Goal: Transaction & Acquisition: Book appointment/travel/reservation

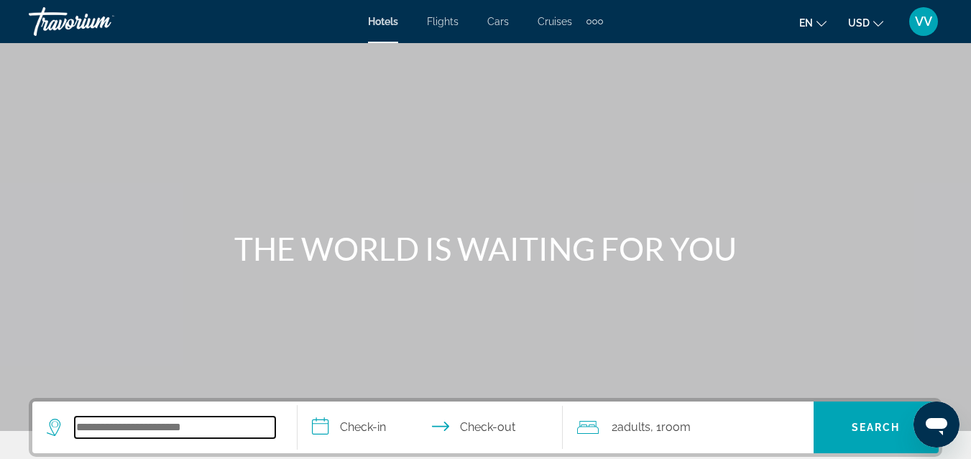
click at [156, 429] on input "Search hotel destination" at bounding box center [175, 428] width 200 height 22
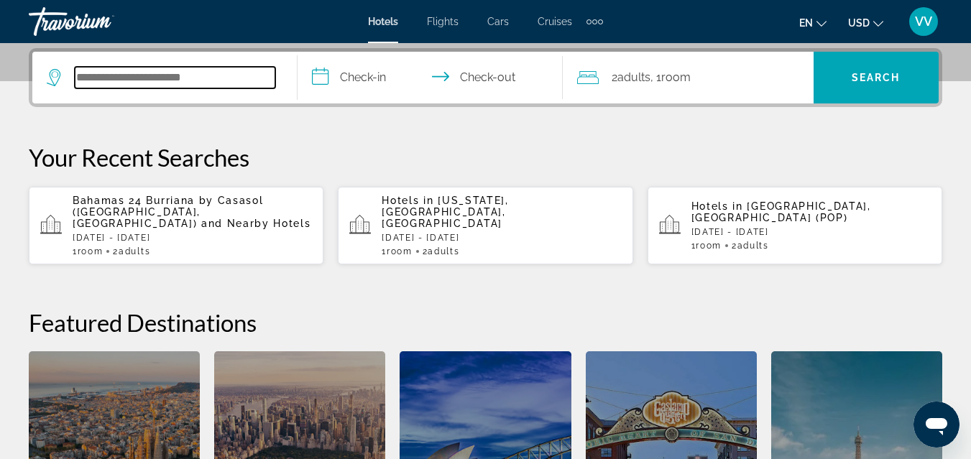
scroll to position [351, 0]
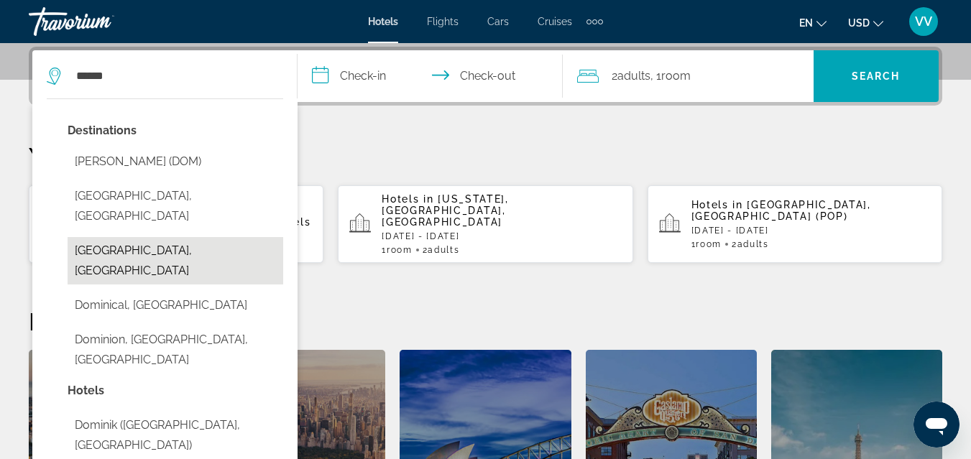
click at [115, 237] on button "Dominican Republic, Dominican Republic" at bounding box center [176, 260] width 216 height 47
type input "**********"
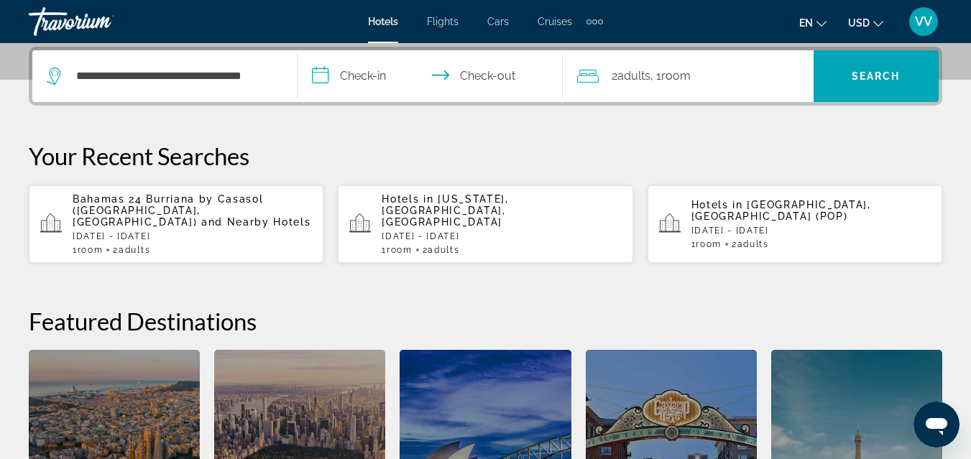
click at [361, 78] on input "**********" at bounding box center [432, 78] width 271 height 56
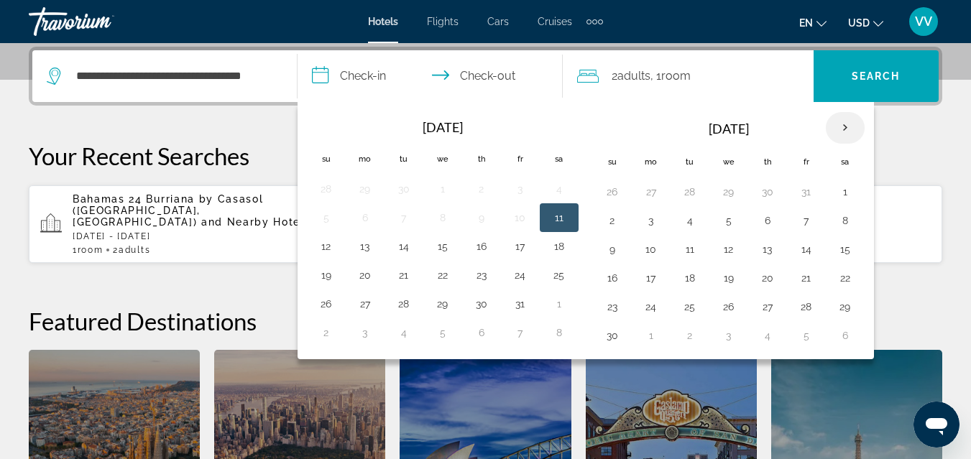
click at [845, 130] on th "Next month" at bounding box center [845, 128] width 39 height 32
click at [849, 218] on button "13" at bounding box center [844, 221] width 23 height 20
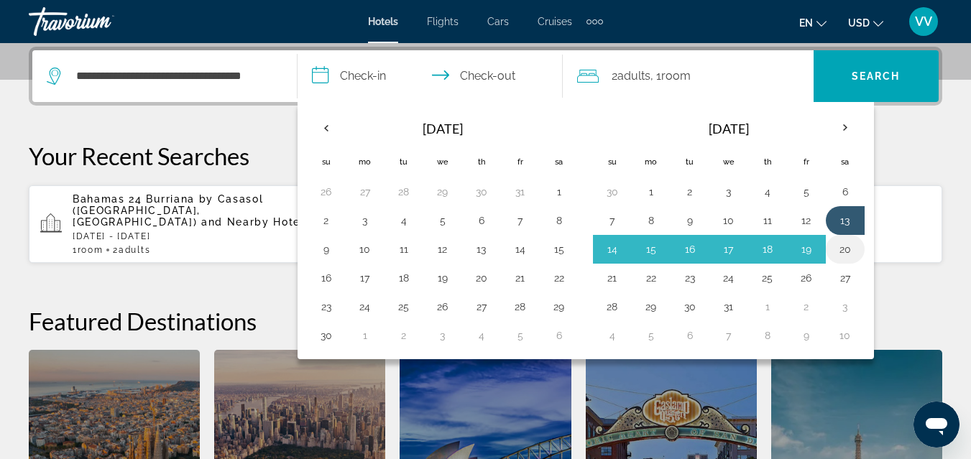
click at [845, 246] on button "20" at bounding box center [844, 249] width 23 height 20
type input "**********"
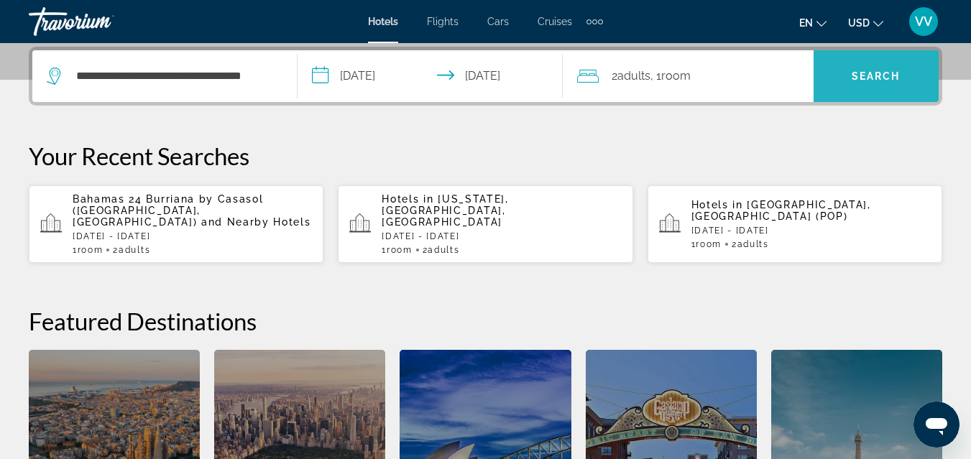
click at [868, 81] on span "Search" at bounding box center [875, 75] width 49 height 11
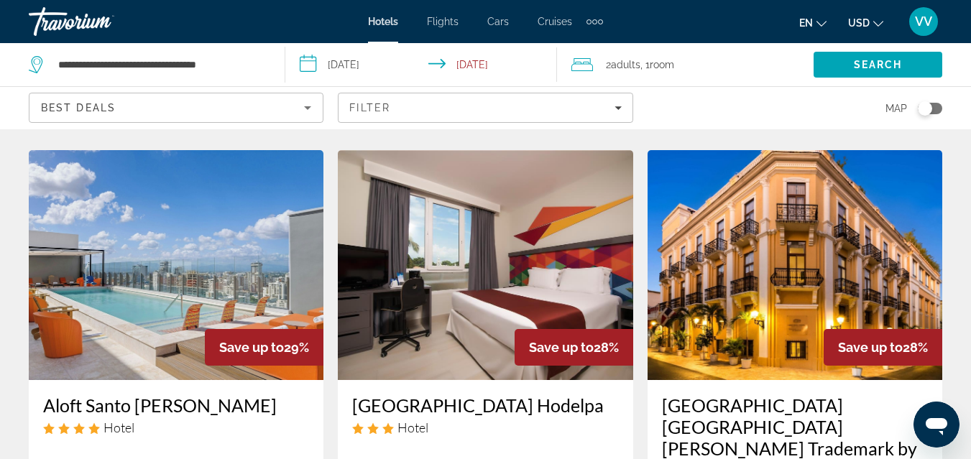
scroll to position [1265, 0]
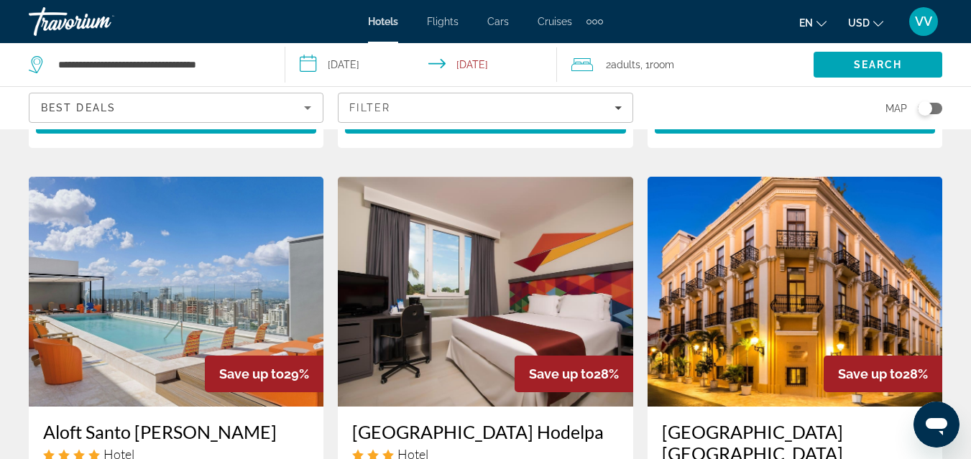
click at [530, 180] on img "Main content" at bounding box center [485, 292] width 295 height 230
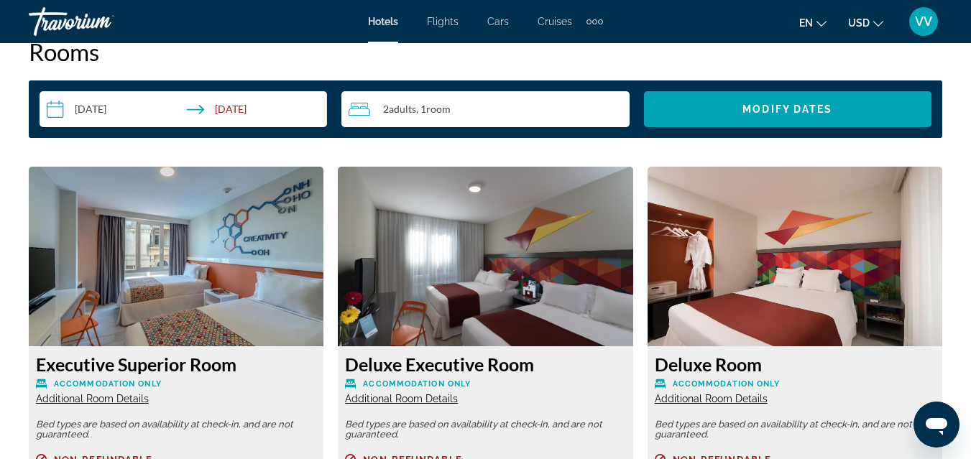
scroll to position [2098, 0]
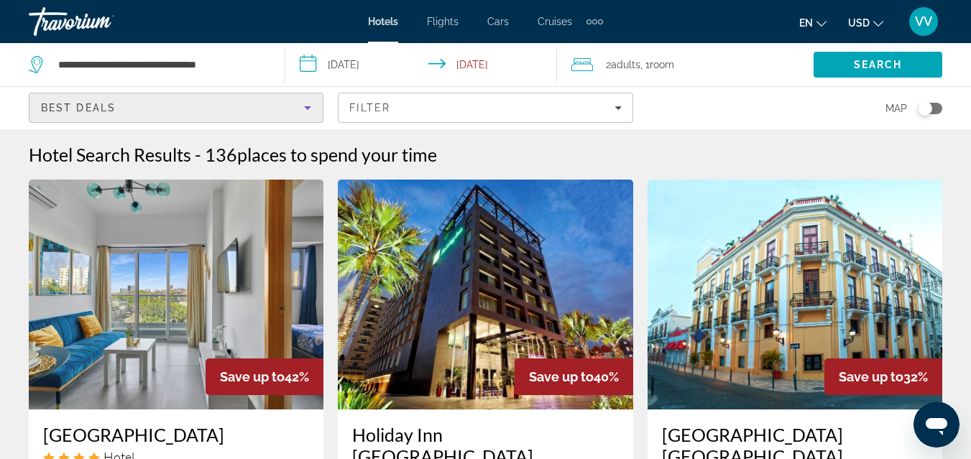
click at [149, 100] on div "Best Deals" at bounding box center [172, 107] width 263 height 17
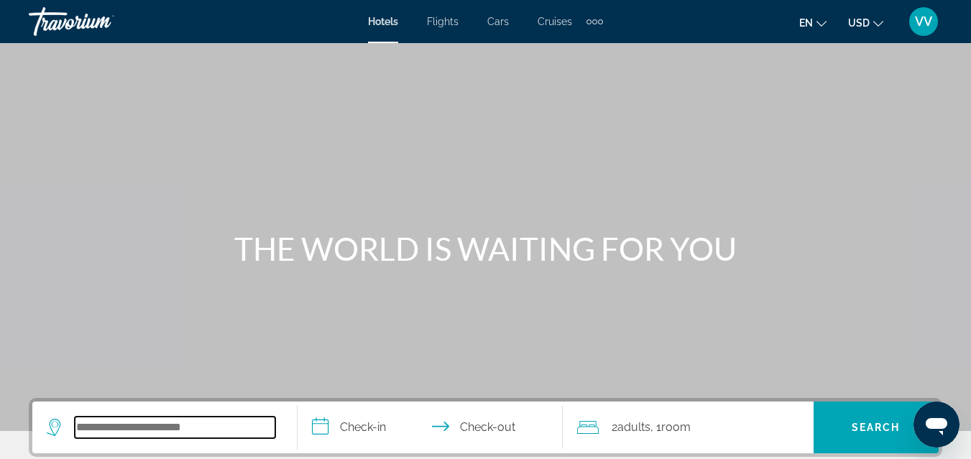
click at [165, 419] on input "Search hotel destination" at bounding box center [175, 428] width 200 height 22
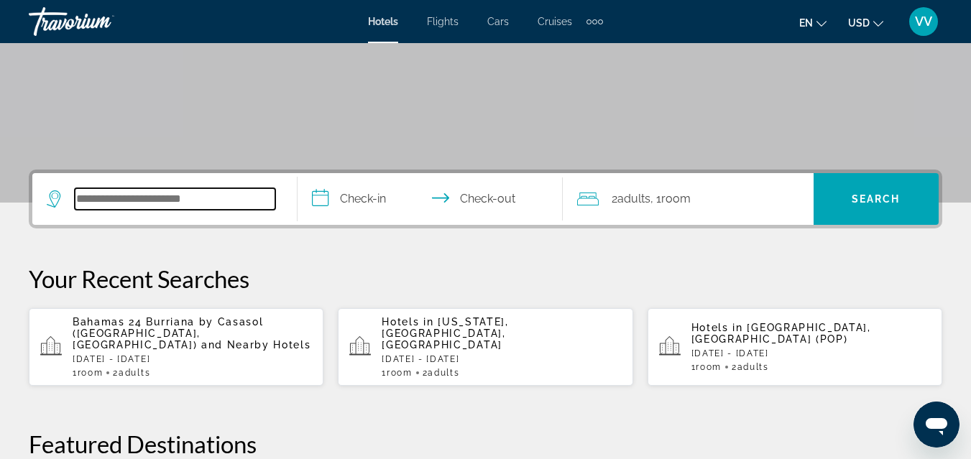
scroll to position [351, 0]
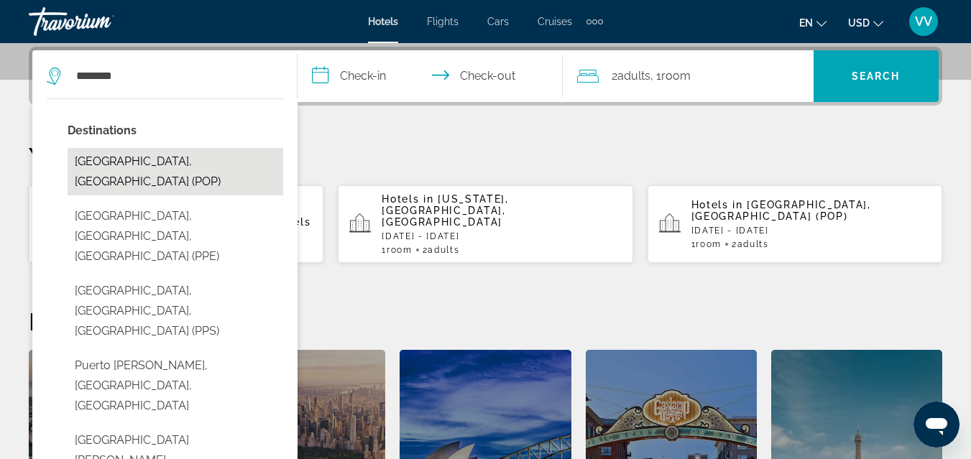
click at [188, 170] on button "[GEOGRAPHIC_DATA], [GEOGRAPHIC_DATA] (POP)" at bounding box center [176, 171] width 216 height 47
type input "**********"
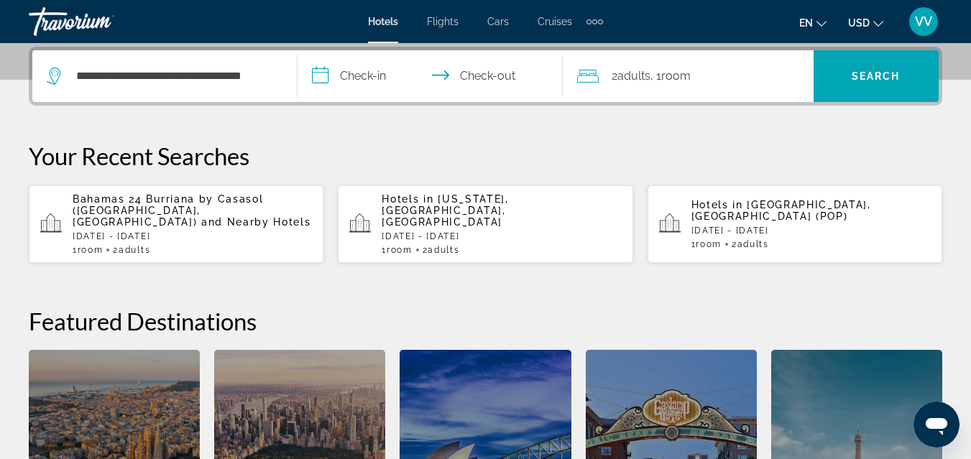
click at [360, 77] on input "**********" at bounding box center [432, 78] width 271 height 56
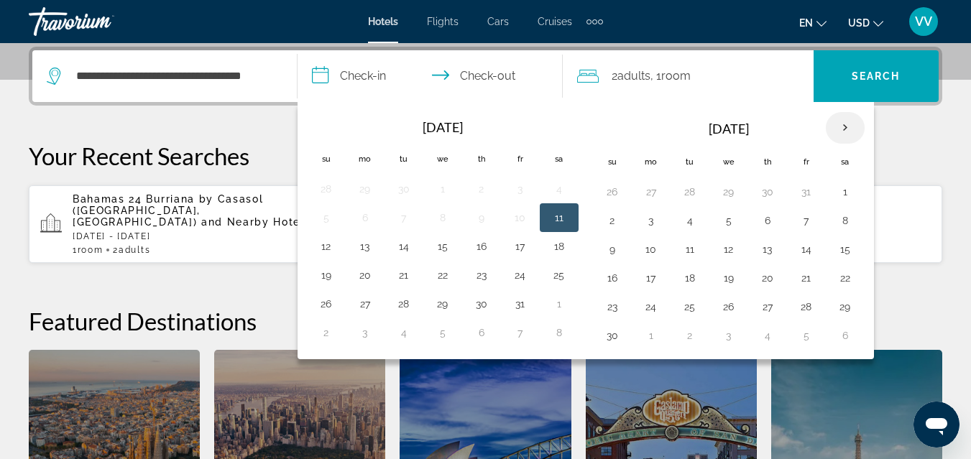
click at [843, 127] on th "Next month" at bounding box center [845, 128] width 39 height 32
click at [811, 220] on button "12" at bounding box center [806, 221] width 23 height 20
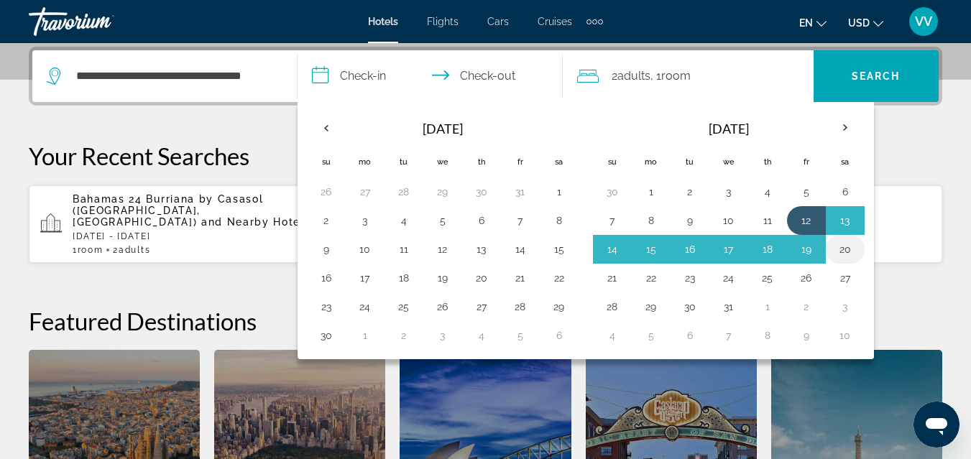
click at [845, 246] on button "20" at bounding box center [844, 249] width 23 height 20
type input "**********"
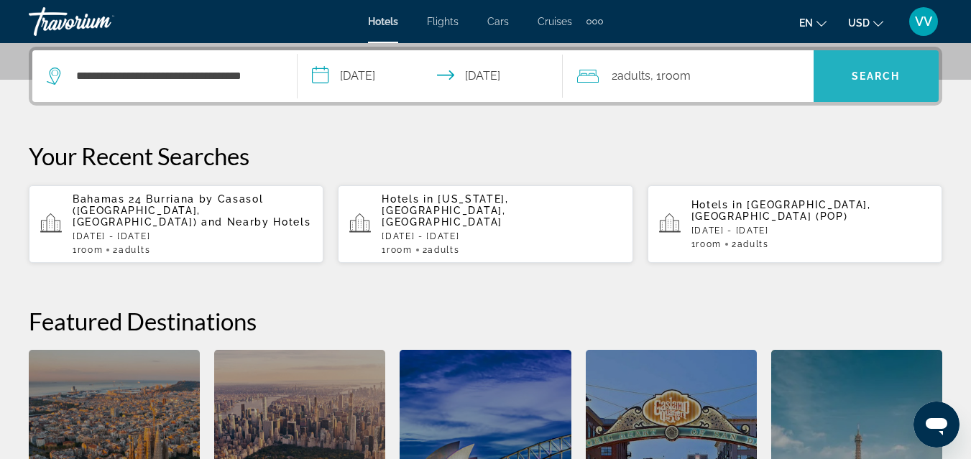
click at [857, 80] on span "Search" at bounding box center [875, 75] width 49 height 11
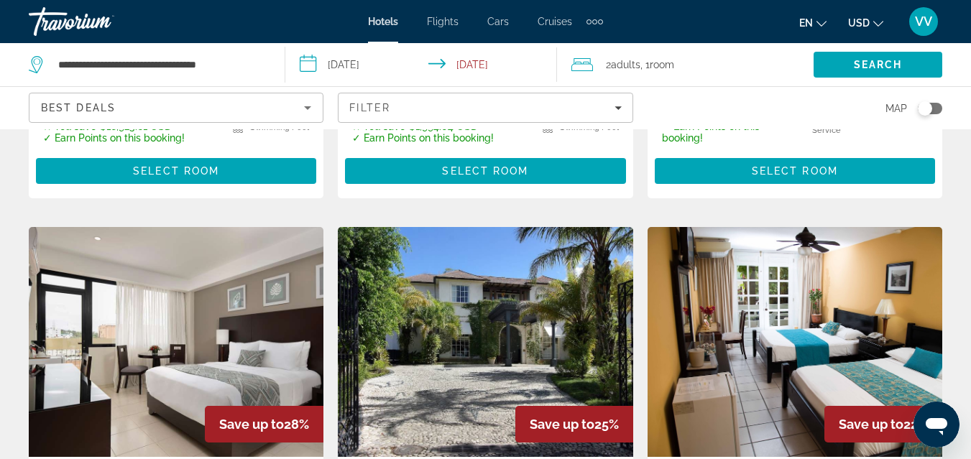
scroll to position [517, 0]
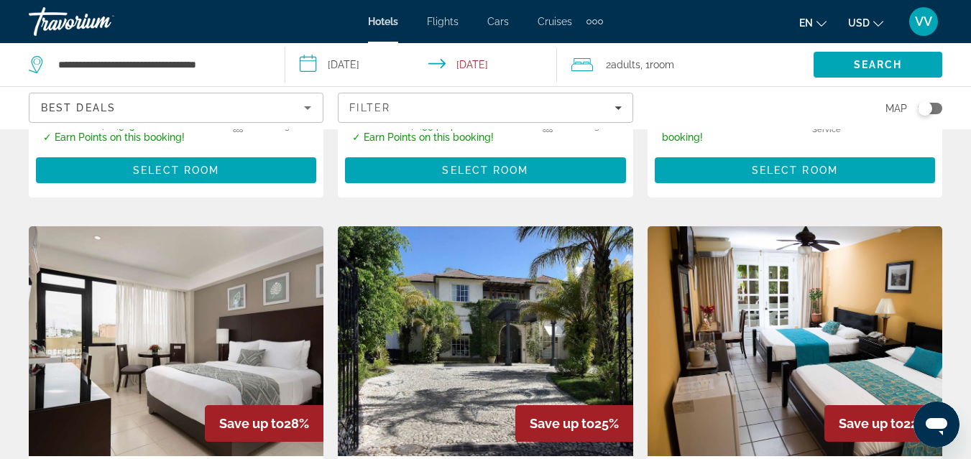
click at [876, 24] on icon "Change currency" at bounding box center [878, 24] width 10 height 6
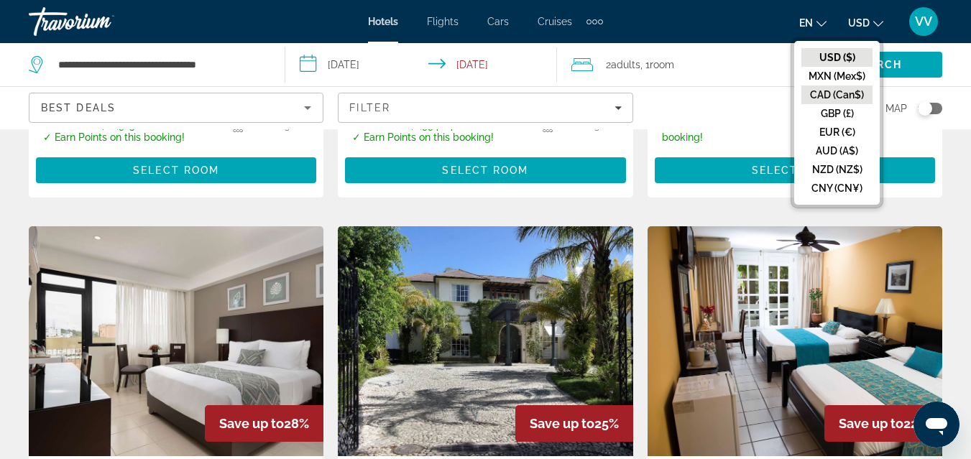
click at [838, 93] on button "CAD (Can$)" at bounding box center [836, 95] width 71 height 19
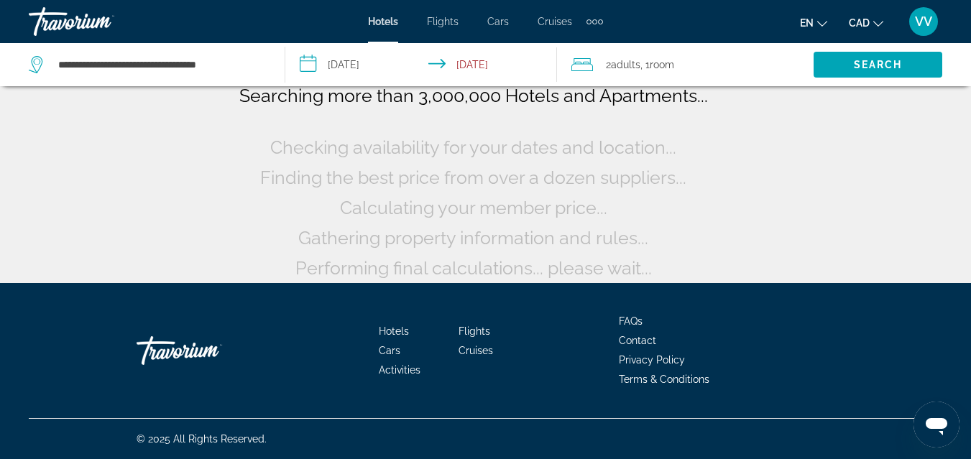
scroll to position [121, 0]
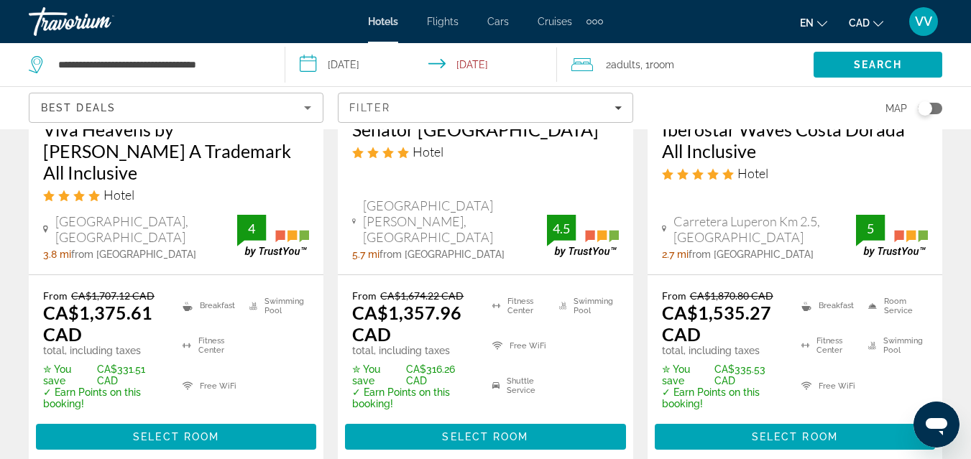
scroll to position [2156, 0]
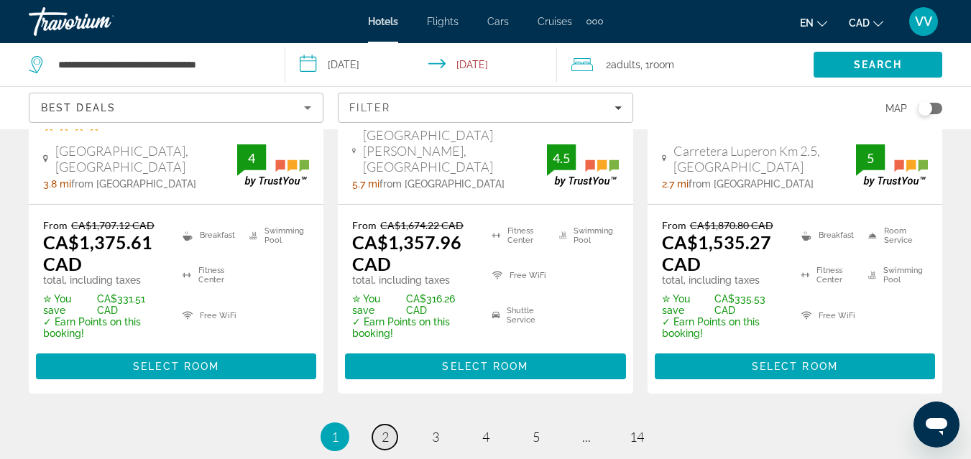
click at [383, 429] on span "2" at bounding box center [385, 437] width 7 height 16
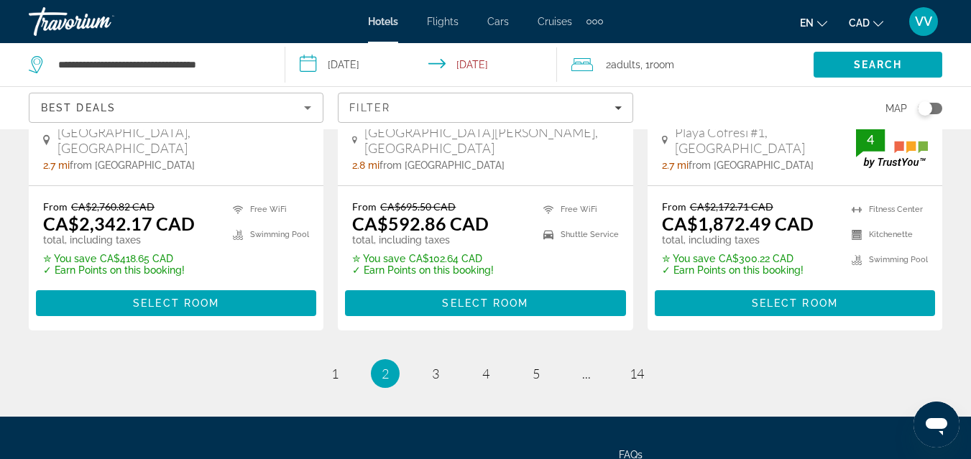
scroll to position [2127, 0]
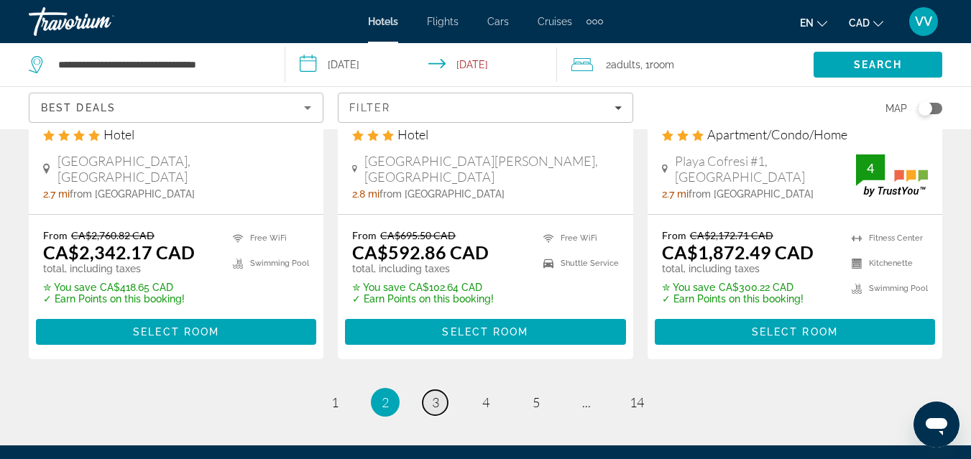
click at [433, 394] on span "3" at bounding box center [435, 402] width 7 height 16
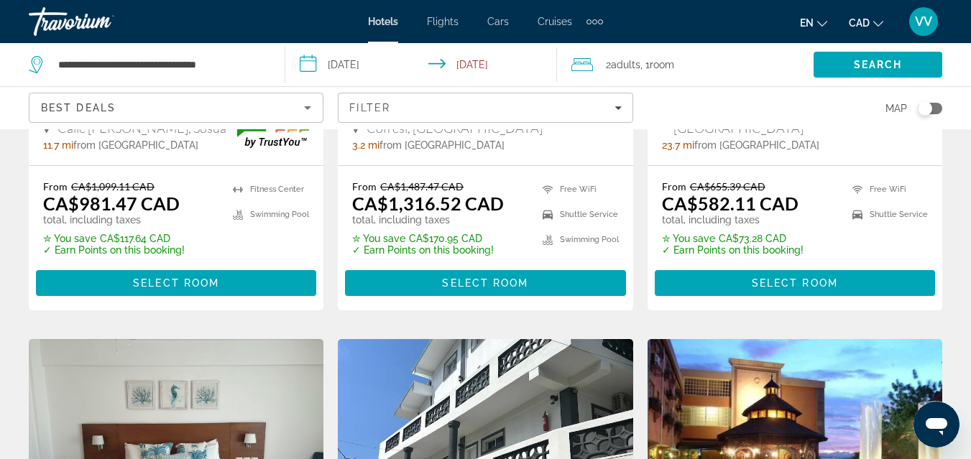
scroll to position [977, 0]
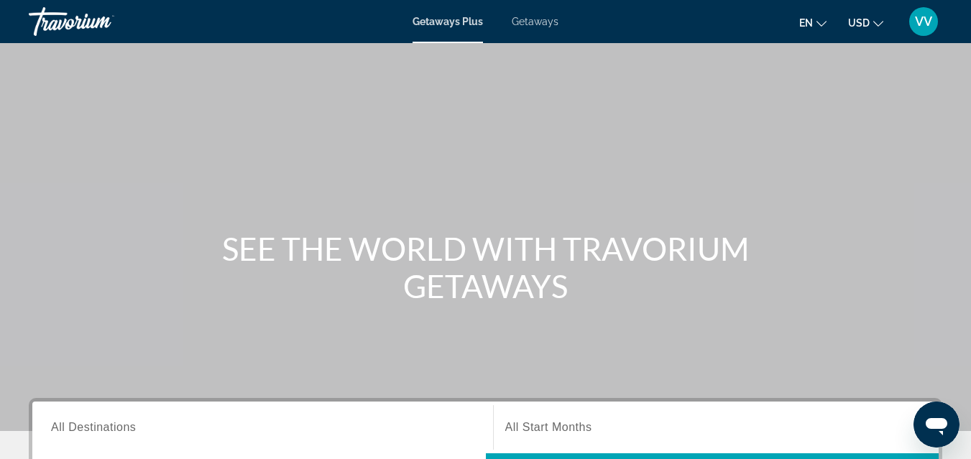
click at [132, 428] on span "All Destinations" at bounding box center [93, 427] width 85 height 12
click at [132, 428] on input "Destination All Destinations" at bounding box center [262, 428] width 423 height 17
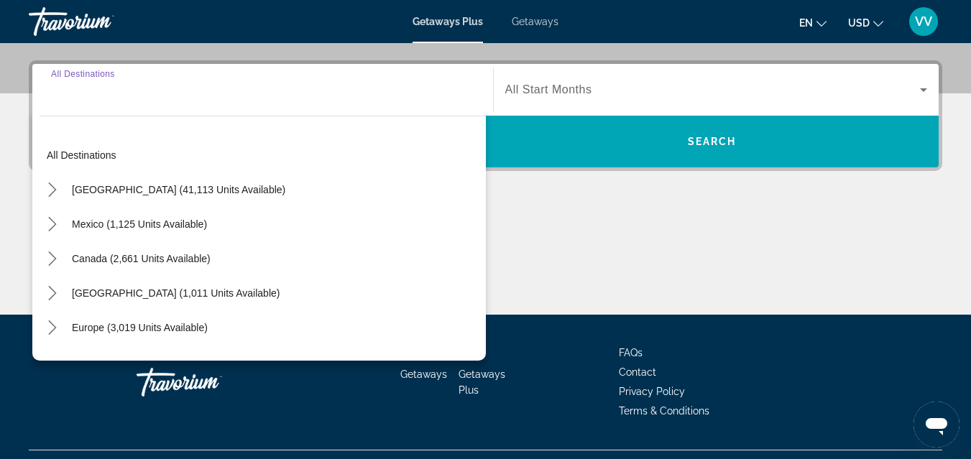
scroll to position [351, 0]
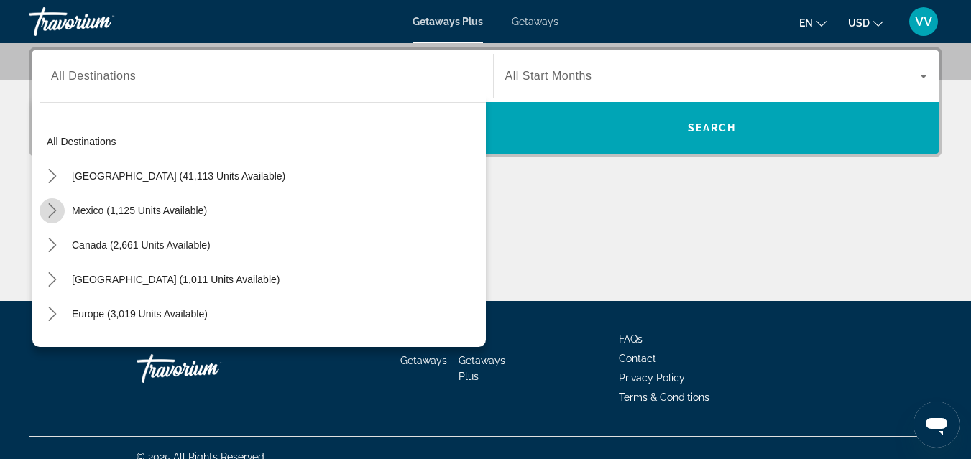
click at [53, 215] on icon "Toggle Mexico (1,125 units available) submenu" at bounding box center [52, 210] width 14 height 14
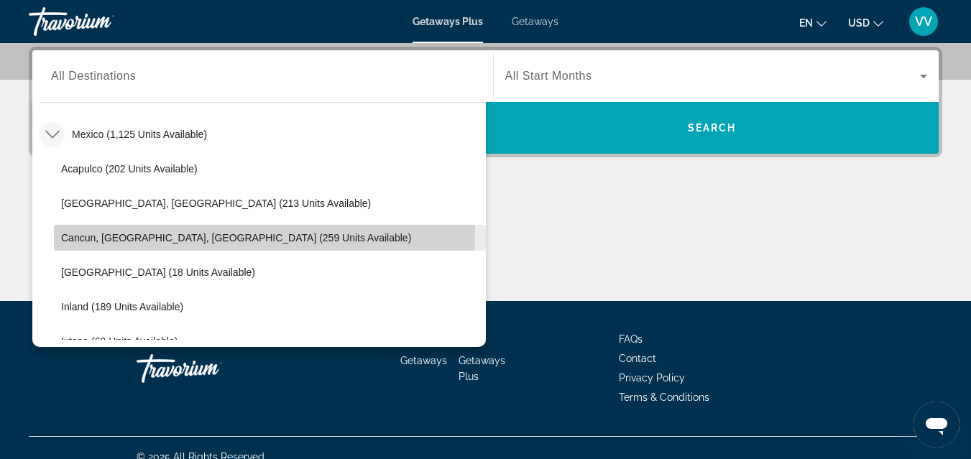
click at [96, 231] on span "Select destination: Cancun, Cozumel, Riviera Maya (259 units available)" at bounding box center [270, 238] width 432 height 34
type input "**********"
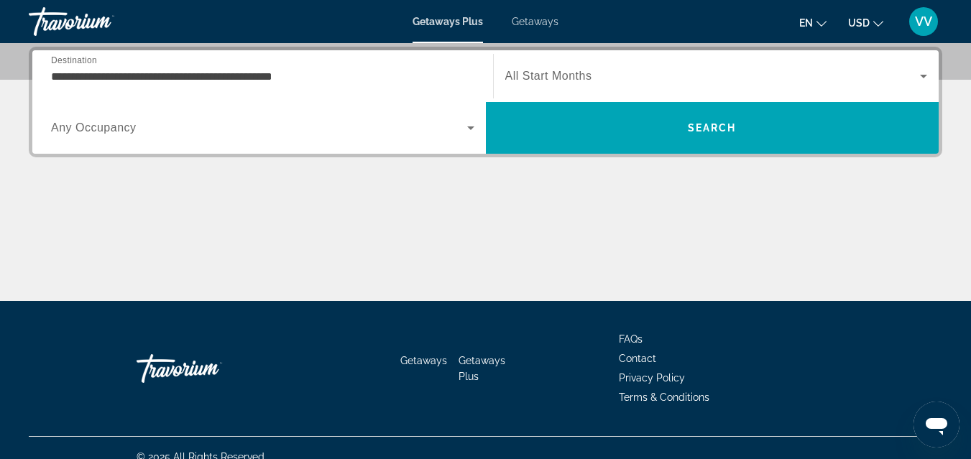
click at [107, 129] on span "Any Occupancy" at bounding box center [94, 127] width 86 height 12
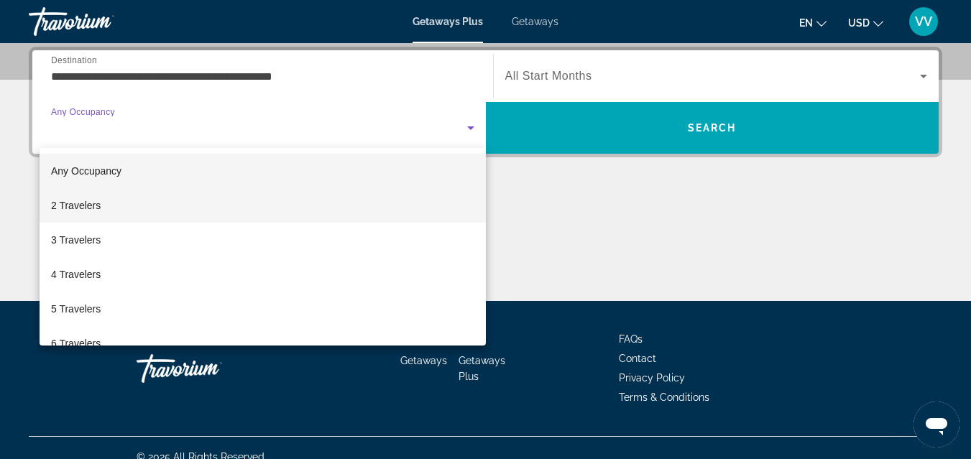
click at [95, 205] on span "2 Travelers" at bounding box center [76, 205] width 50 height 17
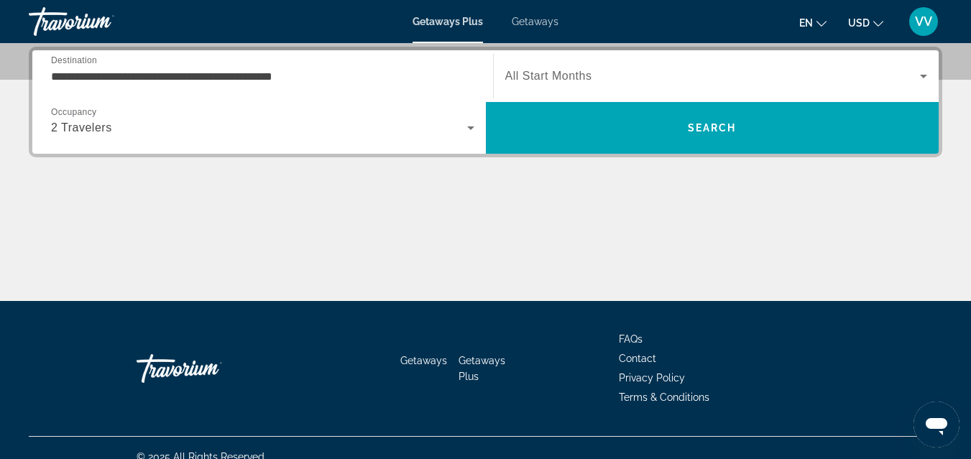
click at [555, 80] on span "All Start Months" at bounding box center [548, 76] width 87 height 12
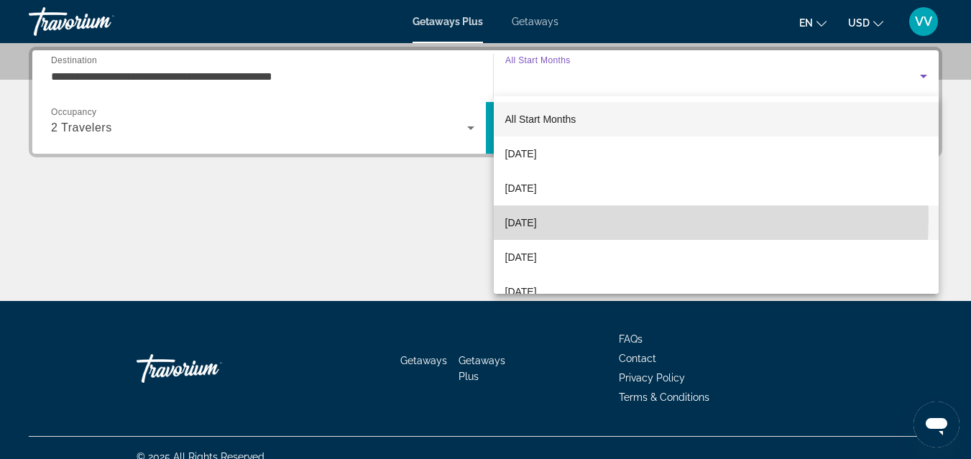
click at [535, 218] on span "December 2025" at bounding box center [521, 222] width 32 height 17
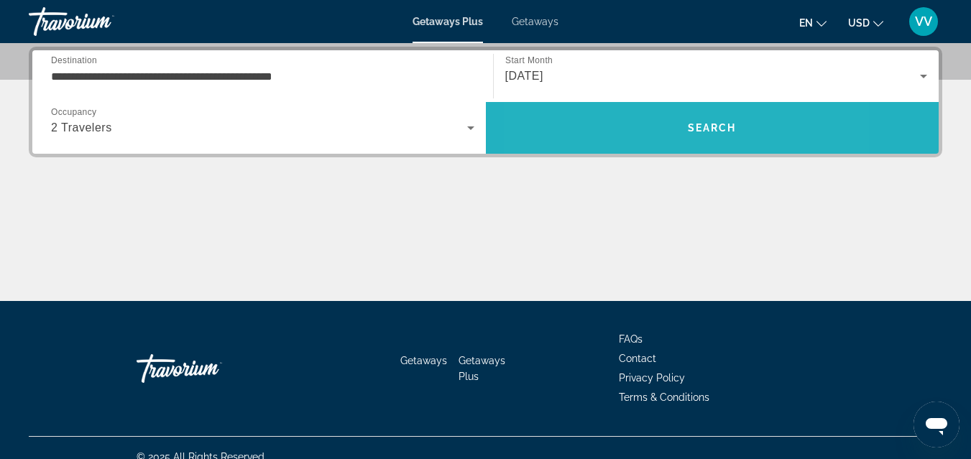
click at [630, 131] on span "Search" at bounding box center [712, 128] width 453 height 34
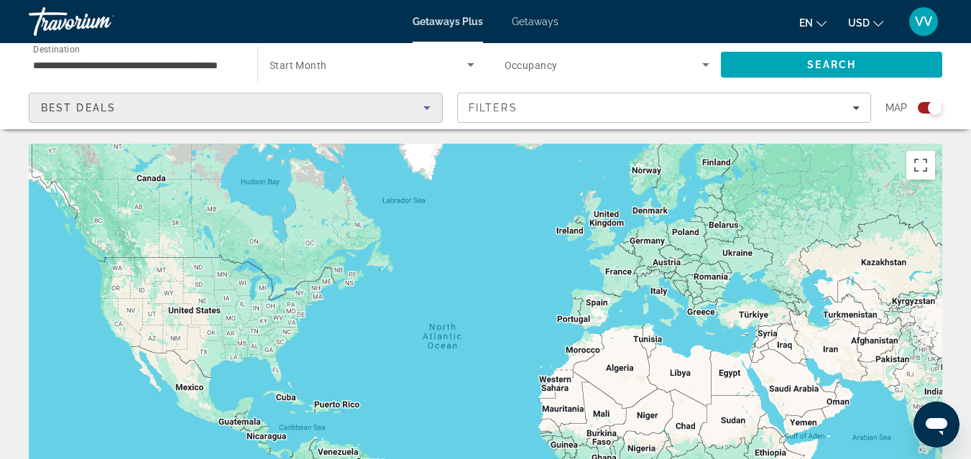
click at [389, 106] on div "Best Deals" at bounding box center [232, 107] width 382 height 17
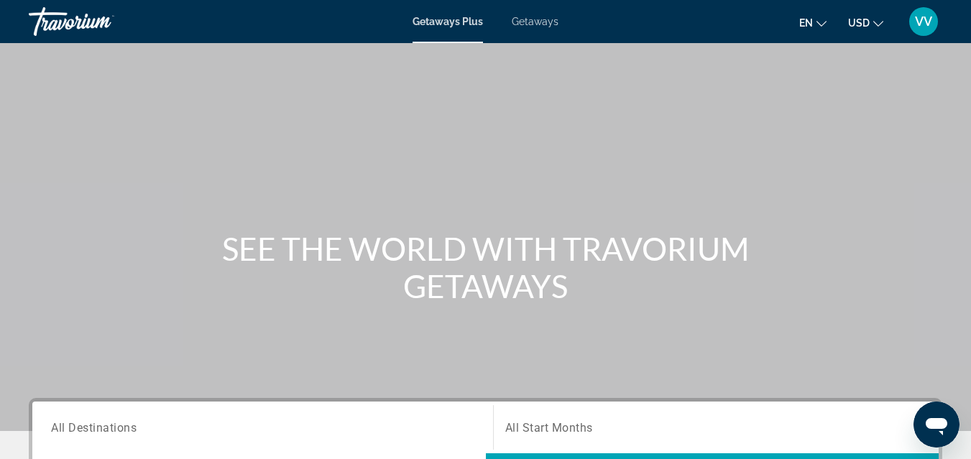
click at [123, 432] on span "All Destinations" at bounding box center [94, 427] width 86 height 14
click at [123, 432] on input "Destination All Destinations" at bounding box center [262, 428] width 423 height 17
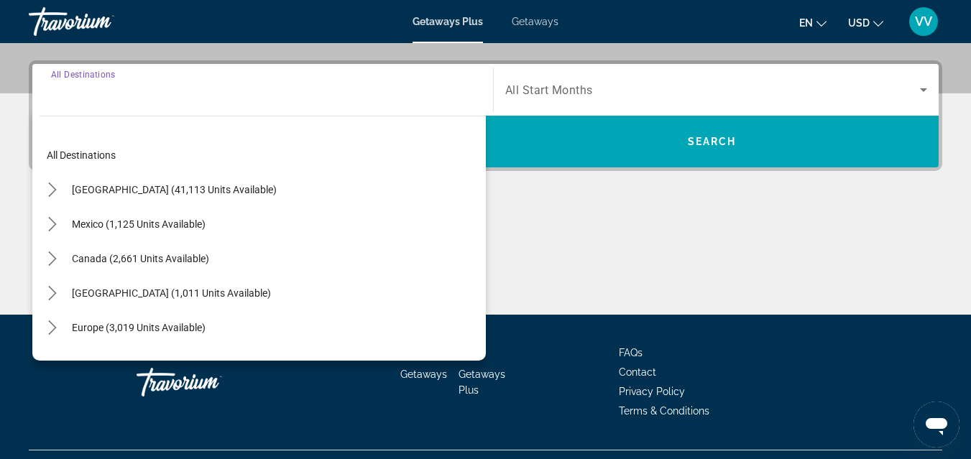
scroll to position [351, 0]
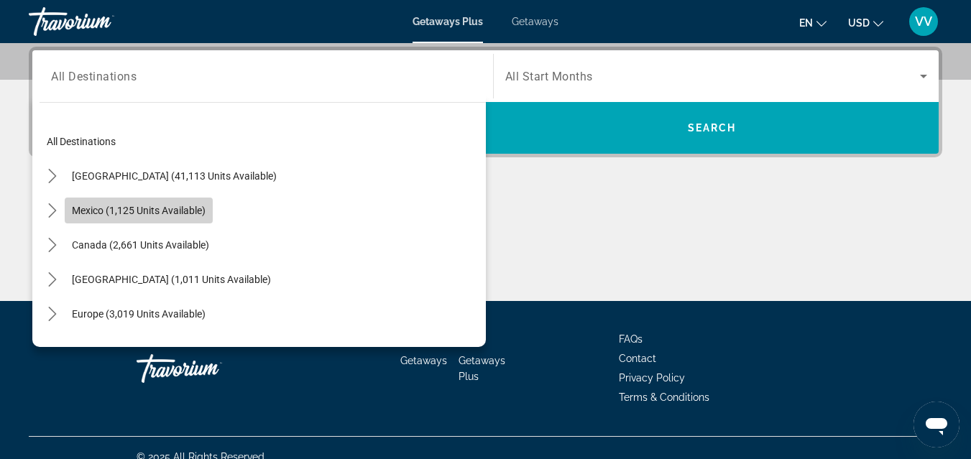
click at [143, 212] on span "Mexico (1,125 units available)" at bounding box center [139, 210] width 134 height 11
type input "**********"
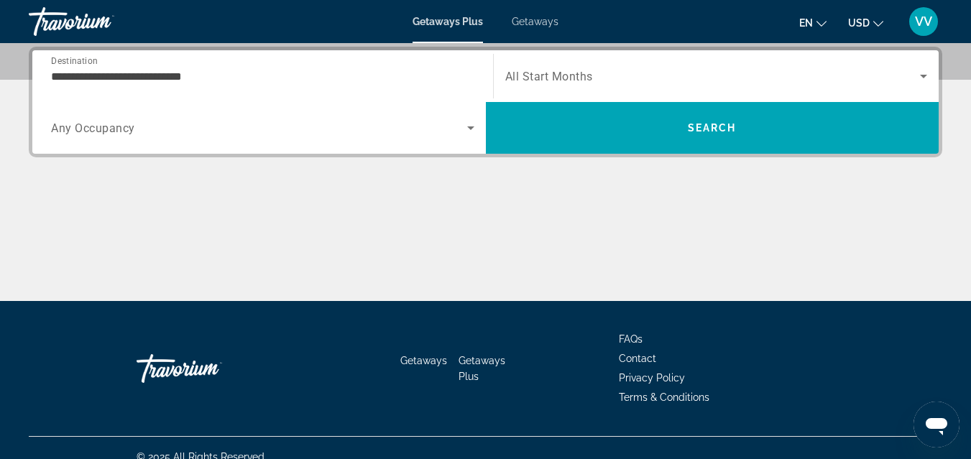
click at [144, 137] on div "Search widget" at bounding box center [262, 128] width 423 height 40
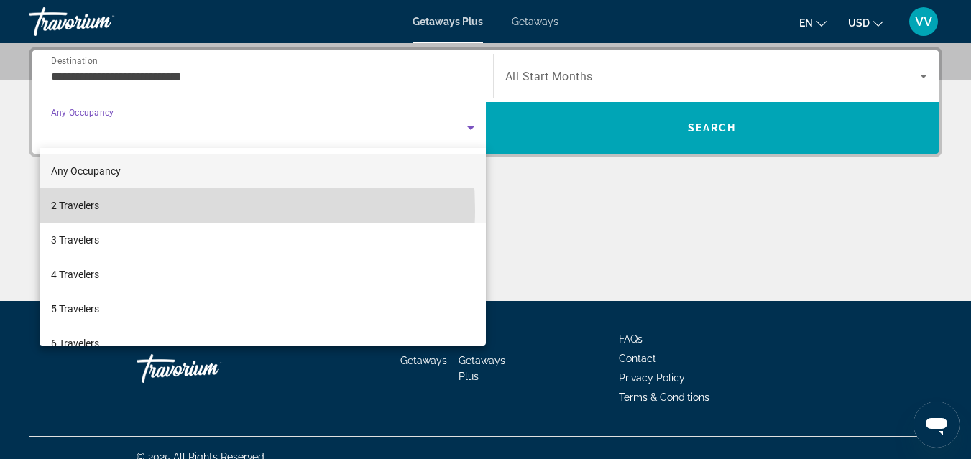
click at [116, 210] on mat-option "2 Travelers" at bounding box center [263, 205] width 446 height 34
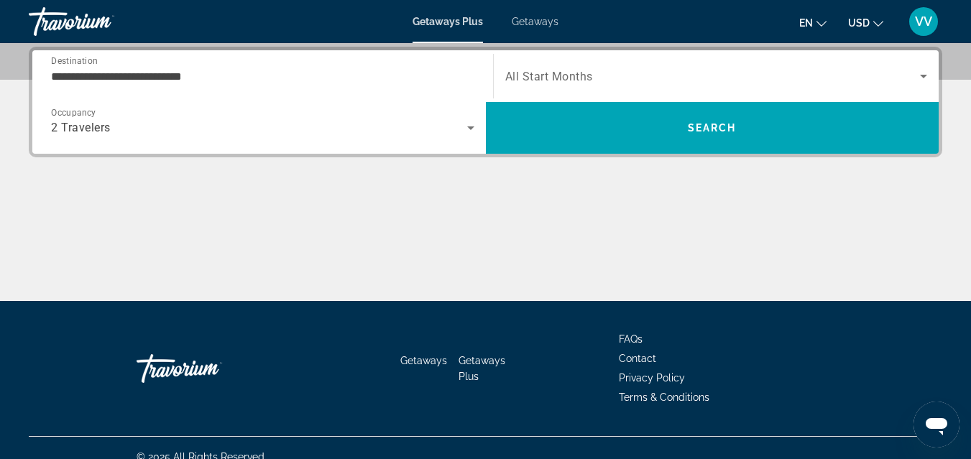
click at [570, 81] on span "All Start Months" at bounding box center [549, 77] width 88 height 14
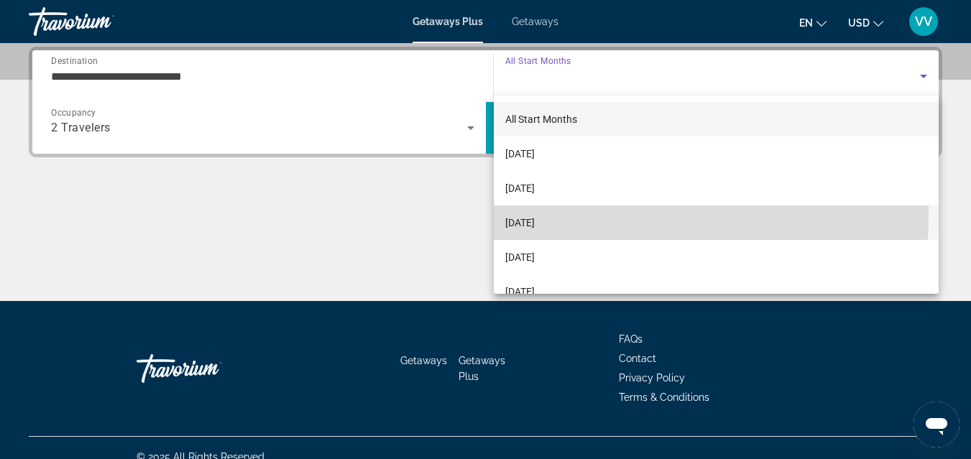
click at [535, 216] on span "December 2025" at bounding box center [519, 222] width 29 height 17
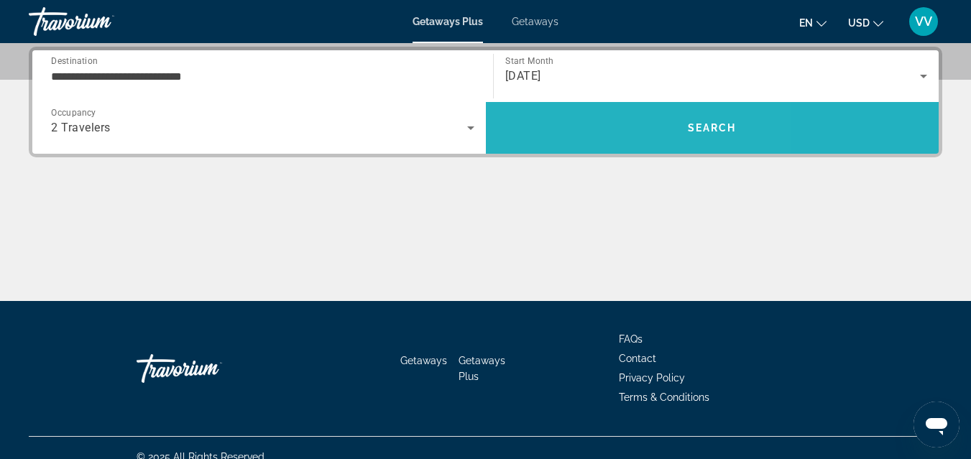
click at [591, 126] on span "Search" at bounding box center [712, 128] width 453 height 34
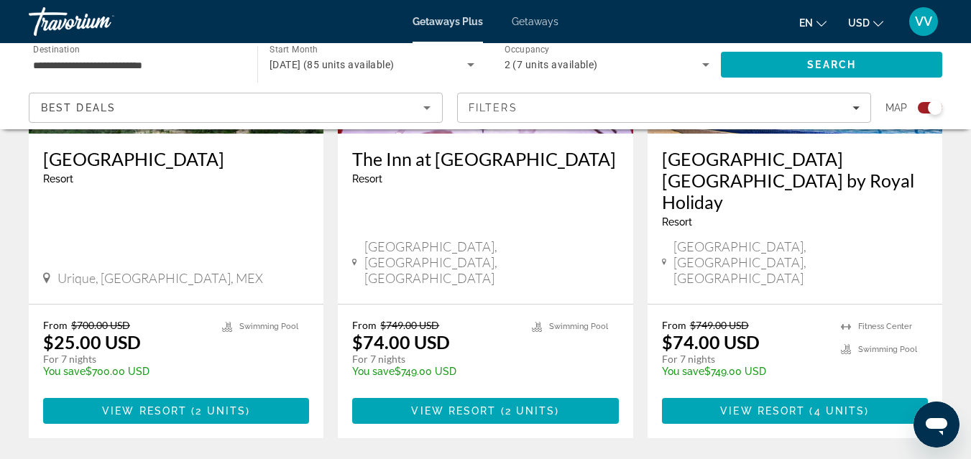
scroll to position [719, 0]
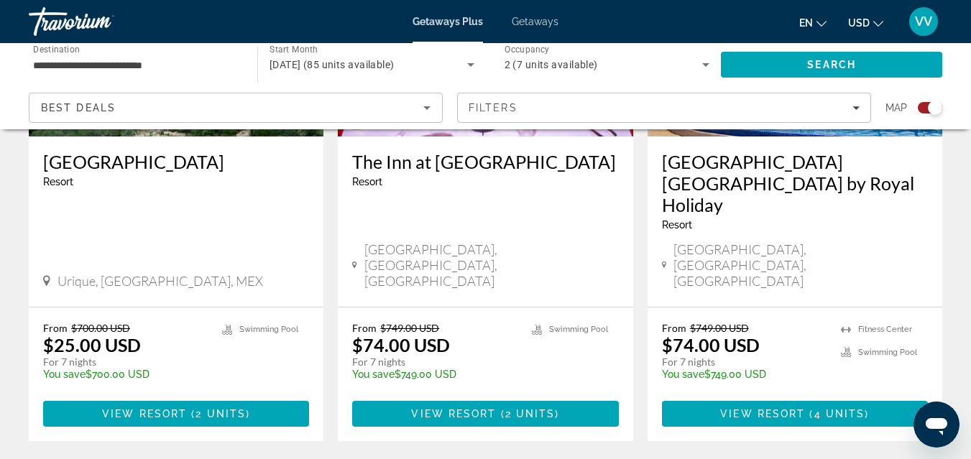
click at [537, 23] on span "Getaways" at bounding box center [535, 21] width 47 height 11
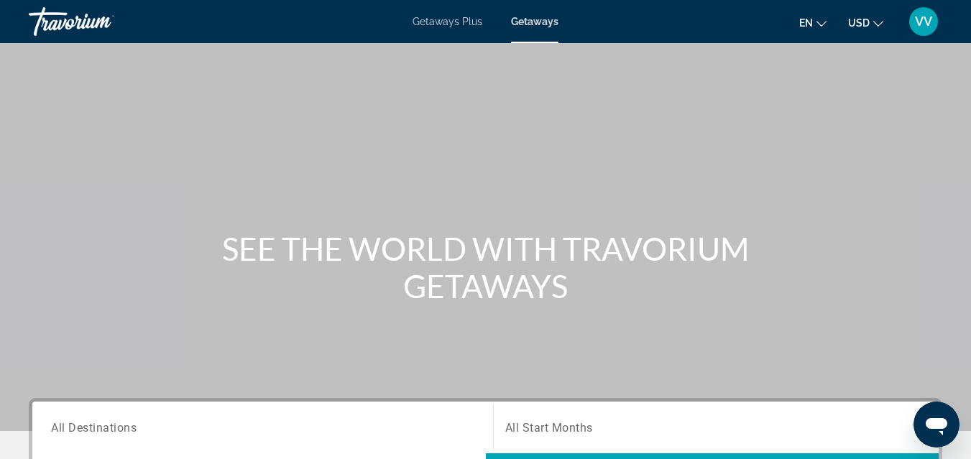
click at [117, 427] on span "All Destinations" at bounding box center [94, 427] width 86 height 14
click at [117, 427] on input "Destination All Destinations" at bounding box center [262, 428] width 423 height 17
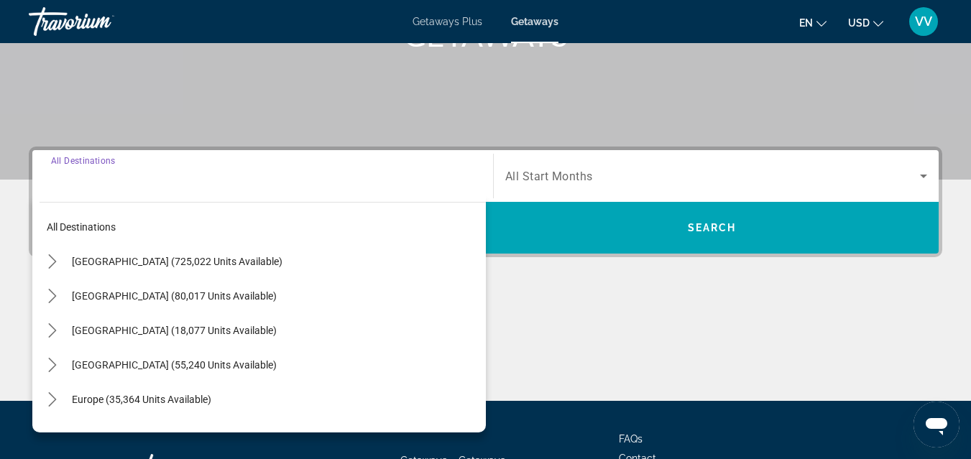
scroll to position [351, 0]
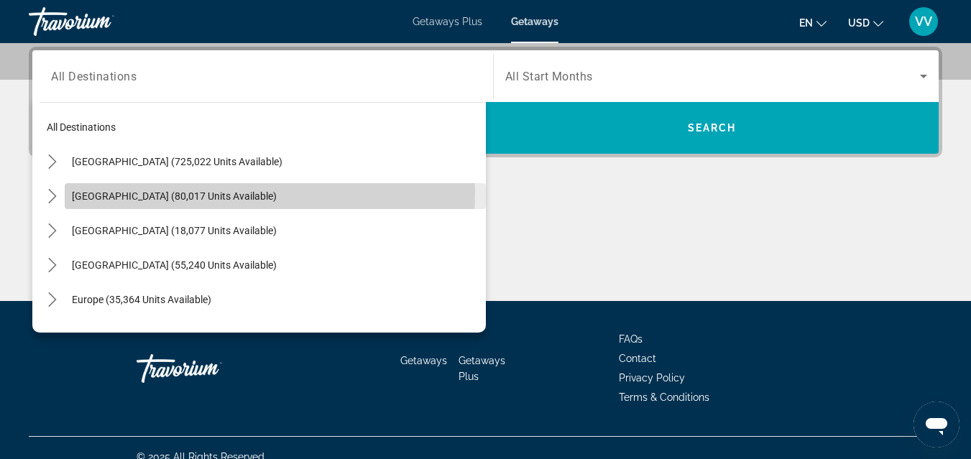
click at [181, 193] on span "[GEOGRAPHIC_DATA] (80,017 units available)" at bounding box center [174, 195] width 205 height 11
type input "**********"
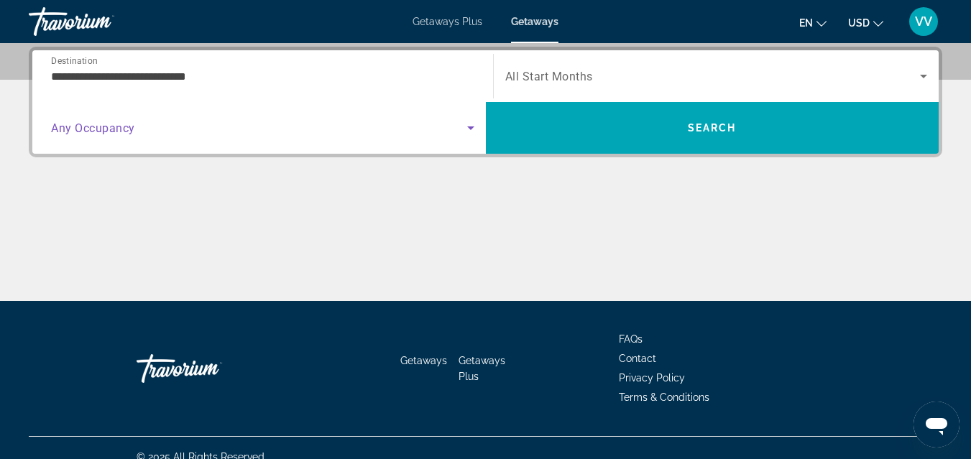
click at [305, 130] on span "Search widget" at bounding box center [259, 127] width 416 height 17
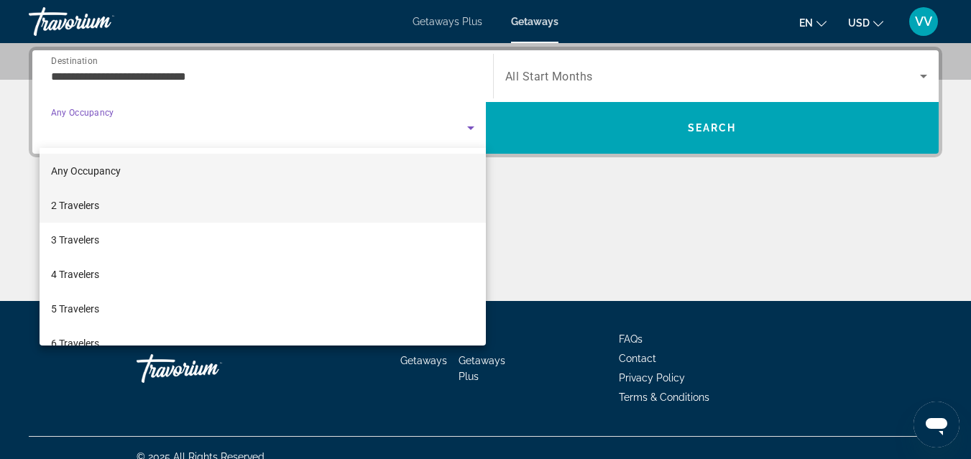
click at [160, 208] on mat-option "2 Travelers" at bounding box center [263, 205] width 446 height 34
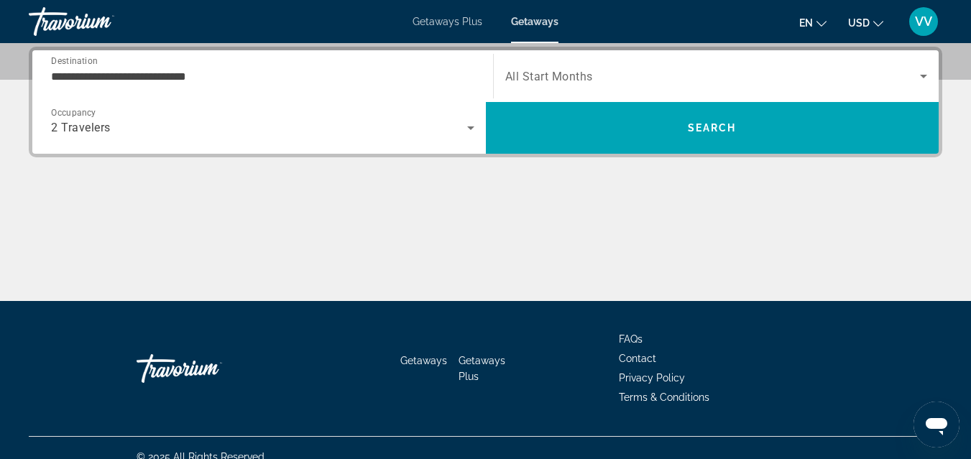
click at [553, 74] on span "All Start Months" at bounding box center [549, 77] width 88 height 14
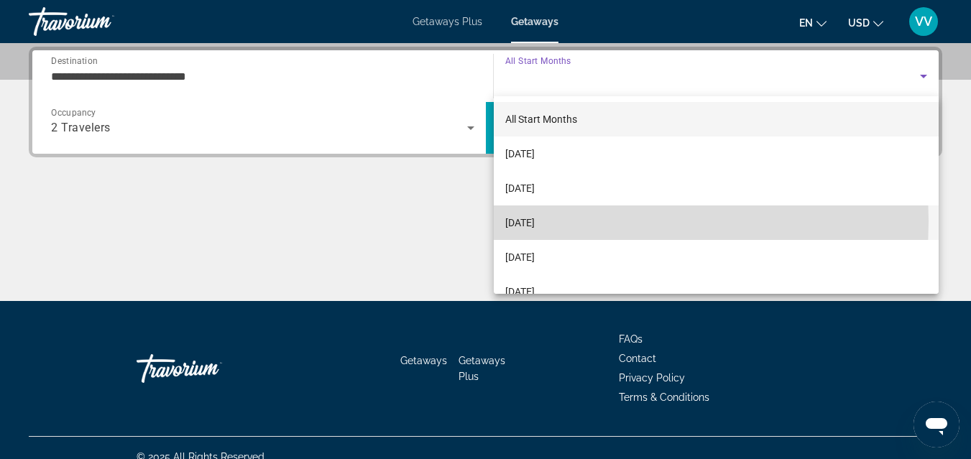
click at [535, 221] on span "[DATE]" at bounding box center [519, 222] width 29 height 17
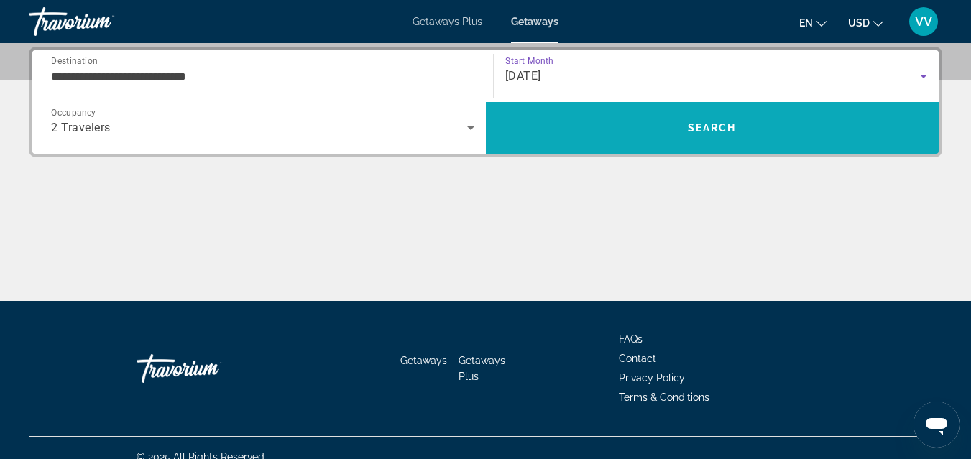
click at [581, 117] on span "Search" at bounding box center [712, 128] width 453 height 34
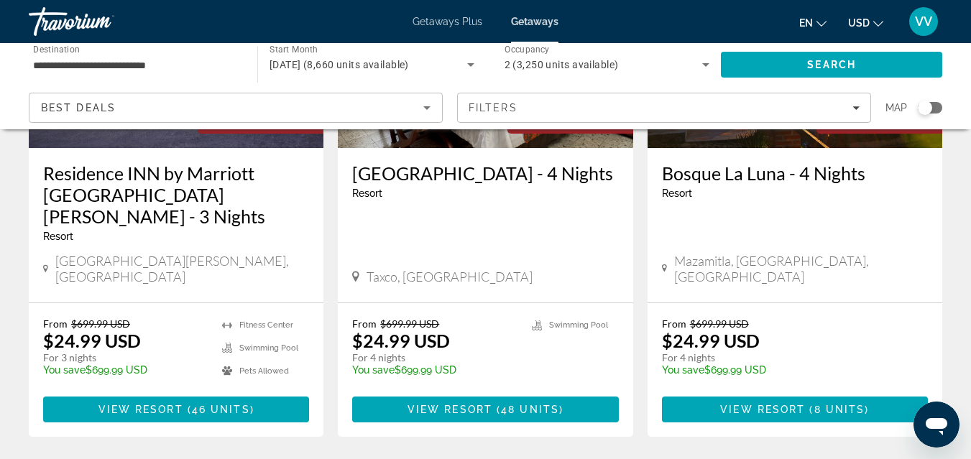
scroll to position [1868, 0]
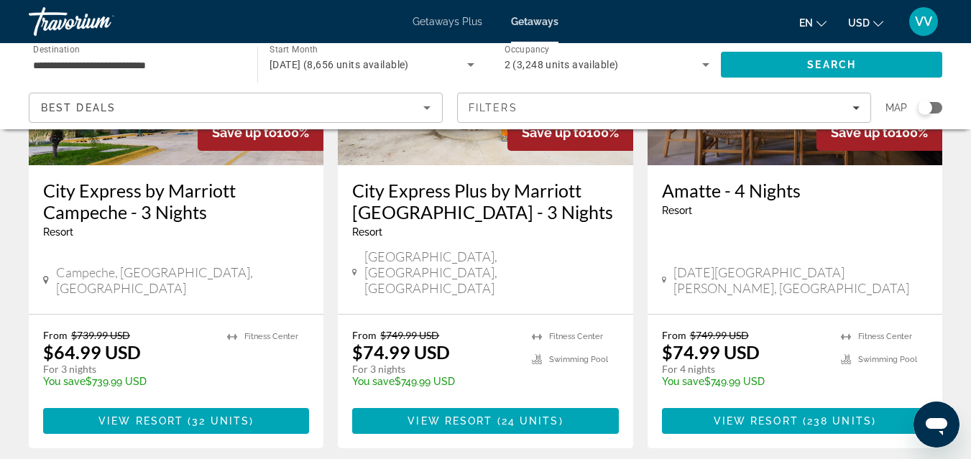
scroll to position [1897, 0]
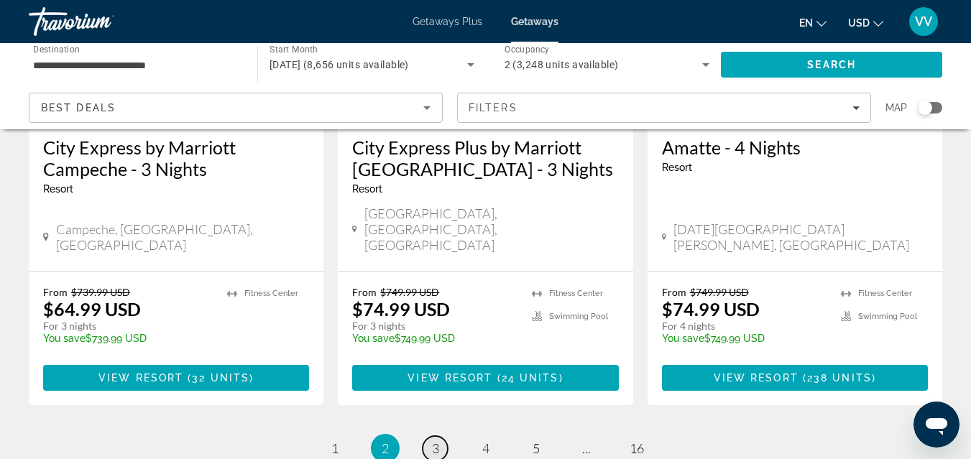
click at [437, 440] on span "3" at bounding box center [435, 448] width 7 height 16
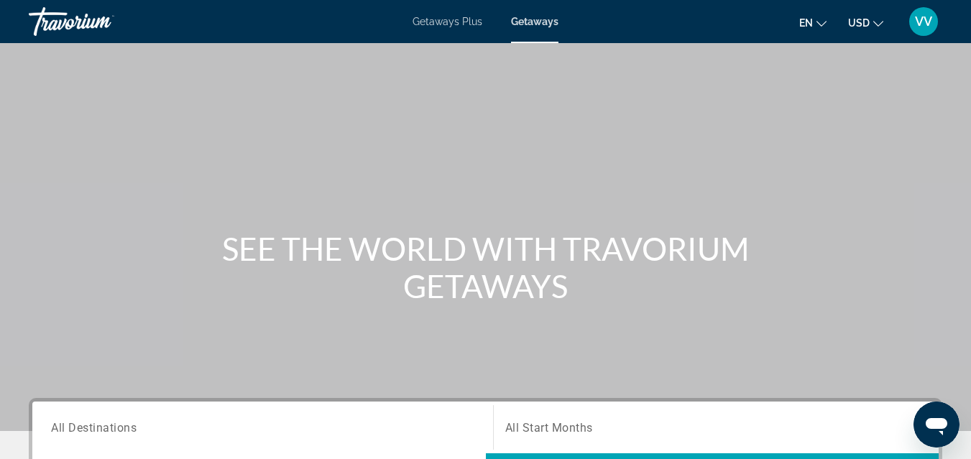
click at [105, 428] on span "All Destinations" at bounding box center [94, 427] width 86 height 14
click at [105, 428] on input "Destination All Destinations" at bounding box center [262, 428] width 423 height 17
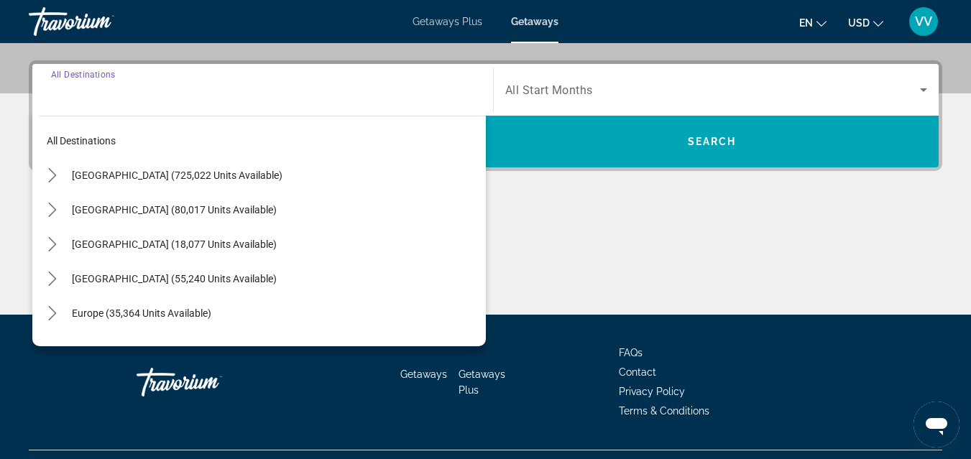
scroll to position [351, 0]
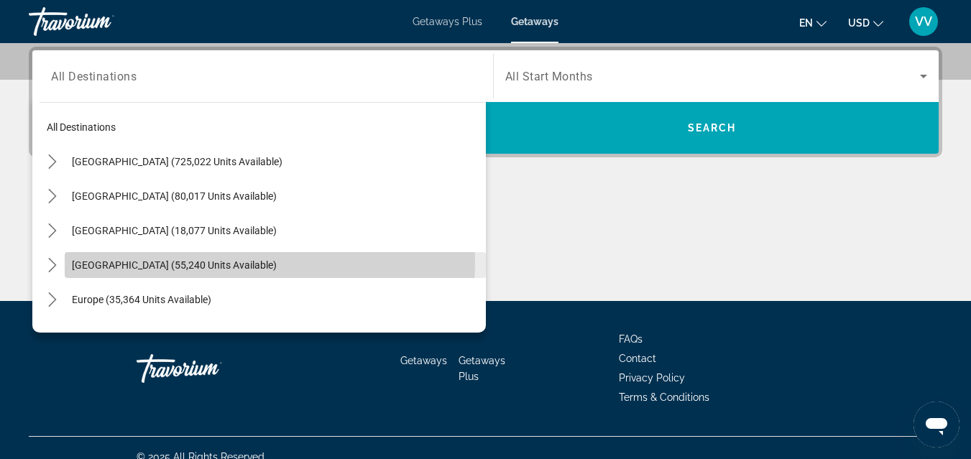
click at [140, 262] on span "[GEOGRAPHIC_DATA] (55,240 units available)" at bounding box center [174, 264] width 205 height 11
type input "**********"
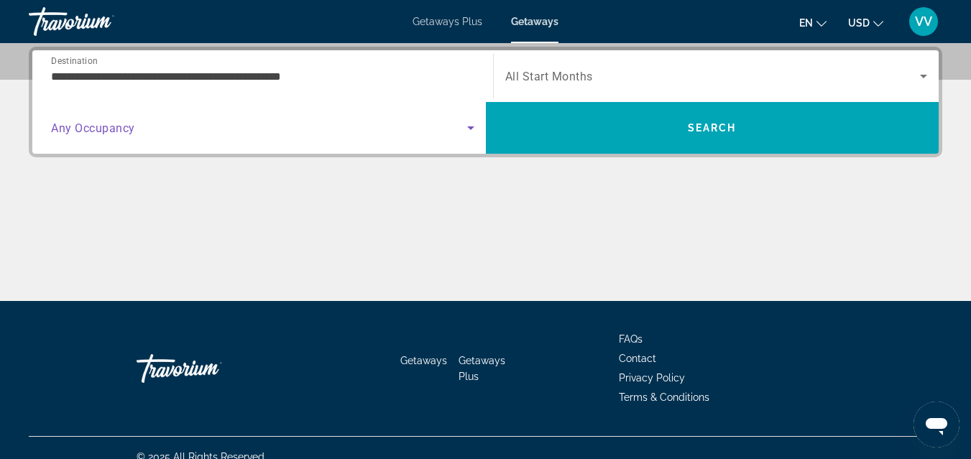
click at [218, 122] on span "Search widget" at bounding box center [259, 127] width 416 height 17
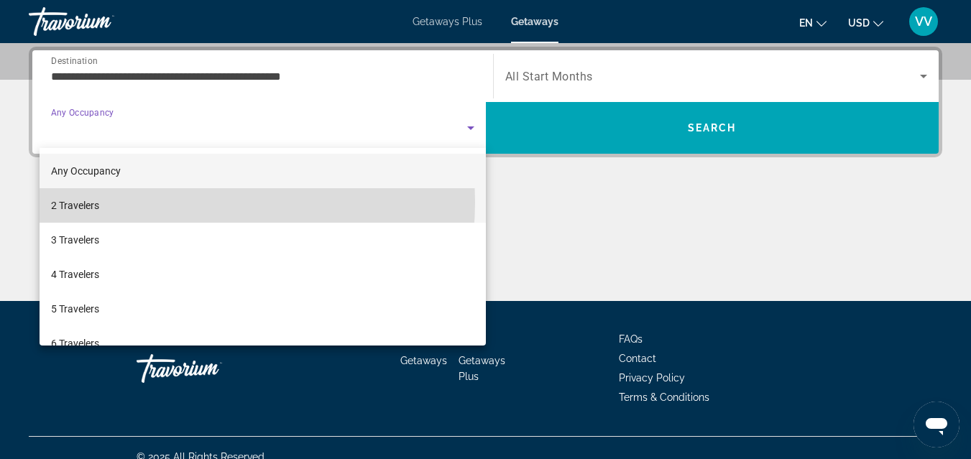
click at [157, 202] on mat-option "2 Travelers" at bounding box center [263, 205] width 446 height 34
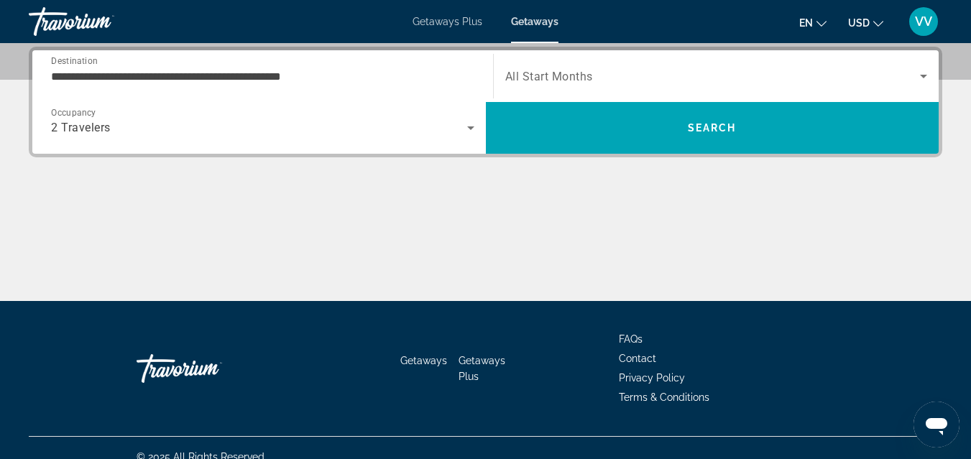
click at [530, 79] on span "All Start Months" at bounding box center [549, 77] width 88 height 14
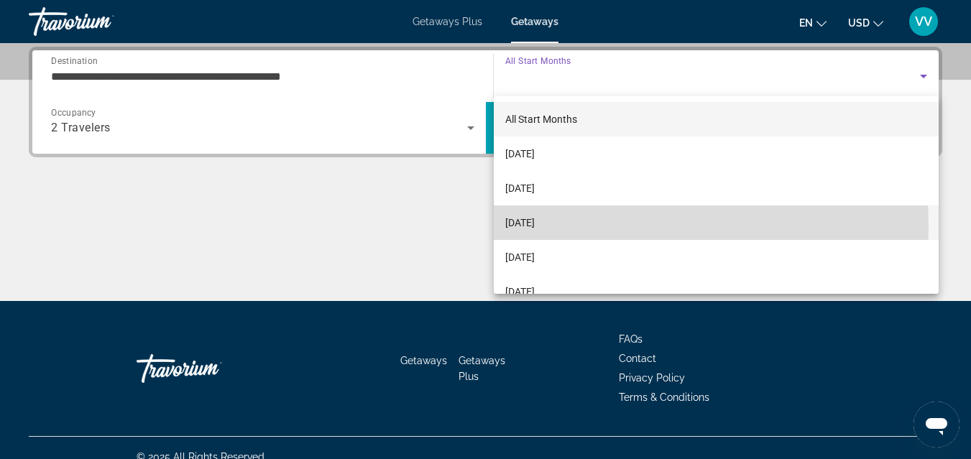
click at [528, 227] on span "[DATE]" at bounding box center [519, 222] width 29 height 17
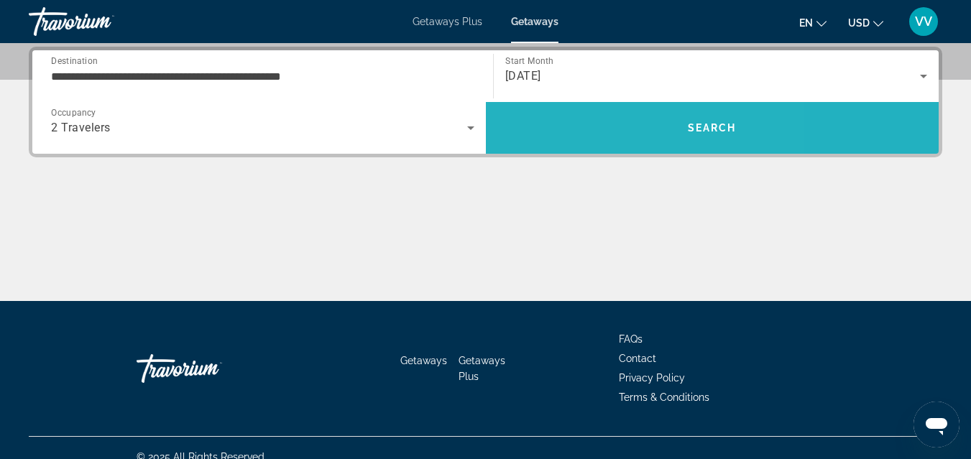
click at [598, 137] on span "Search" at bounding box center [712, 128] width 453 height 34
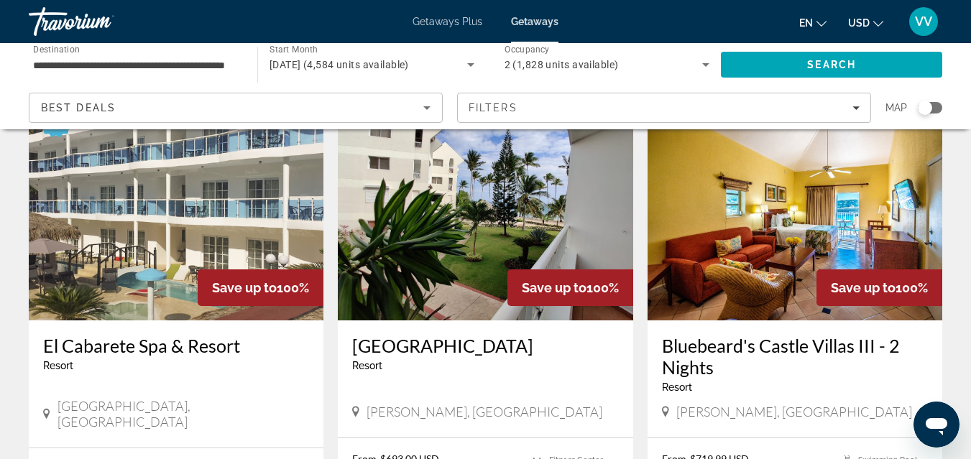
scroll to position [86, 0]
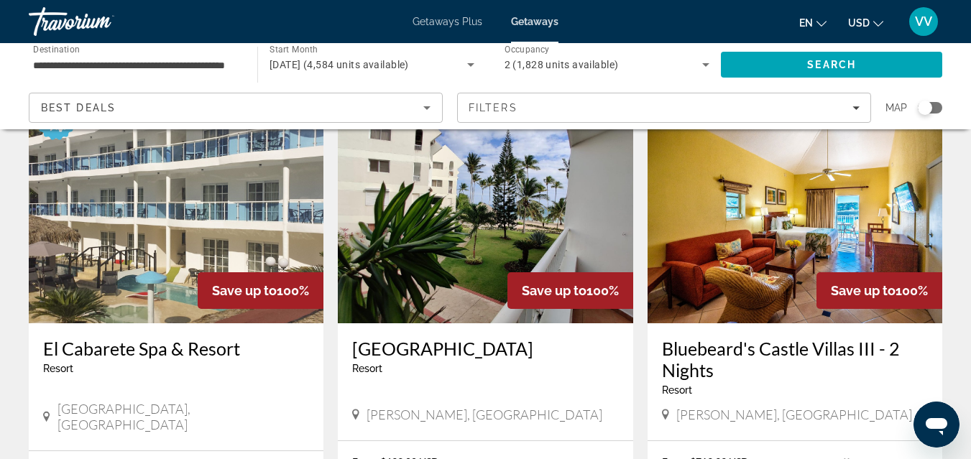
click at [240, 185] on img "Main content" at bounding box center [176, 208] width 295 height 230
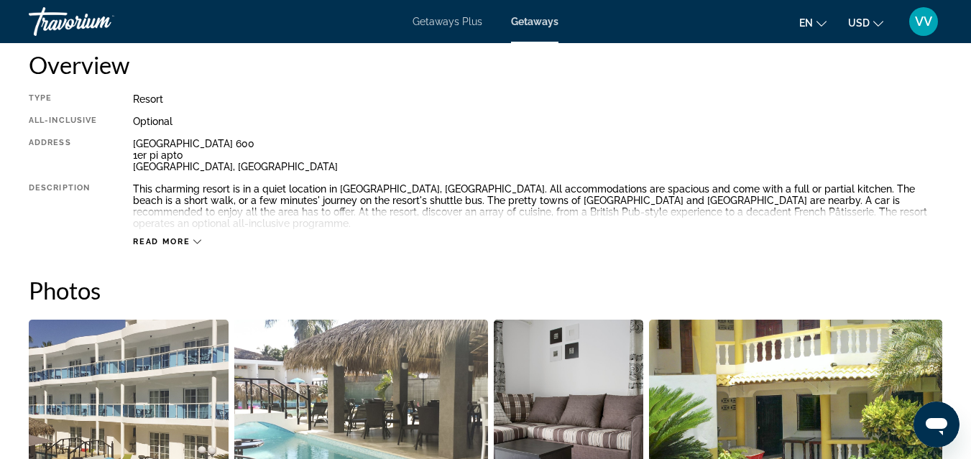
scroll to position [776, 0]
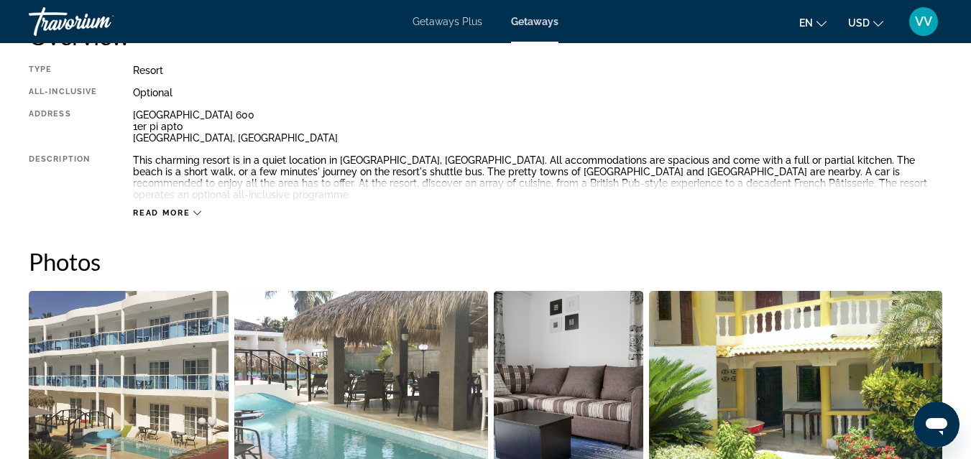
click at [181, 208] on span "Read more" at bounding box center [161, 212] width 57 height 9
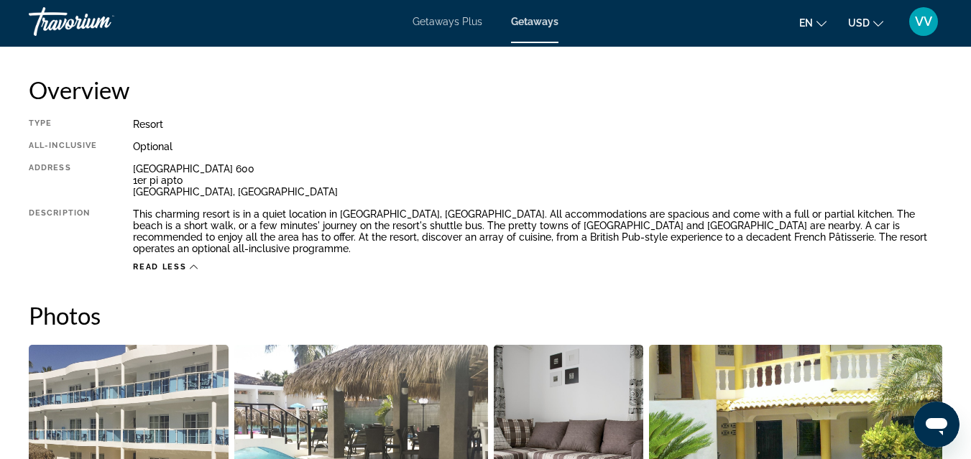
scroll to position [719, 0]
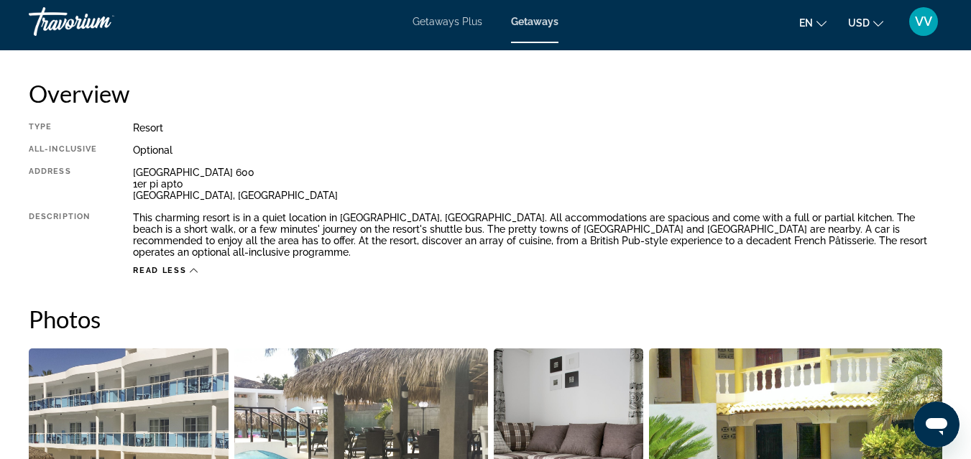
click at [434, 151] on div "Optional" at bounding box center [537, 149] width 809 height 11
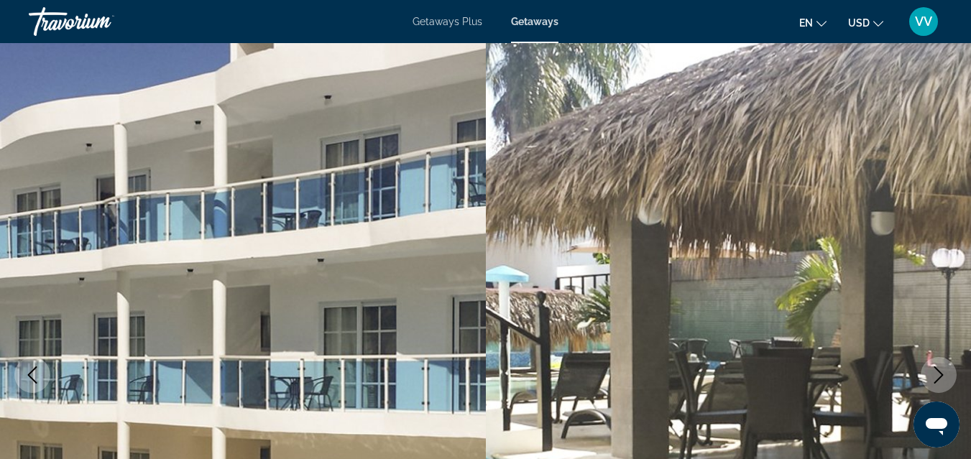
scroll to position [0, 0]
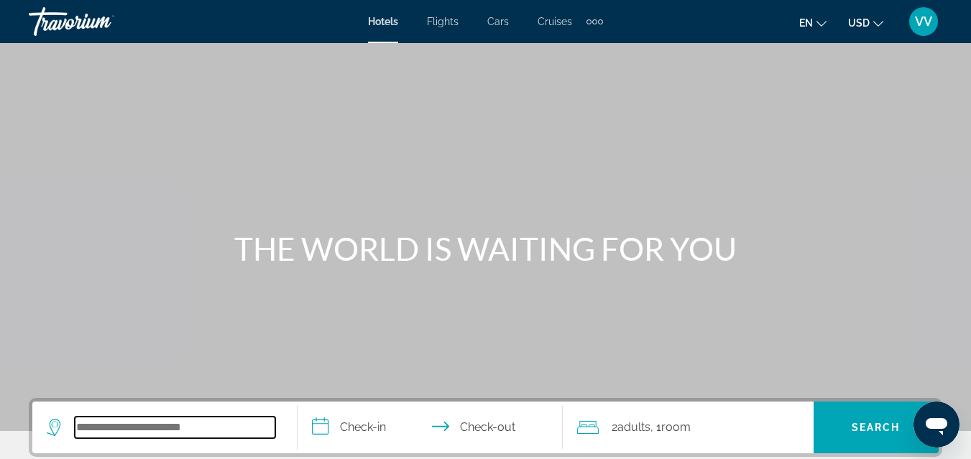
click at [171, 429] on input "Search hotel destination" at bounding box center [175, 428] width 200 height 22
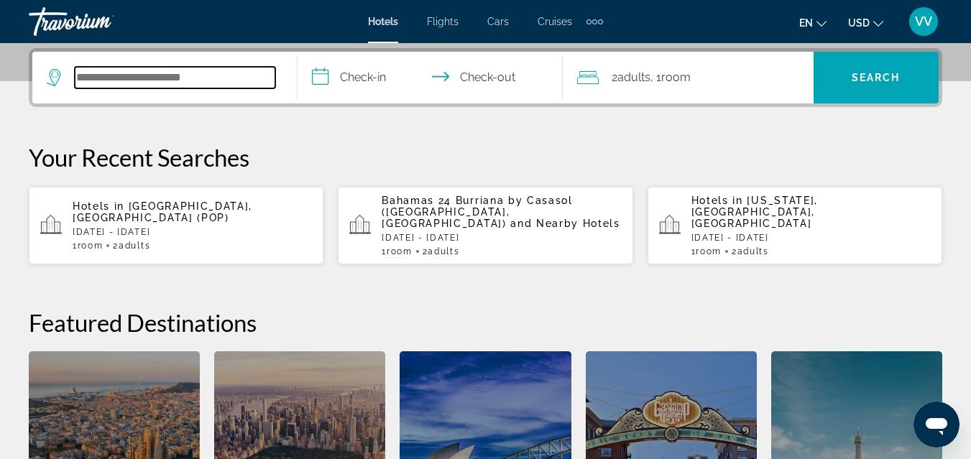
scroll to position [351, 0]
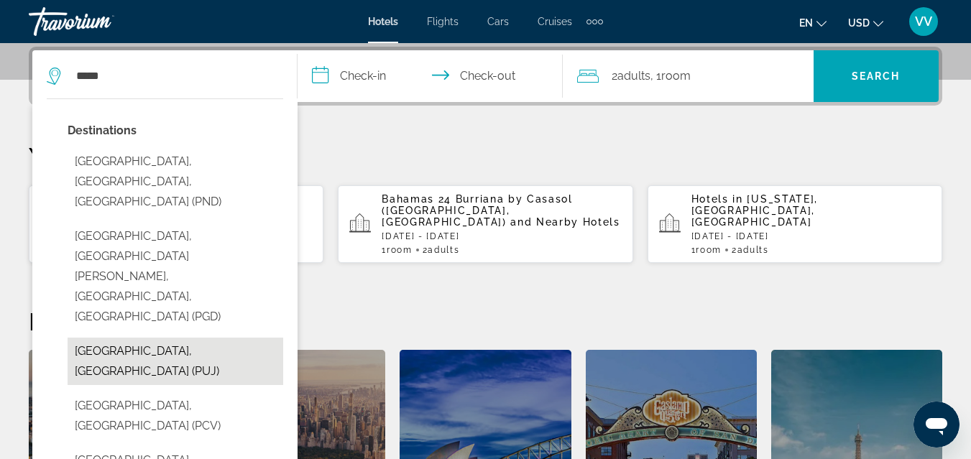
click at [162, 338] on button "[GEOGRAPHIC_DATA], [GEOGRAPHIC_DATA] (PUJ)" at bounding box center [176, 361] width 216 height 47
type input "**********"
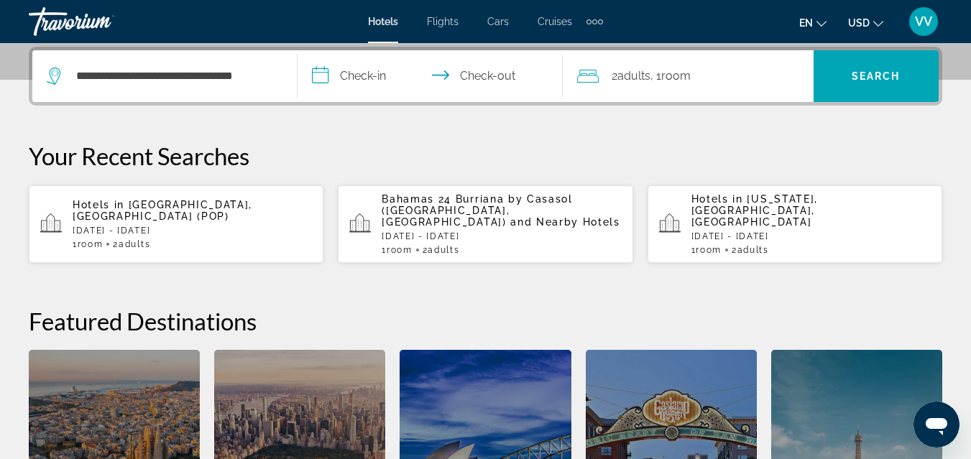
click at [369, 80] on input "**********" at bounding box center [432, 78] width 271 height 56
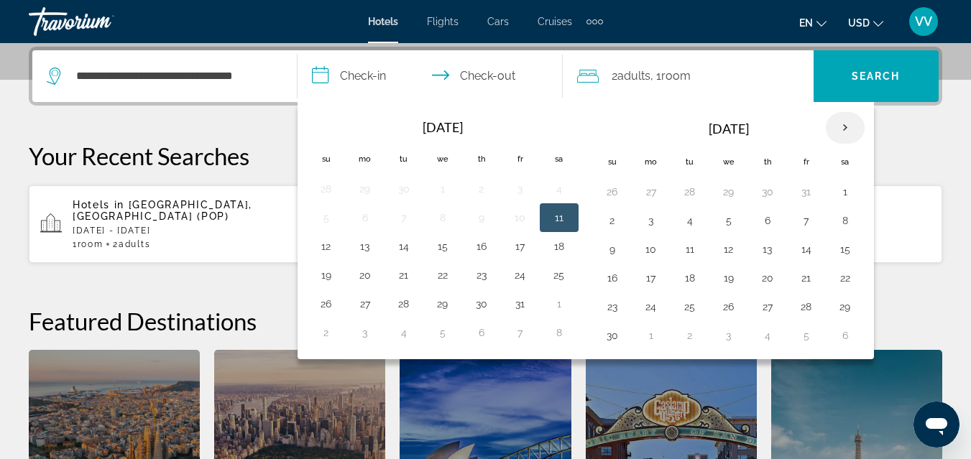
click at [846, 128] on th "Next month" at bounding box center [845, 128] width 39 height 32
click at [843, 214] on button "13" at bounding box center [844, 221] width 23 height 20
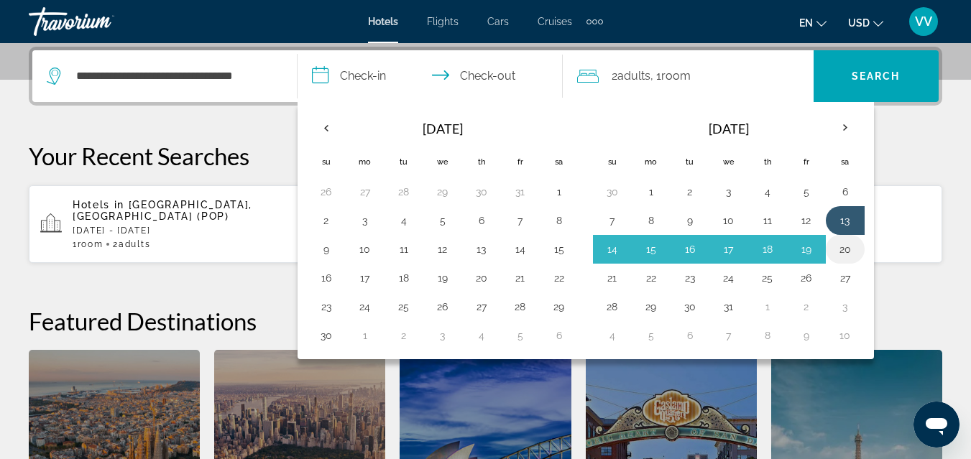
click at [843, 249] on button "20" at bounding box center [844, 249] width 23 height 20
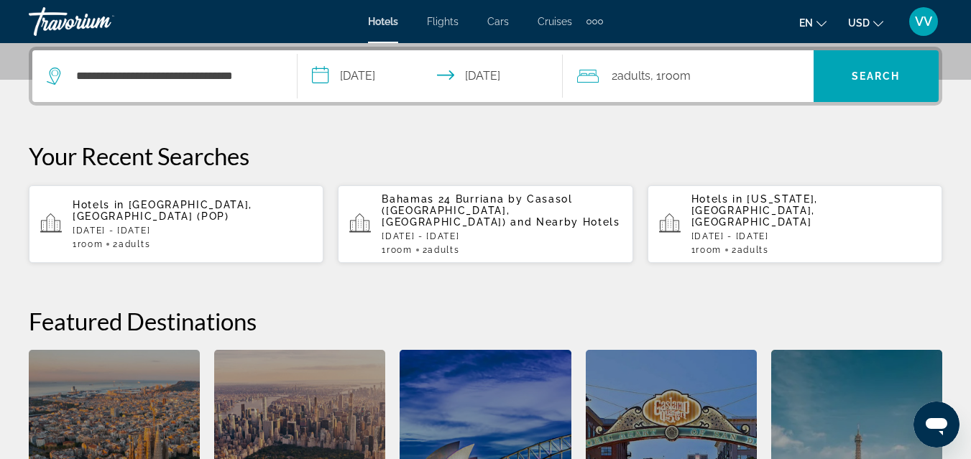
click at [398, 76] on input "**********" at bounding box center [432, 78] width 271 height 56
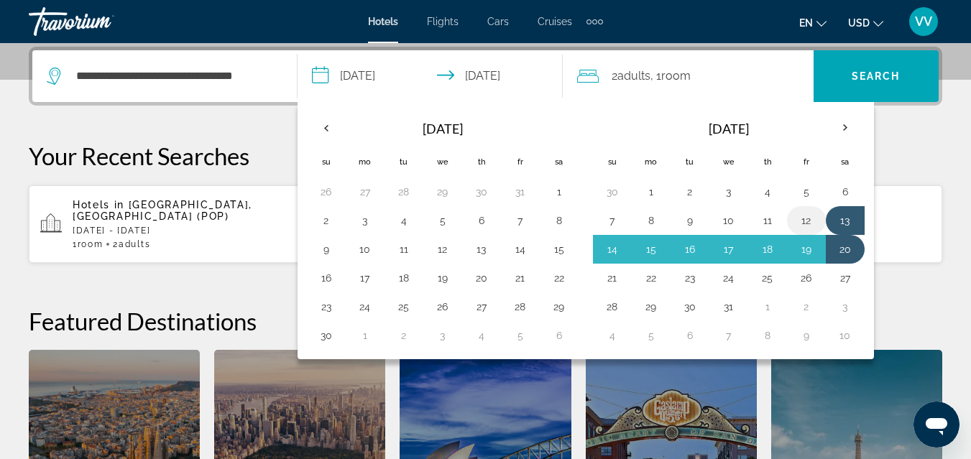
click at [803, 217] on button "12" at bounding box center [806, 221] width 23 height 20
click at [842, 250] on button "20" at bounding box center [844, 249] width 23 height 20
type input "**********"
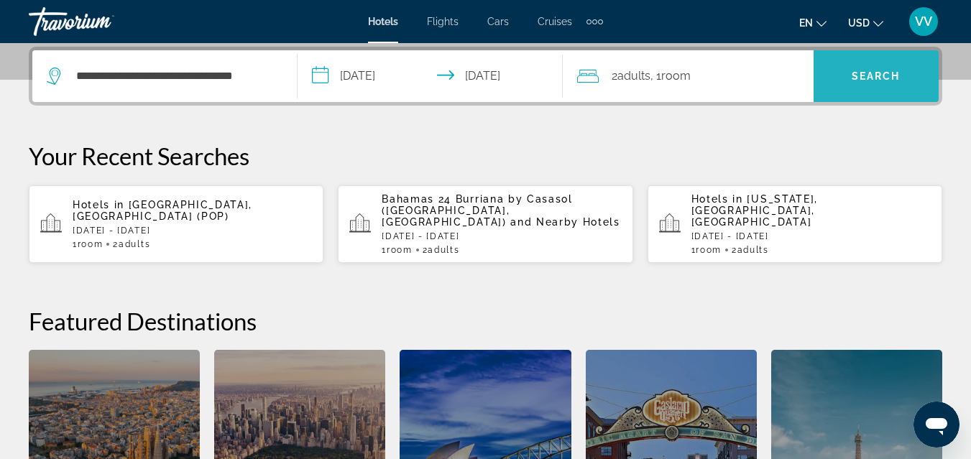
click at [860, 70] on span "Search" at bounding box center [875, 75] width 49 height 11
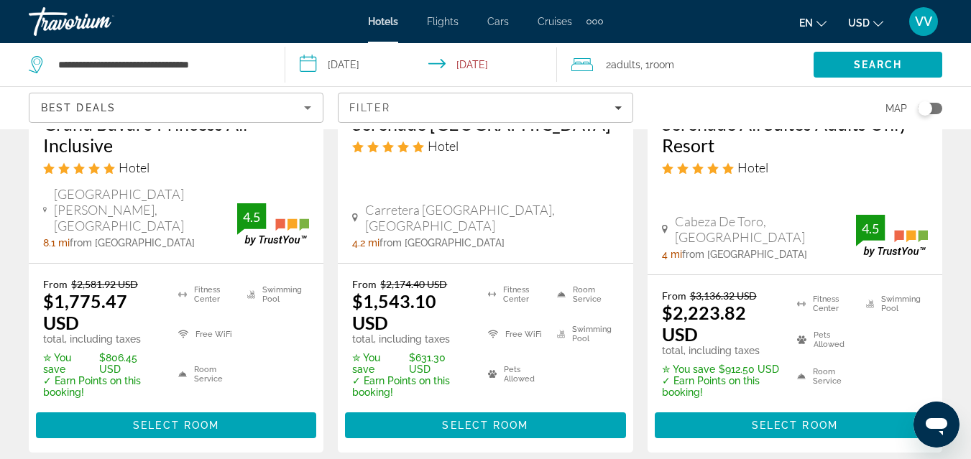
scroll to position [2127, 0]
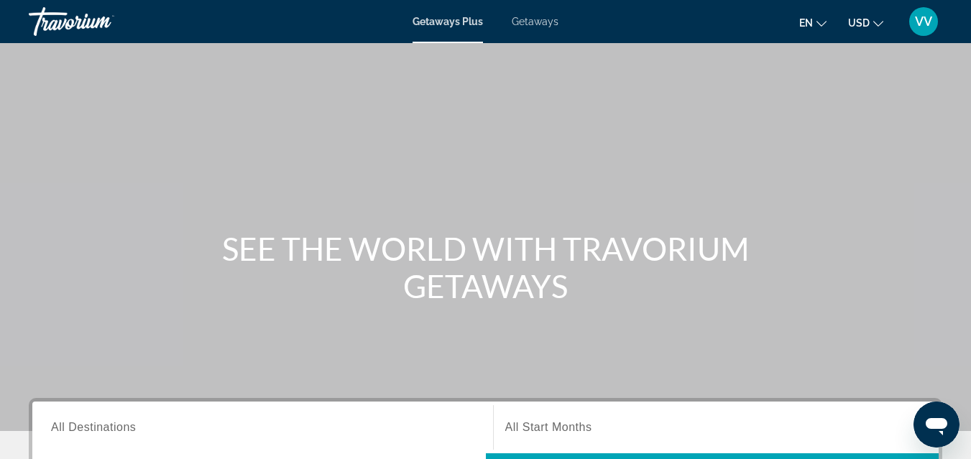
click at [119, 424] on span "All Destinations" at bounding box center [93, 427] width 85 height 12
click at [119, 424] on input "Destination All Destinations" at bounding box center [262, 428] width 423 height 17
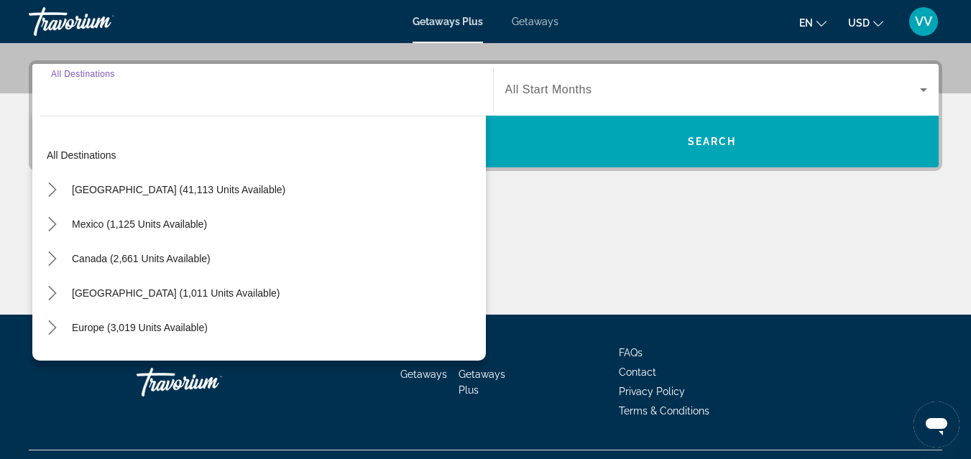
scroll to position [351, 0]
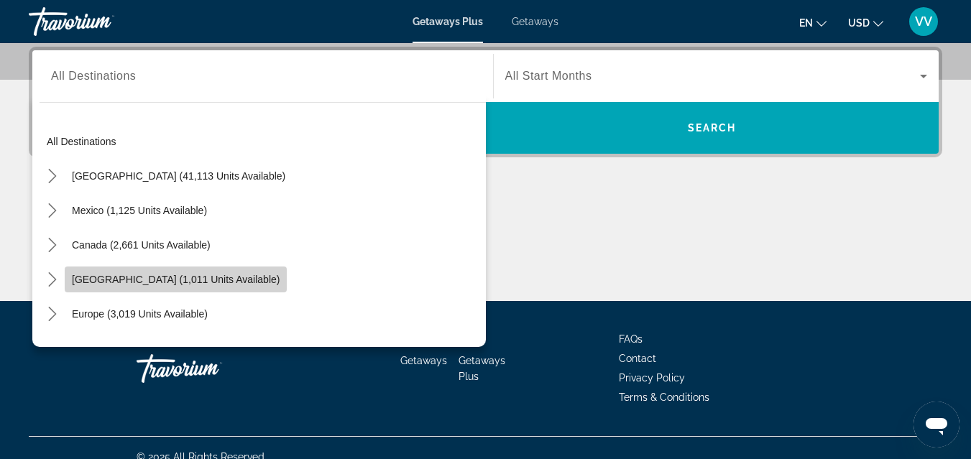
click at [137, 277] on span "[GEOGRAPHIC_DATA] (1,011 units available)" at bounding box center [176, 279] width 208 height 11
type input "**********"
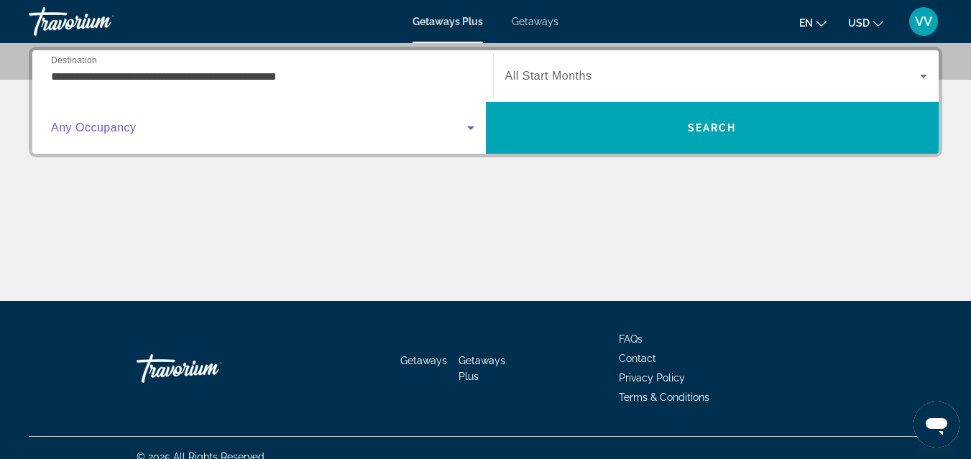
click at [184, 129] on span "Search widget" at bounding box center [259, 127] width 416 height 17
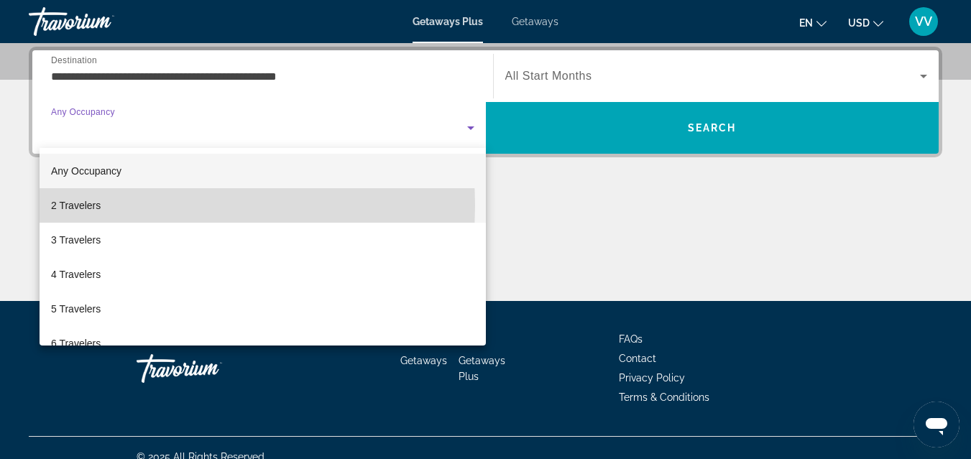
click at [144, 205] on mat-option "2 Travelers" at bounding box center [263, 205] width 446 height 34
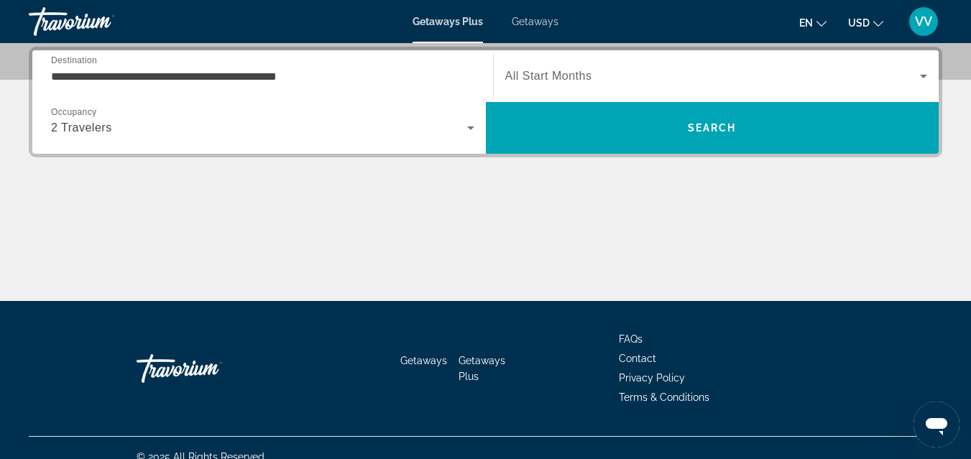
click at [514, 67] on div "Search widget" at bounding box center [716, 76] width 422 height 40
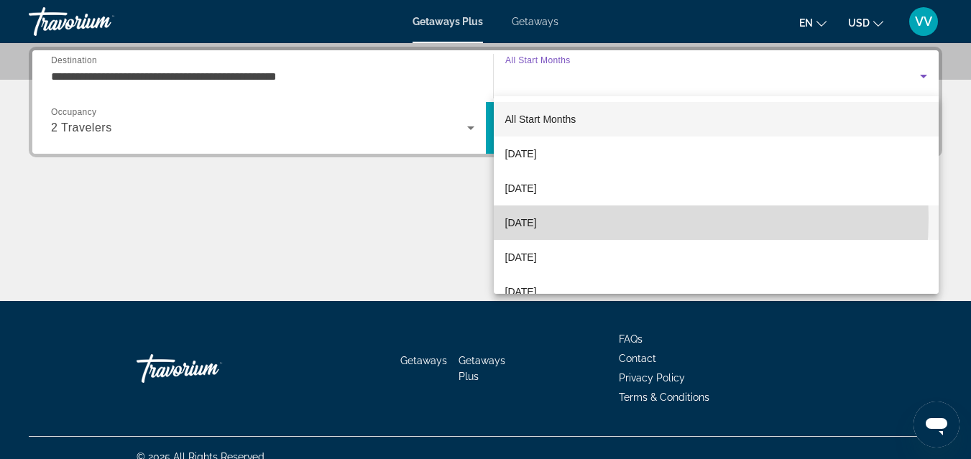
click at [537, 218] on span "[DATE]" at bounding box center [521, 222] width 32 height 17
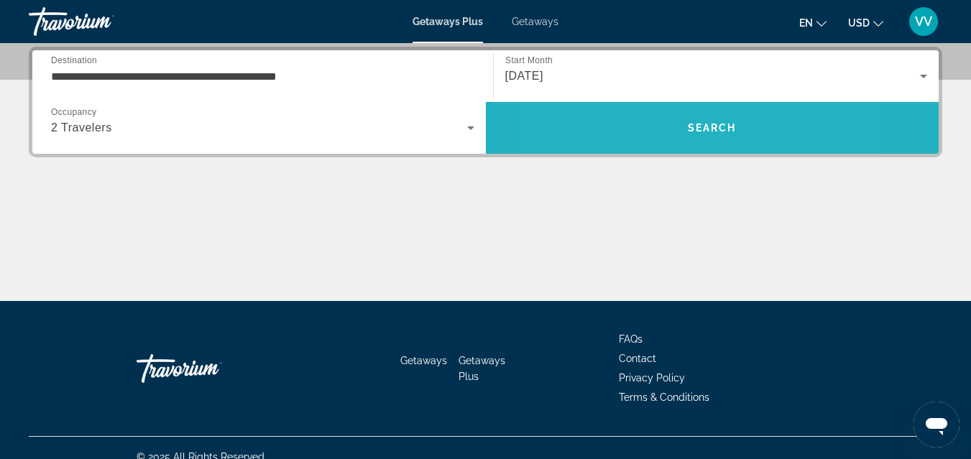
click at [637, 124] on span "Search" at bounding box center [712, 128] width 453 height 34
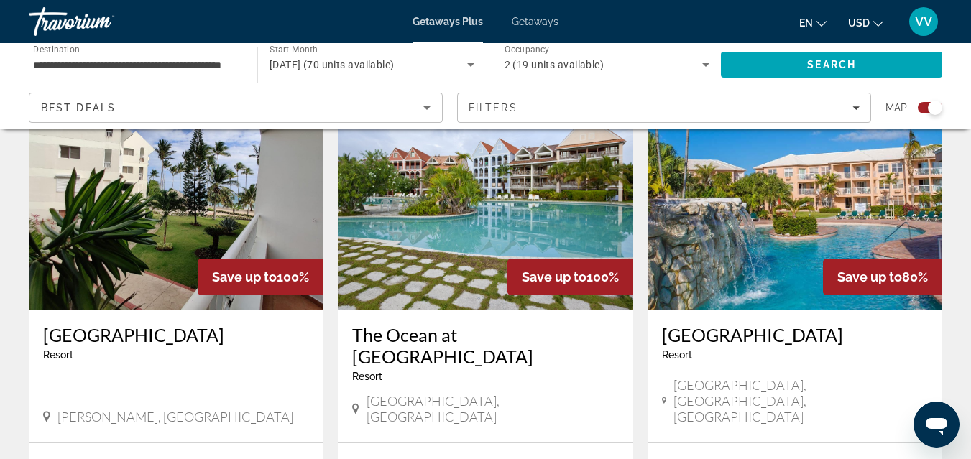
scroll to position [546, 0]
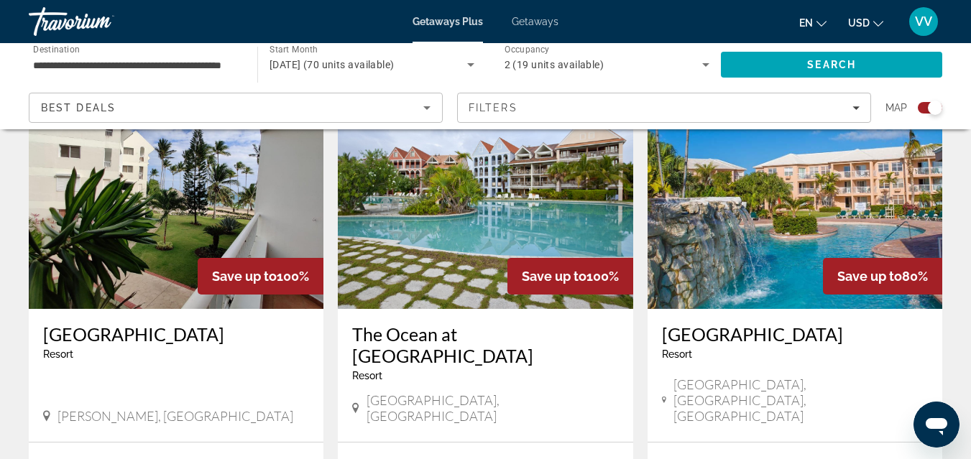
click at [547, 20] on span "Getaways" at bounding box center [535, 21] width 47 height 11
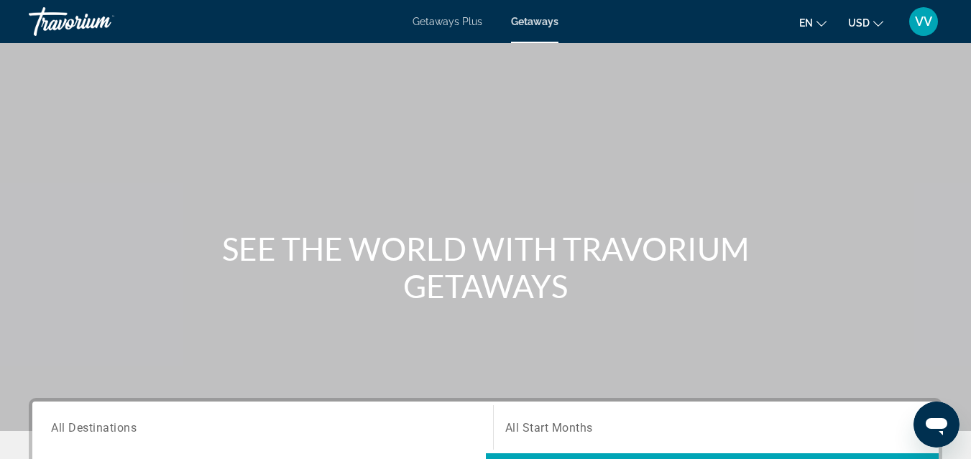
click at [120, 428] on span "All Destinations" at bounding box center [94, 427] width 86 height 14
click at [120, 428] on input "Destination All Destinations" at bounding box center [262, 428] width 423 height 17
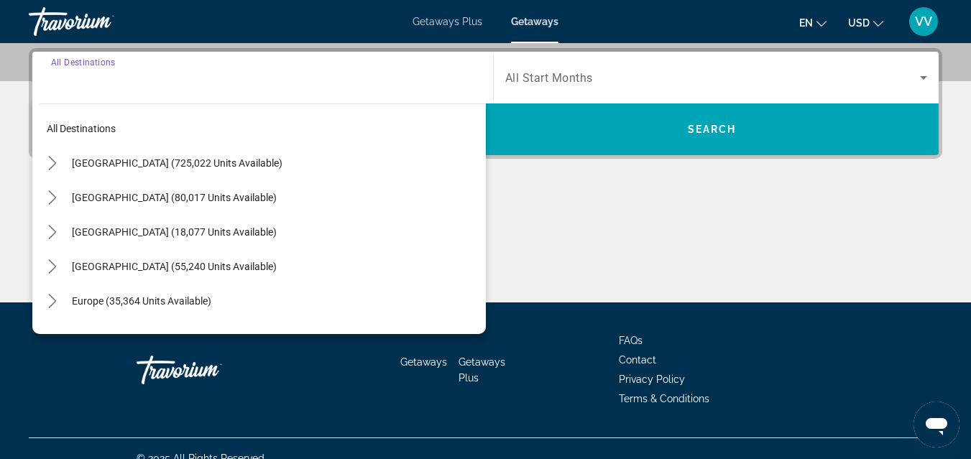
scroll to position [351, 0]
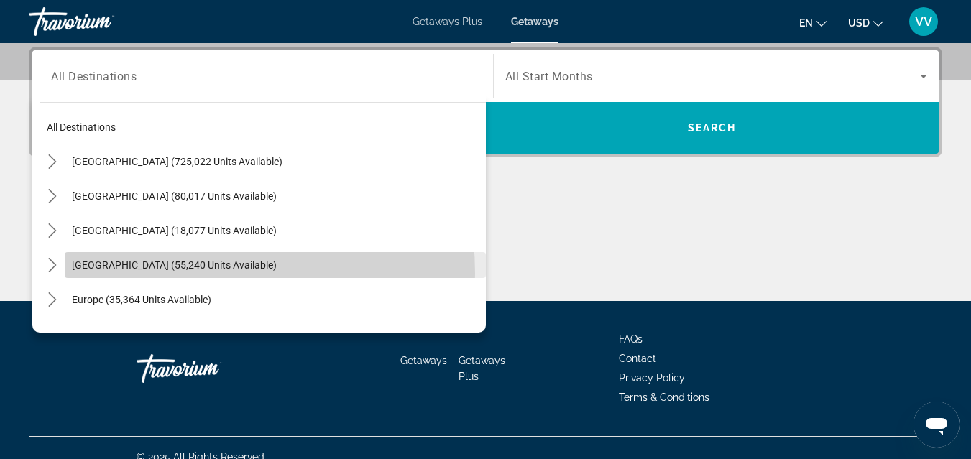
click at [146, 274] on span "Select destination: Caribbean & Atlantic Islands (55,240 units available)" at bounding box center [275, 265] width 421 height 34
type input "**********"
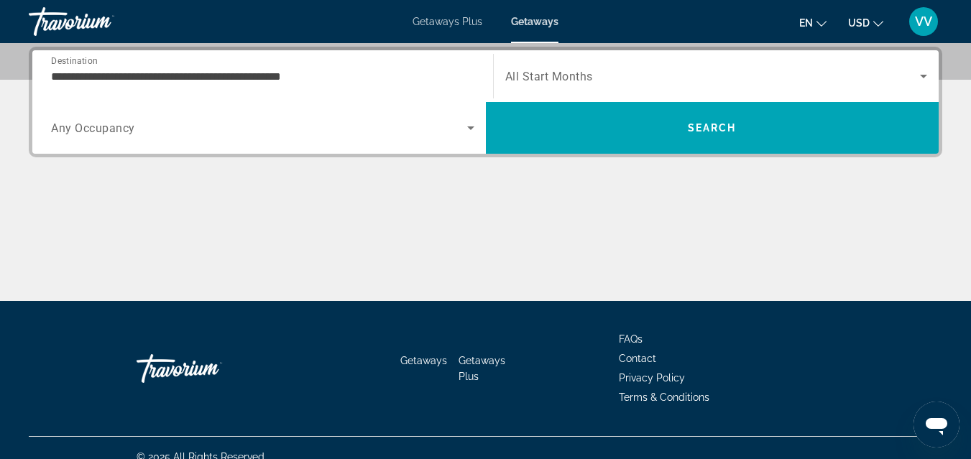
click at [239, 137] on div "Search widget" at bounding box center [262, 128] width 423 height 40
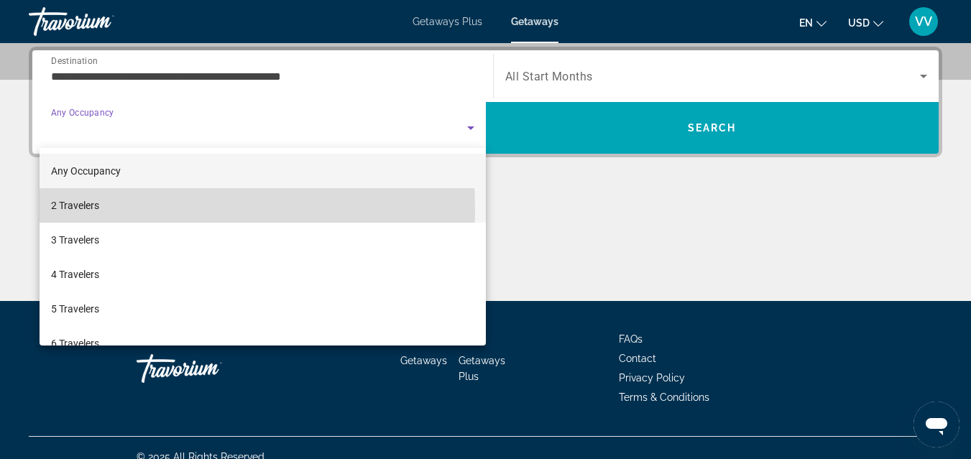
click at [125, 209] on mat-option "2 Travelers" at bounding box center [263, 205] width 446 height 34
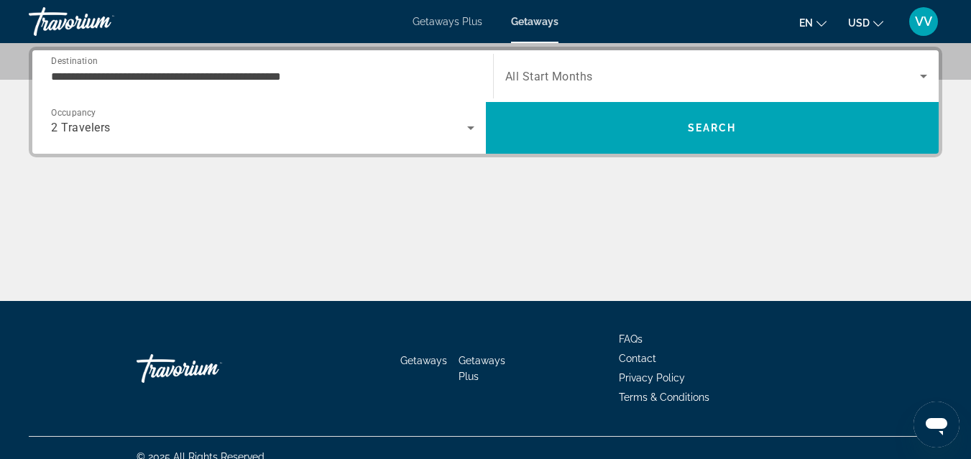
click at [542, 82] on span "All Start Months" at bounding box center [549, 77] width 88 height 14
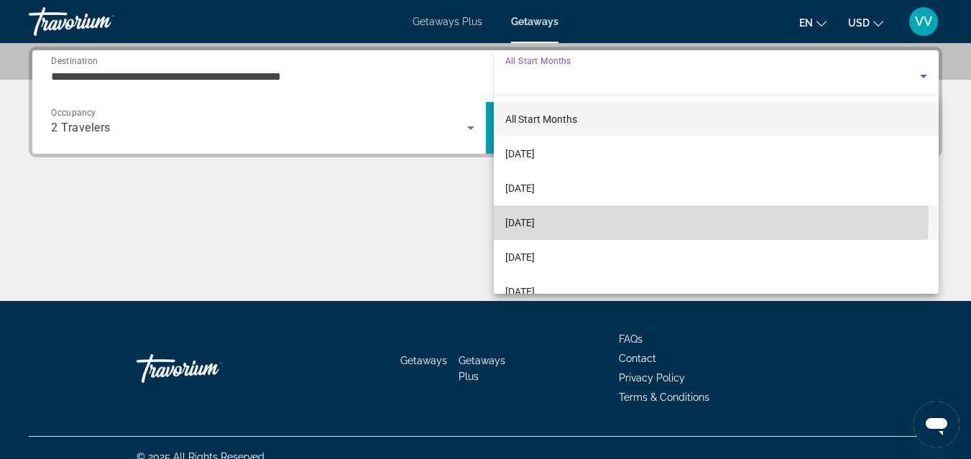
click at [519, 216] on span "[DATE]" at bounding box center [519, 222] width 29 height 17
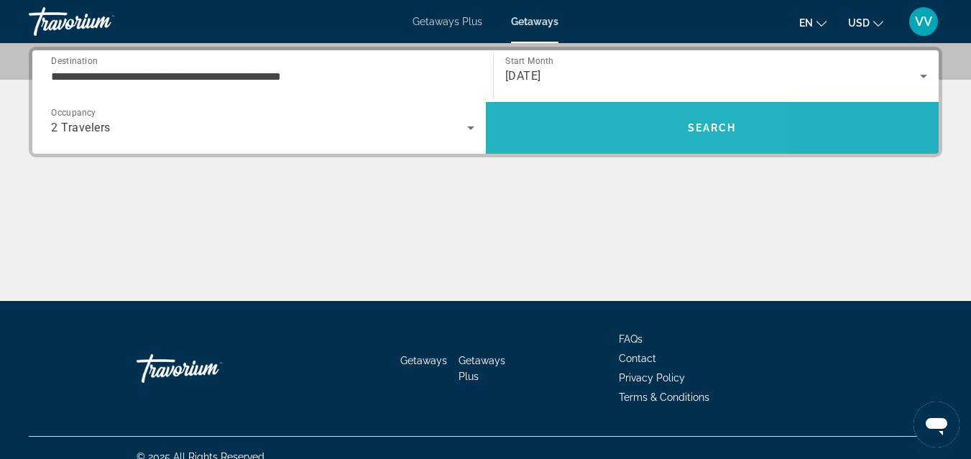
click at [591, 125] on span "Search" at bounding box center [712, 128] width 453 height 34
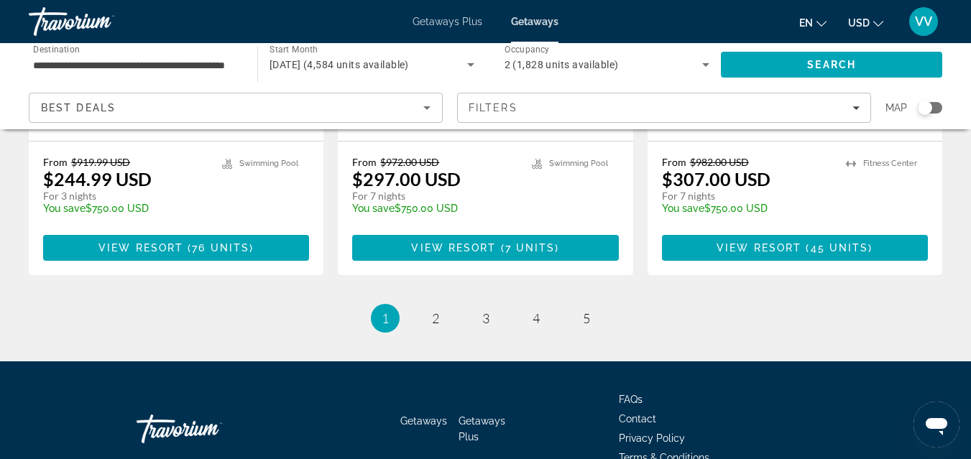
scroll to position [2005, 0]
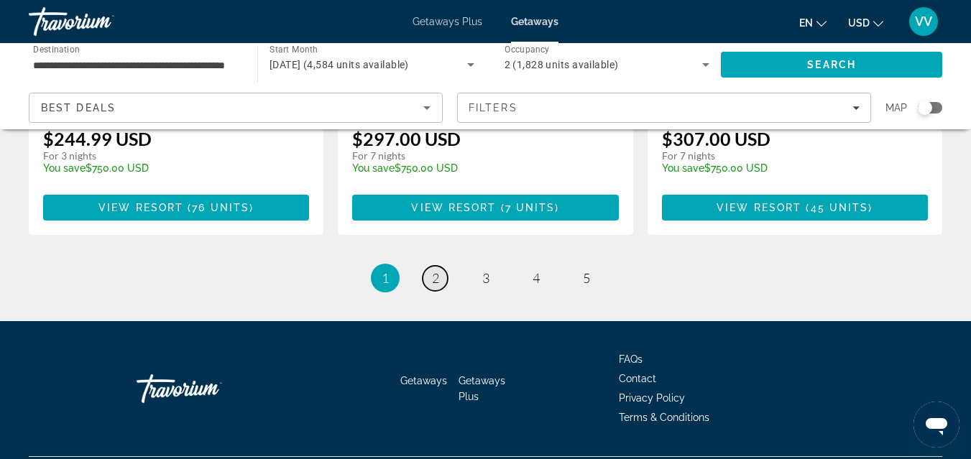
click at [439, 266] on link "page 2" at bounding box center [434, 278] width 25 height 25
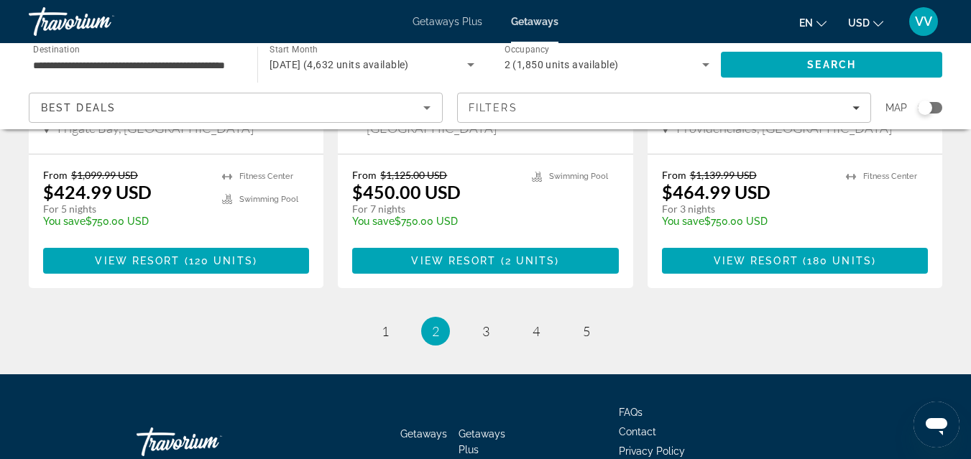
scroll to position [1983, 0]
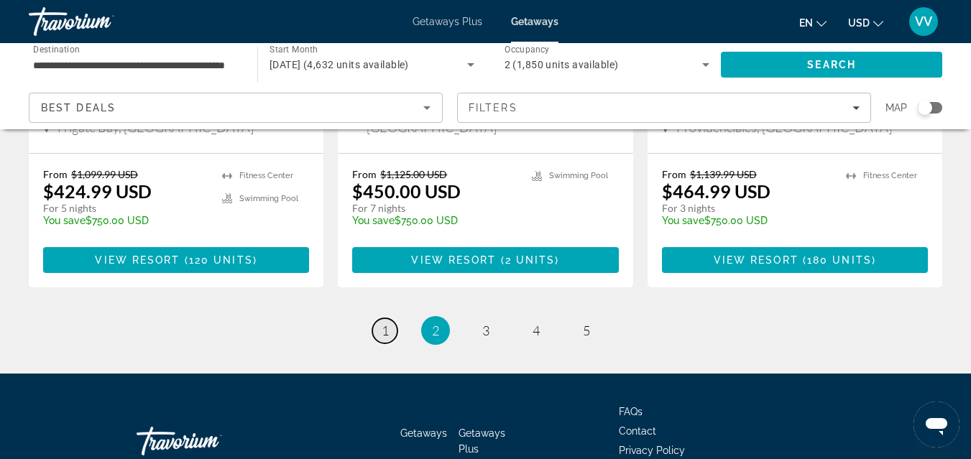
click at [387, 323] on span "1" at bounding box center [385, 331] width 7 height 16
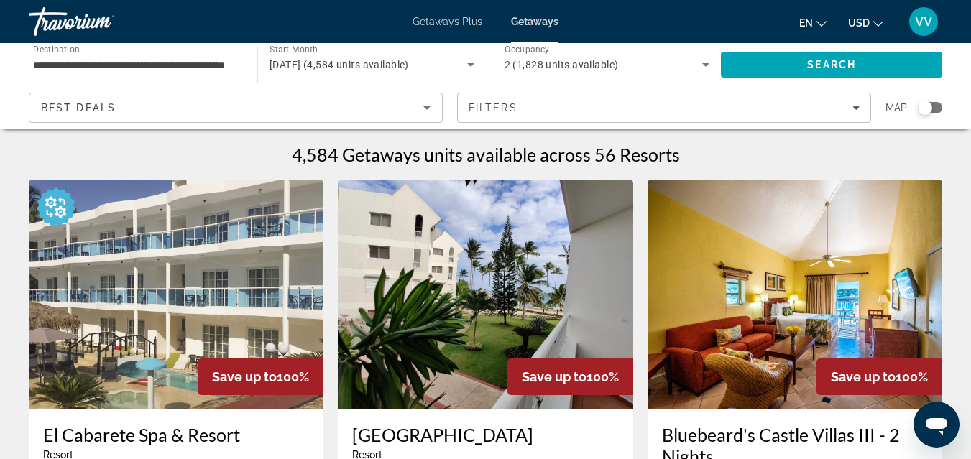
click at [193, 154] on div "4,584 Getaways units available across 56 Resorts" at bounding box center [485, 155] width 913 height 22
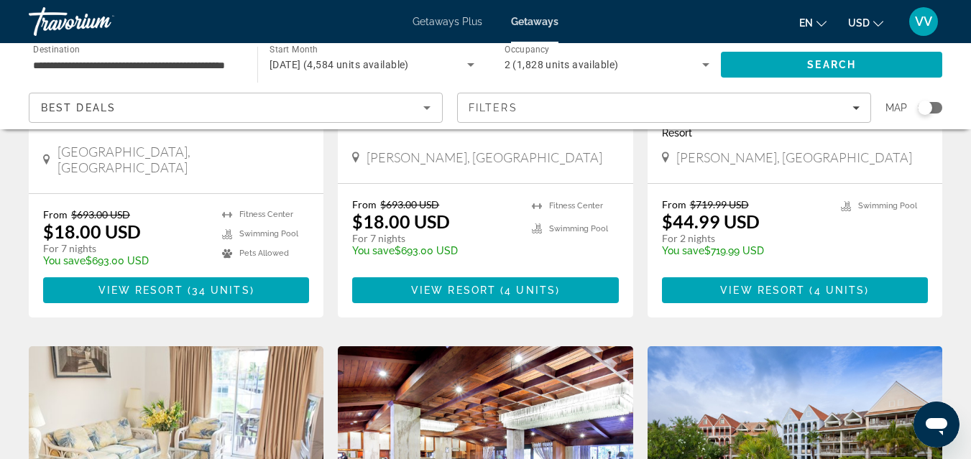
scroll to position [345, 0]
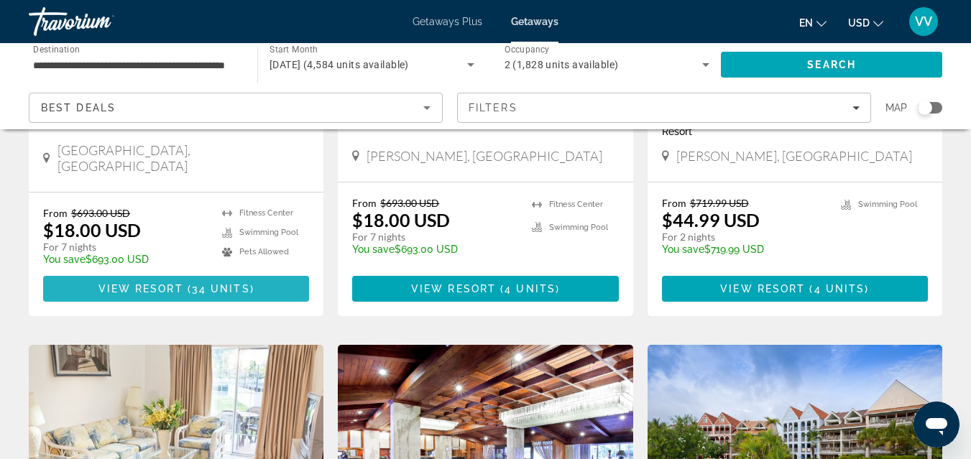
click at [208, 287] on span "34 units" at bounding box center [221, 288] width 58 height 11
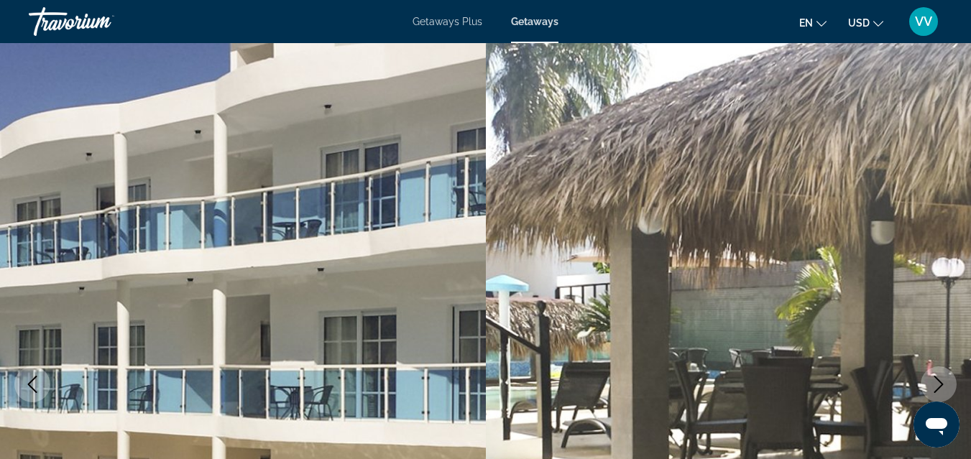
click at [343, 275] on img "Main content" at bounding box center [243, 384] width 486 height 683
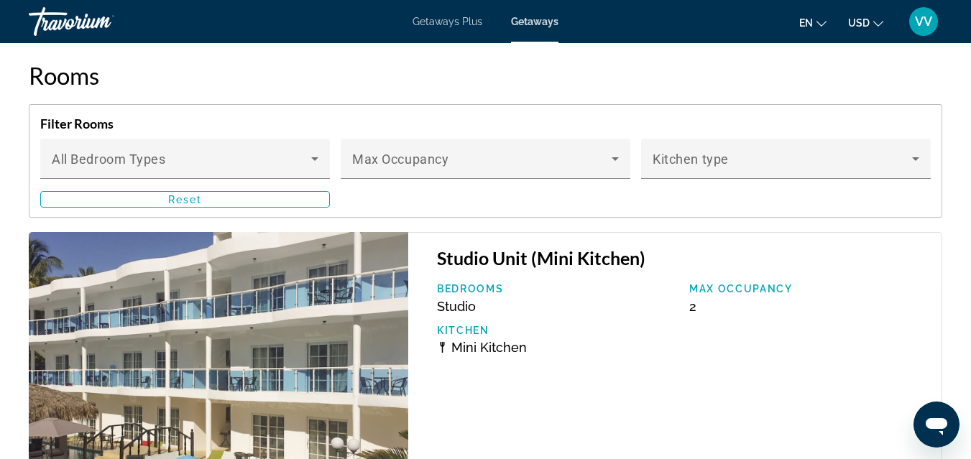
scroll to position [2817, 0]
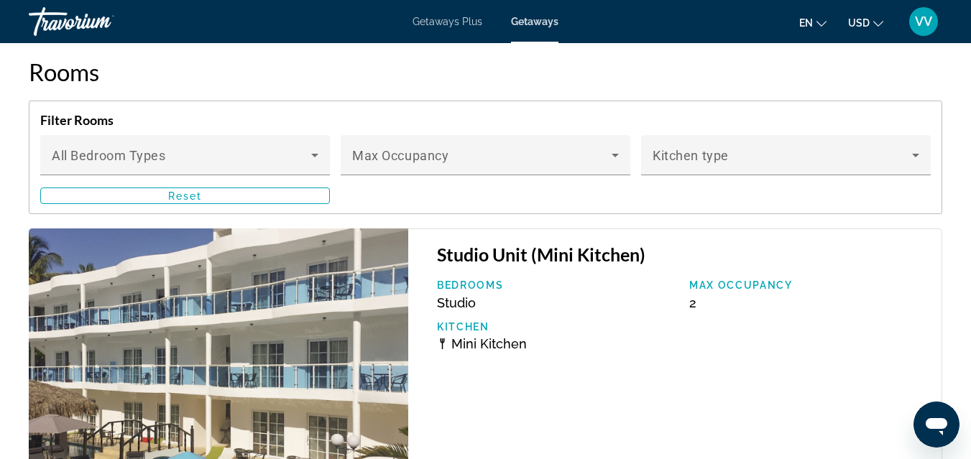
click at [537, 321] on p "Kitchen" at bounding box center [556, 326] width 238 height 11
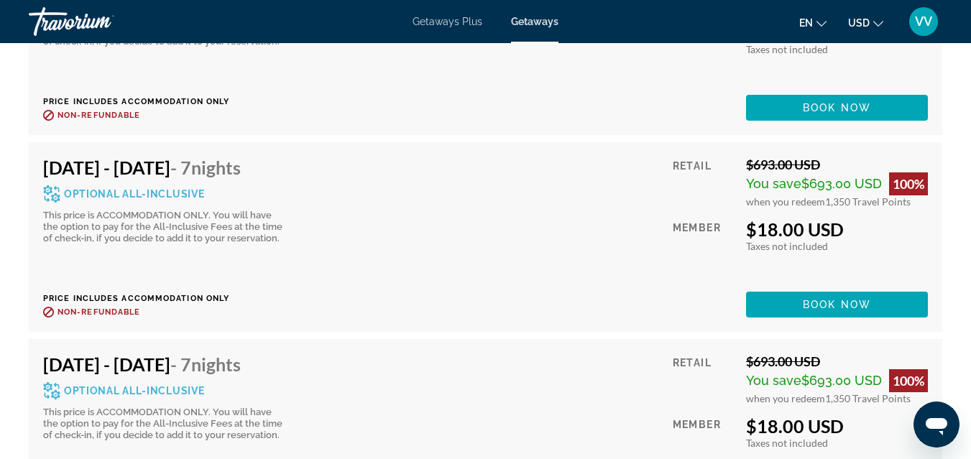
scroll to position [3564, 0]
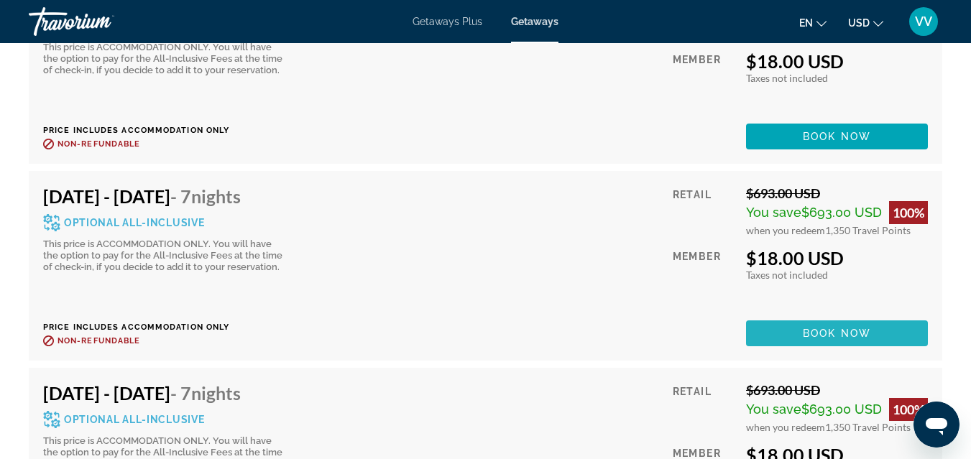
click at [803, 328] on span "Book now" at bounding box center [837, 333] width 68 height 11
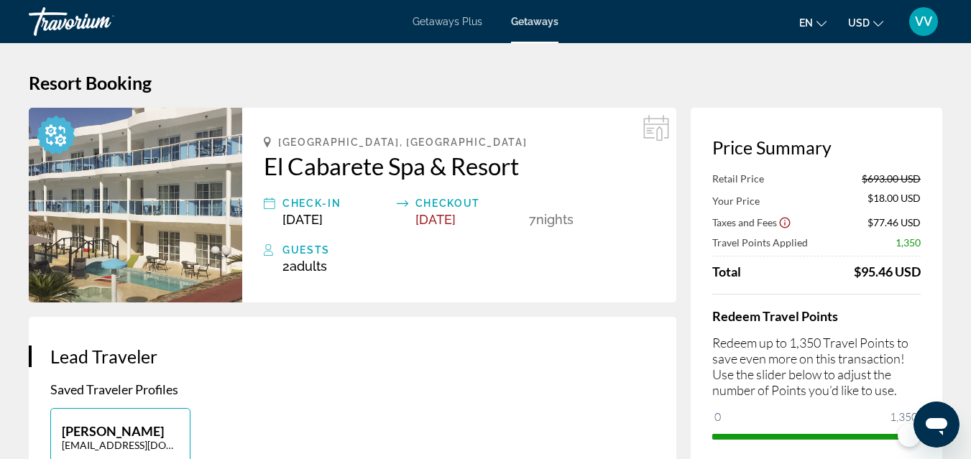
click at [859, 24] on span "USD" at bounding box center [859, 22] width 22 height 11
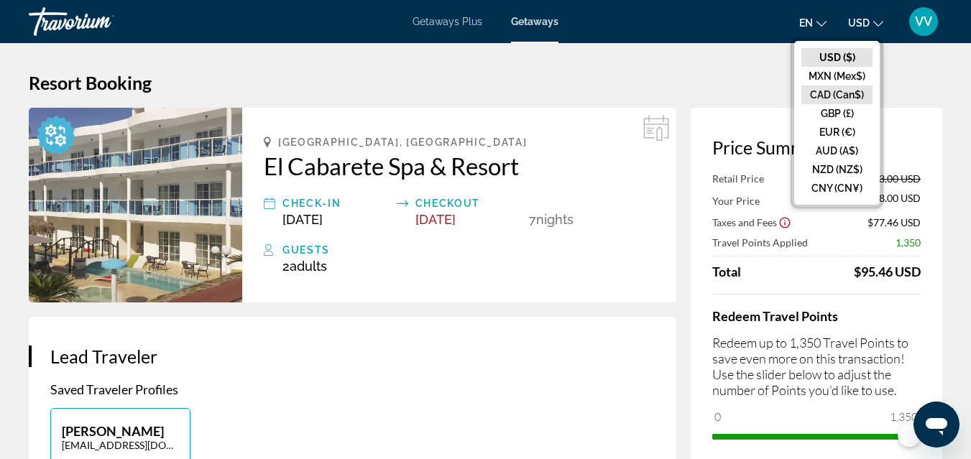
click at [844, 89] on button "CAD (Can$)" at bounding box center [836, 95] width 71 height 19
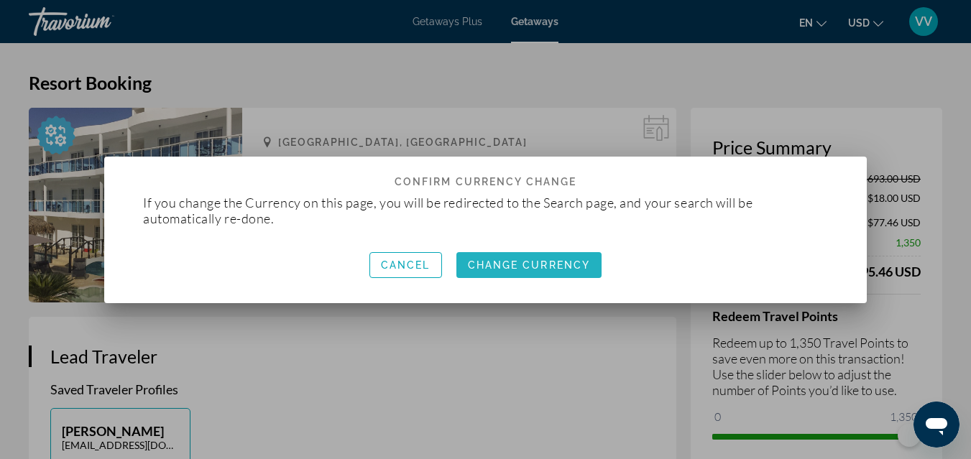
click at [548, 258] on span "button" at bounding box center [529, 265] width 146 height 34
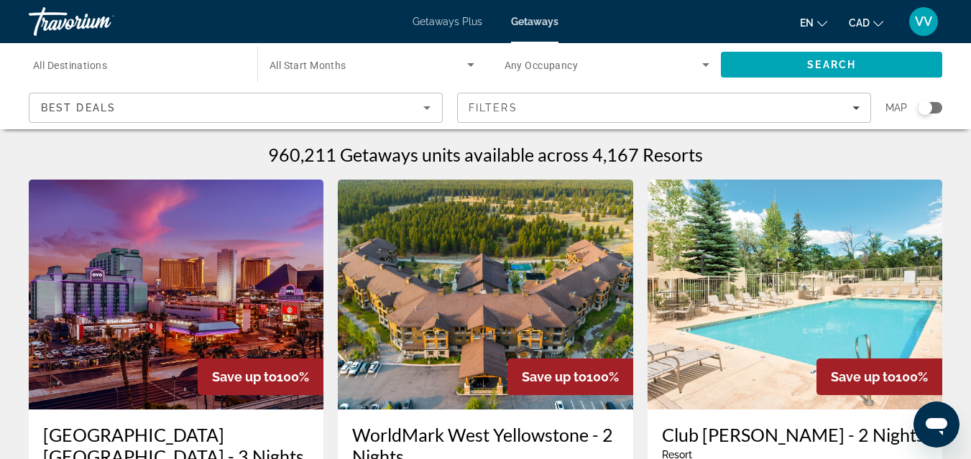
click at [93, 63] on span "All Destinations" at bounding box center [70, 65] width 74 height 11
click at [93, 63] on input "Destination All Destinations" at bounding box center [135, 65] width 205 height 17
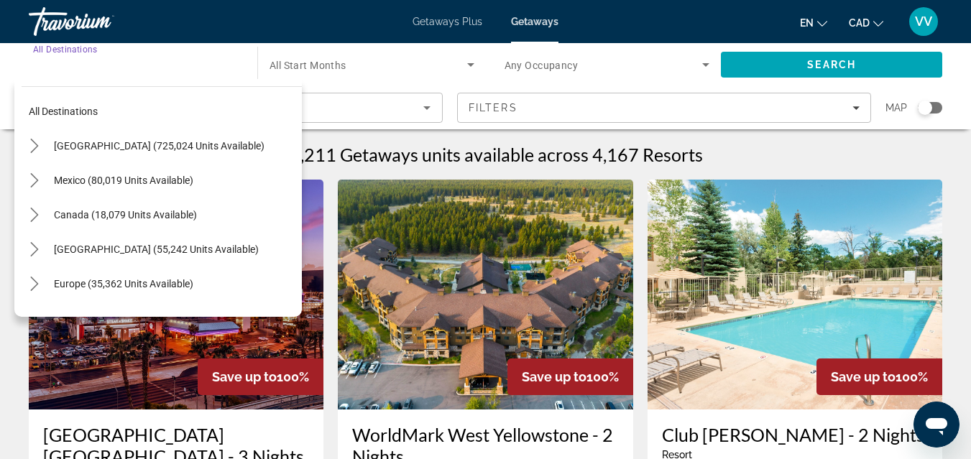
click at [93, 63] on input "Destination All Destinations" at bounding box center [135, 65] width 205 height 17
click at [108, 65] on input "Destination All Destinations" at bounding box center [135, 65] width 205 height 17
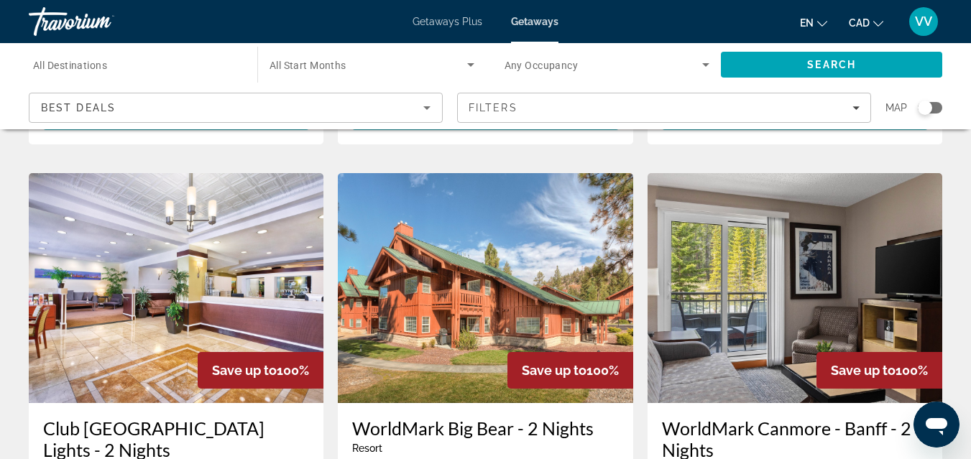
scroll to position [546, 0]
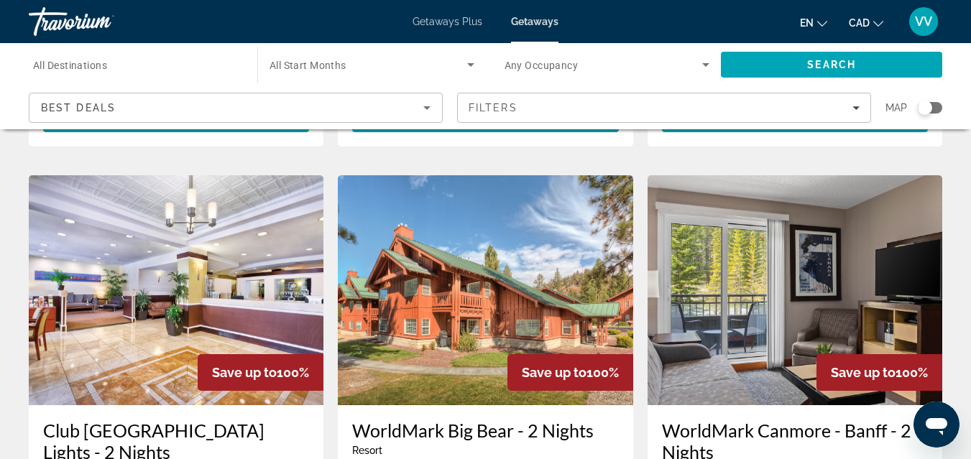
click at [329, 63] on span "All Start Months" at bounding box center [307, 65] width 77 height 11
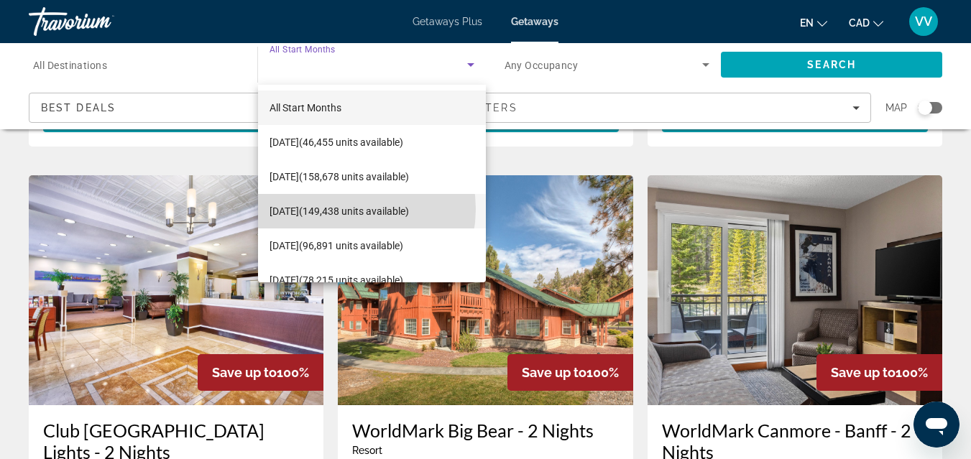
click at [343, 209] on span "[DATE] (149,438 units available)" at bounding box center [338, 211] width 139 height 17
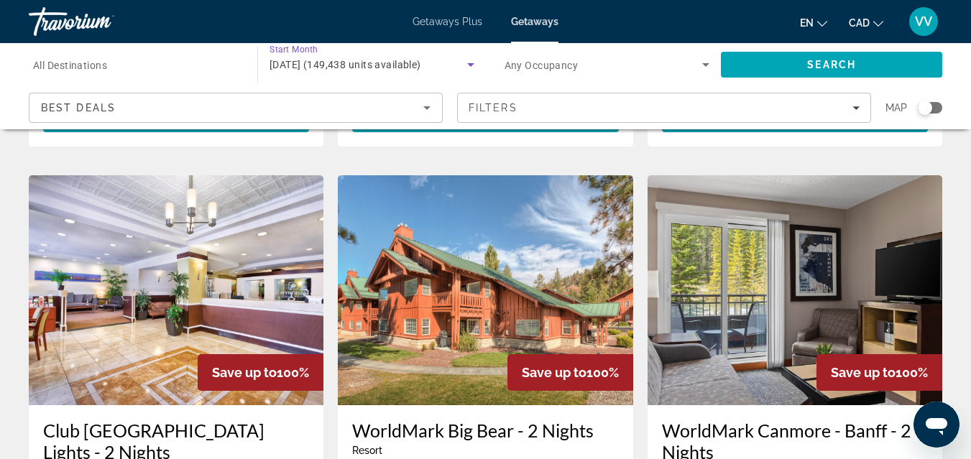
click at [544, 64] on span "Any Occupancy" at bounding box center [541, 65] width 74 height 11
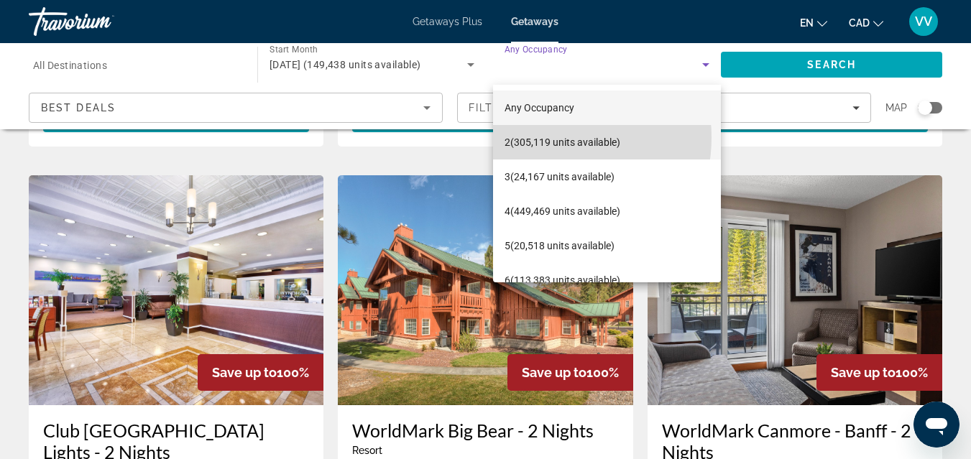
click at [537, 137] on span "2 (305,119 units available)" at bounding box center [562, 142] width 116 height 17
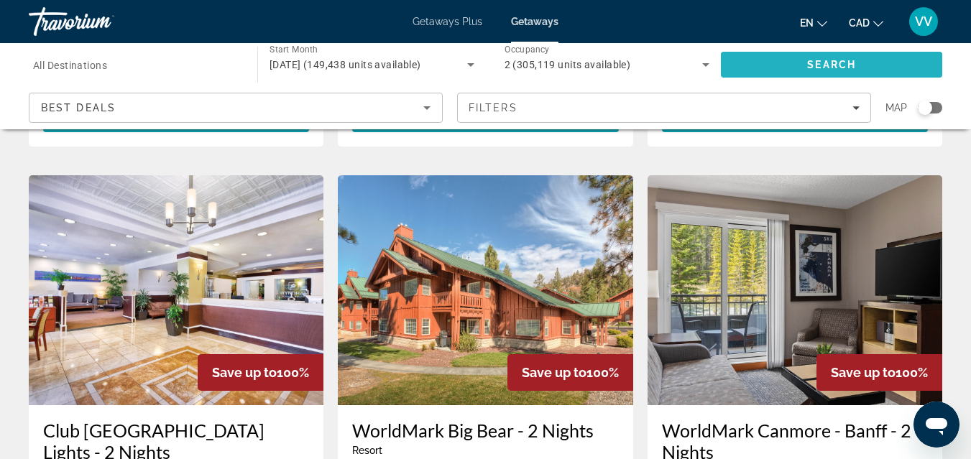
click at [800, 60] on span "Search" at bounding box center [831, 64] width 221 height 34
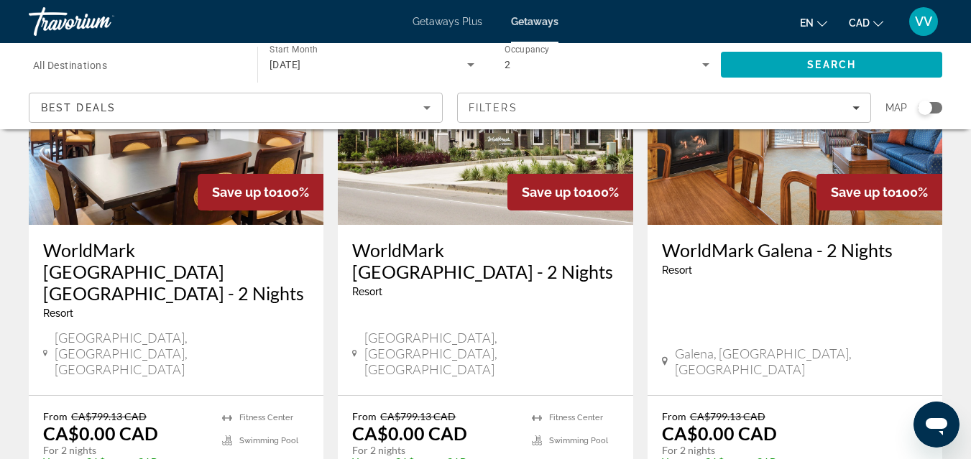
scroll to position [1868, 0]
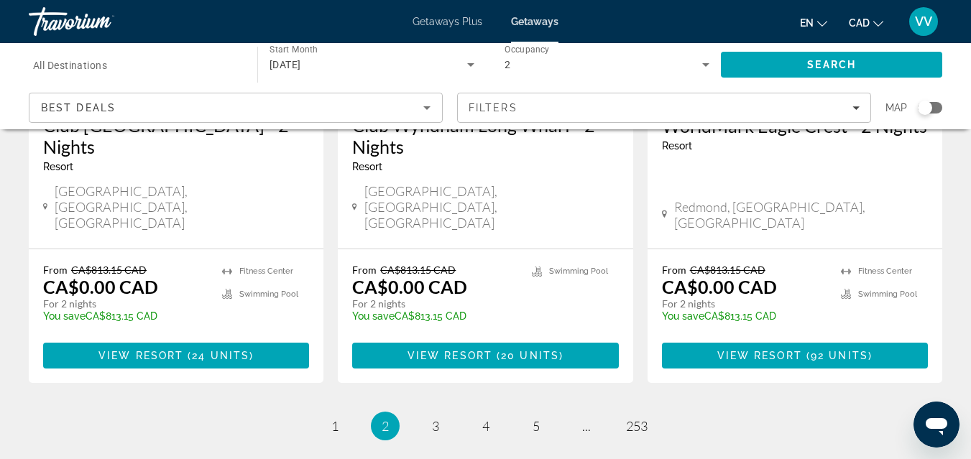
scroll to position [1931, 0]
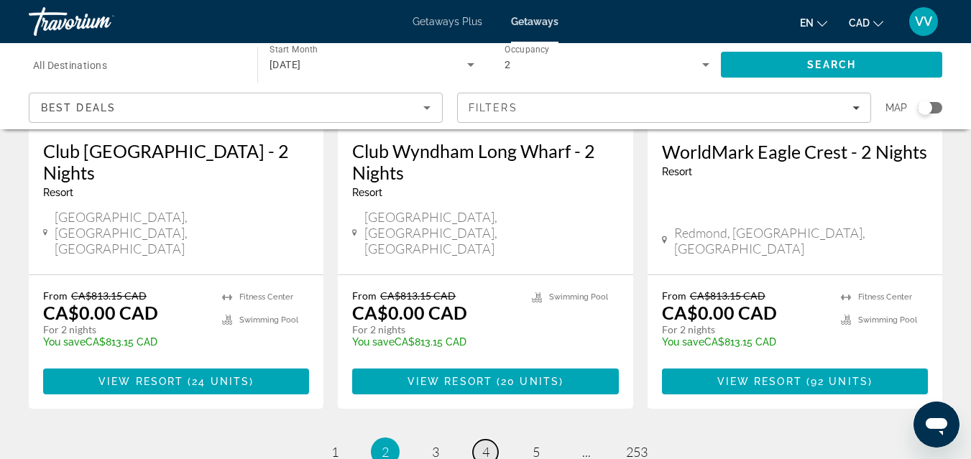
click at [488, 444] on span "4" at bounding box center [485, 452] width 7 height 16
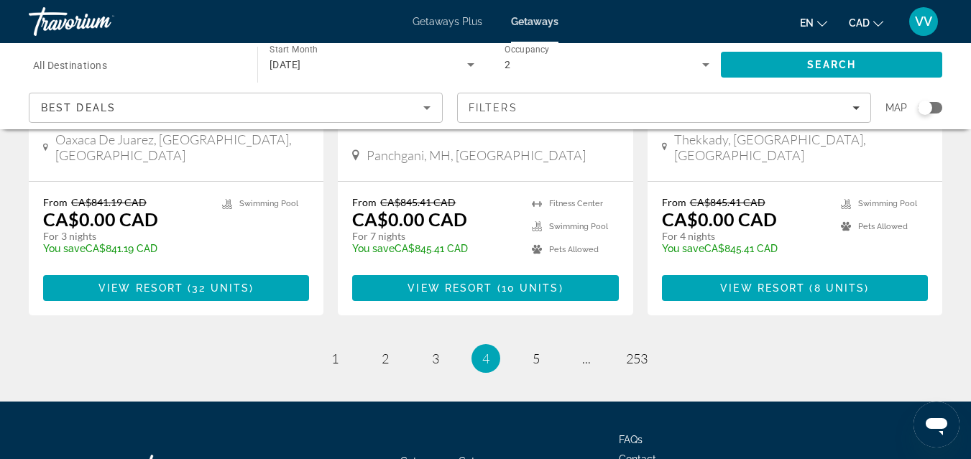
scroll to position [1974, 0]
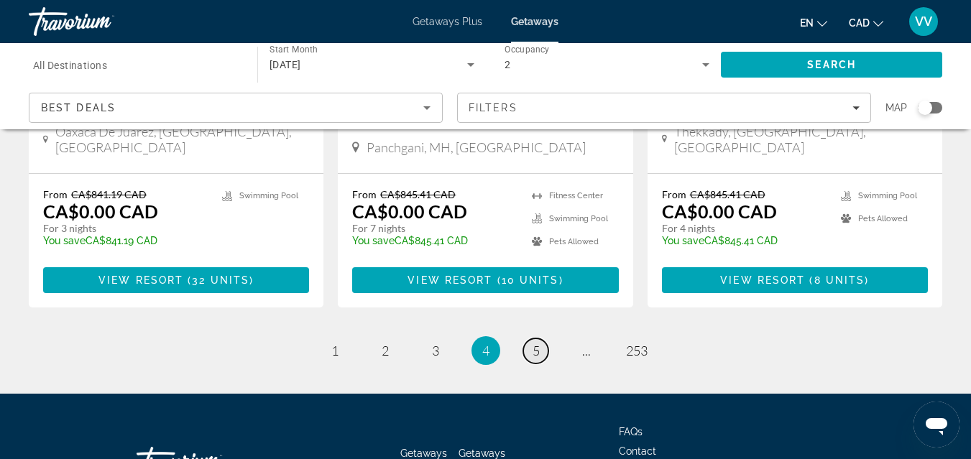
click at [539, 343] on span "5" at bounding box center [535, 351] width 7 height 16
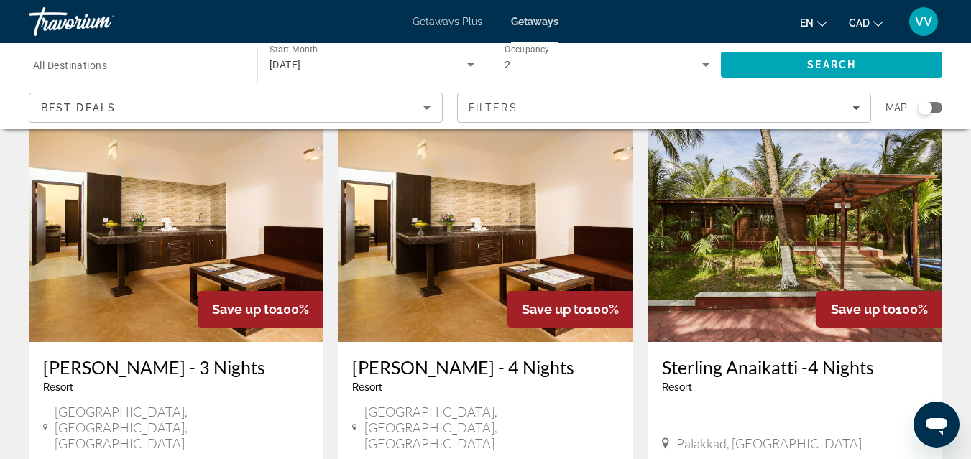
scroll to position [1121, 0]
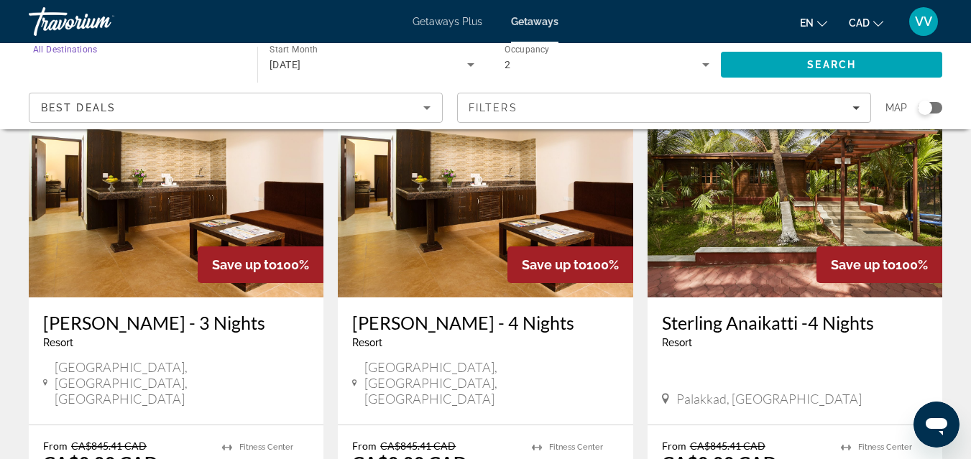
click at [107, 69] on input "Destination All Destinations" at bounding box center [135, 65] width 205 height 17
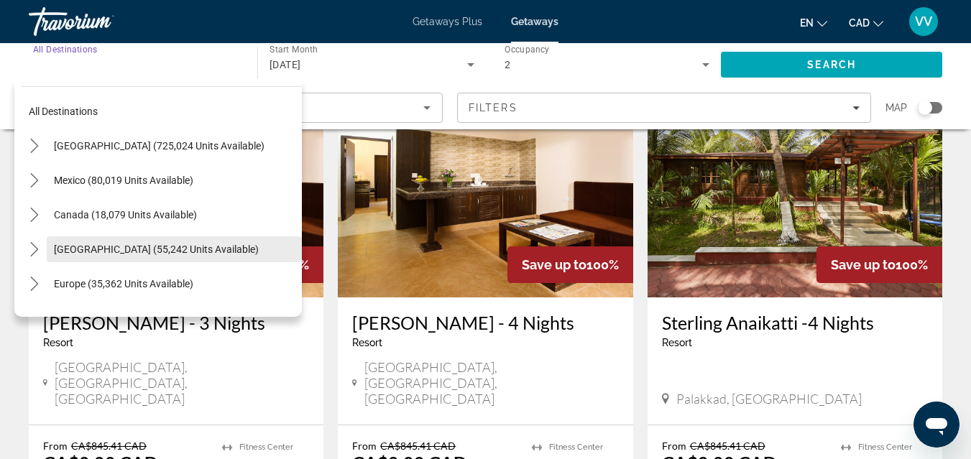
click at [146, 244] on span "[GEOGRAPHIC_DATA] (55,242 units available)" at bounding box center [156, 249] width 205 height 11
type input "**********"
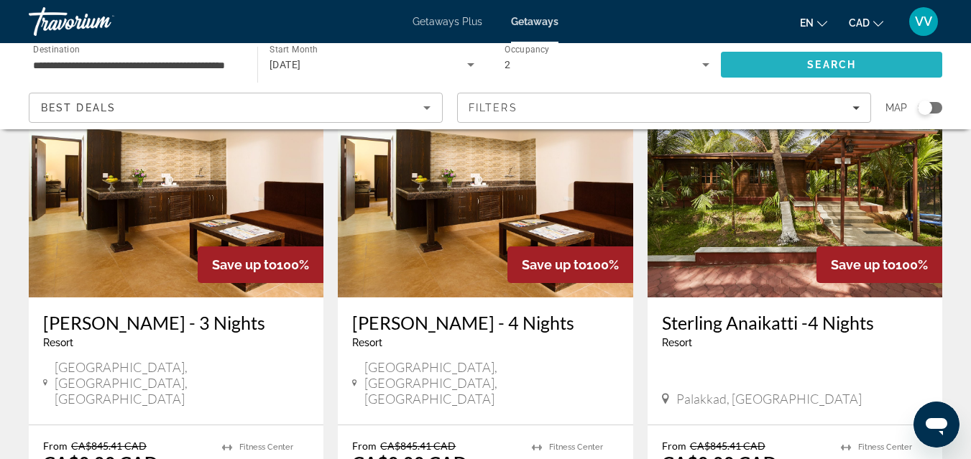
click at [769, 67] on span "Search" at bounding box center [831, 64] width 221 height 34
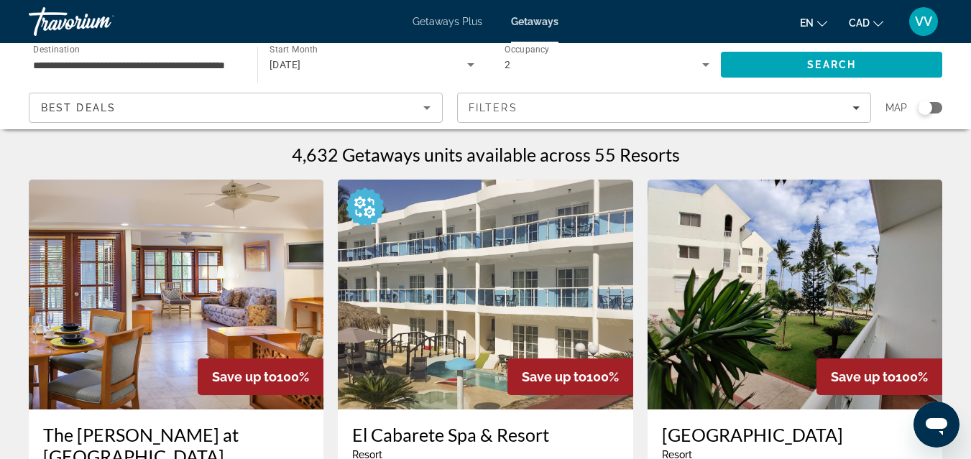
click at [543, 25] on span "Getaways" at bounding box center [534, 21] width 47 height 11
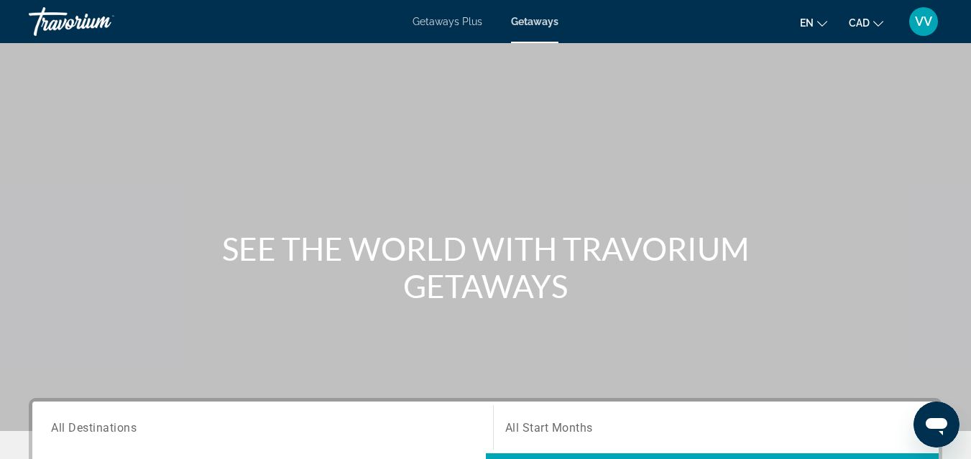
click at [115, 428] on span "All Destinations" at bounding box center [94, 427] width 86 height 14
click at [115, 428] on input "Destination All Destinations" at bounding box center [262, 428] width 423 height 17
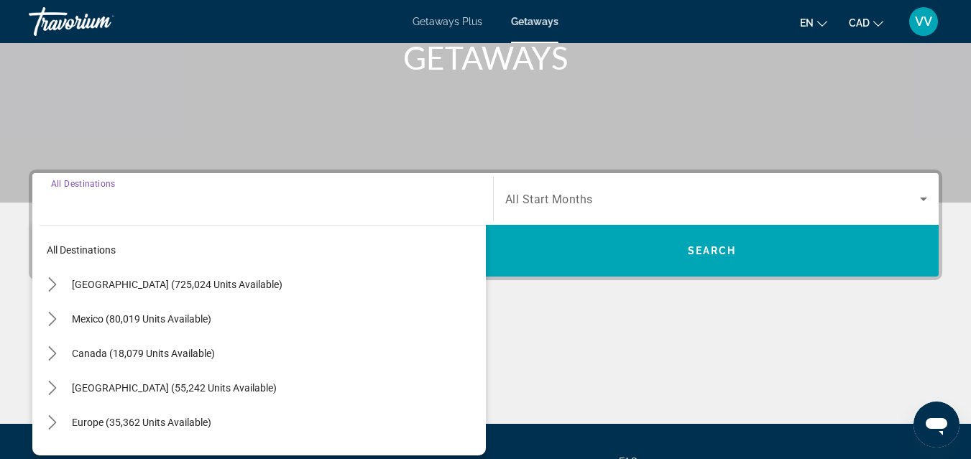
scroll to position [351, 0]
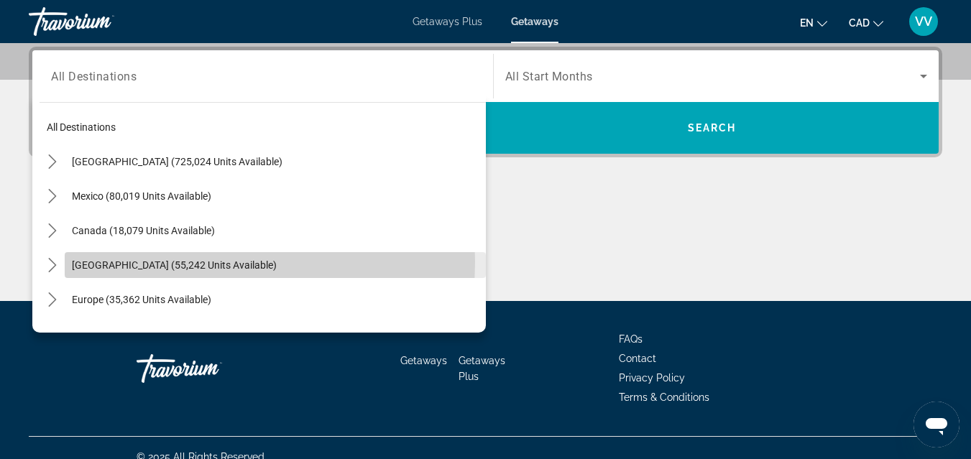
click at [172, 262] on span "[GEOGRAPHIC_DATA] (55,242 units available)" at bounding box center [174, 264] width 205 height 11
type input "**********"
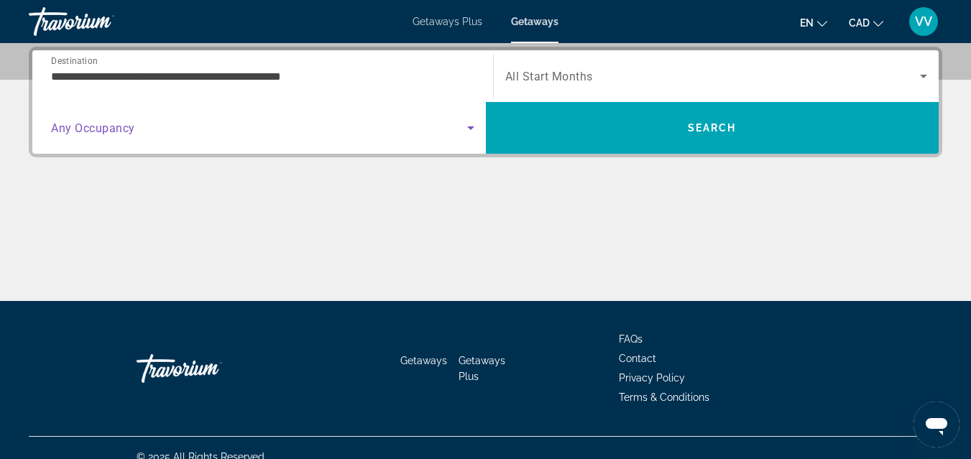
click at [259, 129] on span "Search widget" at bounding box center [259, 127] width 416 height 17
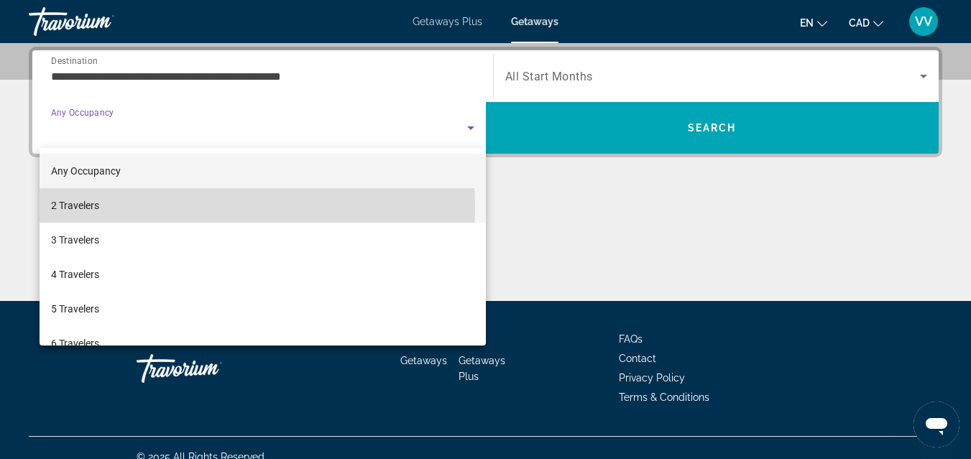
click at [185, 208] on mat-option "2 Travelers" at bounding box center [263, 205] width 446 height 34
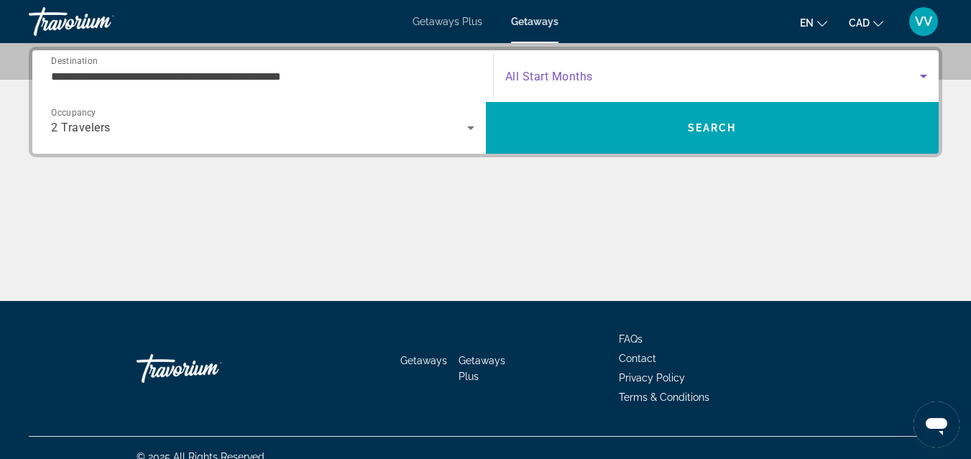
click at [567, 84] on span "Search widget" at bounding box center [712, 76] width 415 height 17
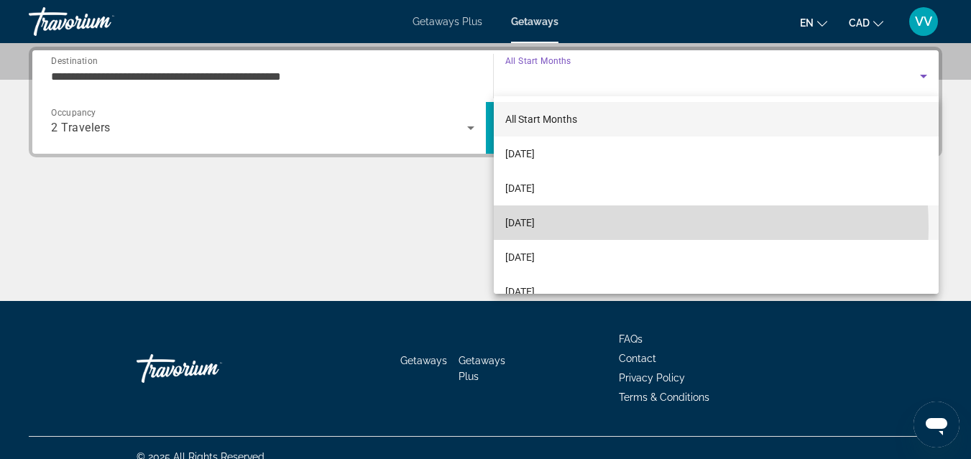
click at [535, 228] on span "[DATE]" at bounding box center [519, 222] width 29 height 17
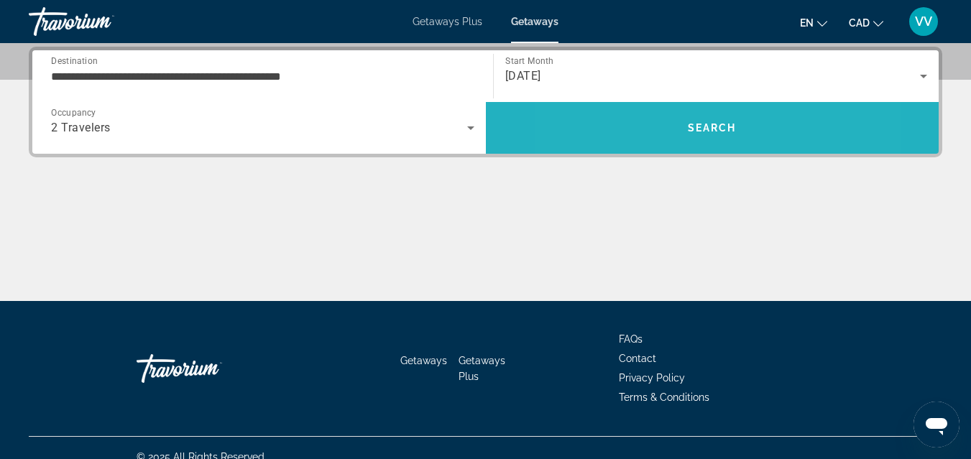
click at [647, 112] on span "Search" at bounding box center [712, 128] width 453 height 34
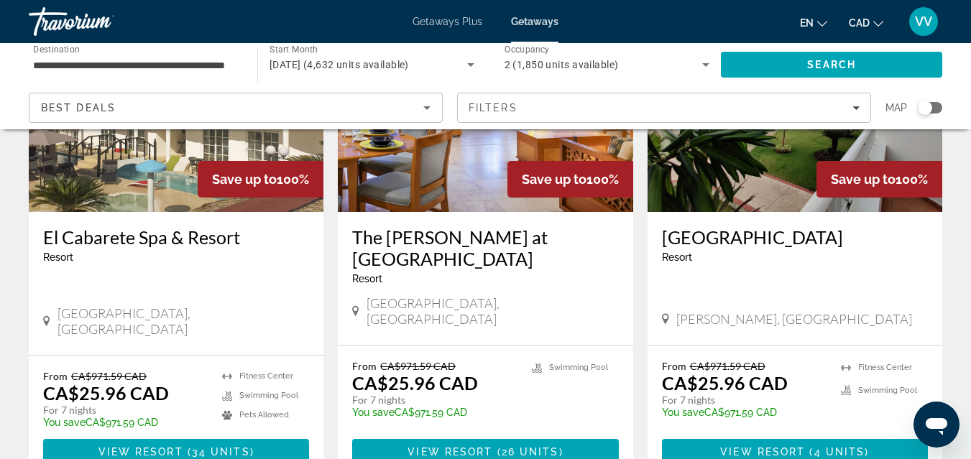
scroll to position [201, 0]
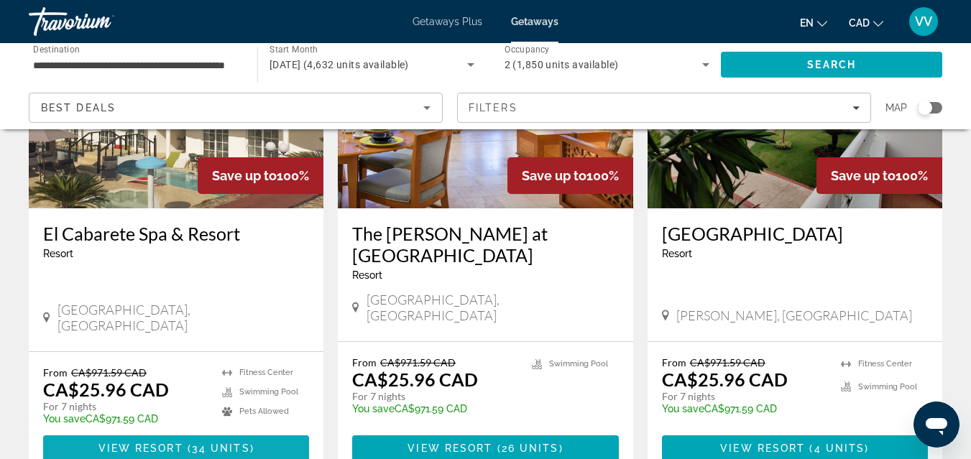
click at [193, 443] on span "34 units" at bounding box center [221, 448] width 58 height 11
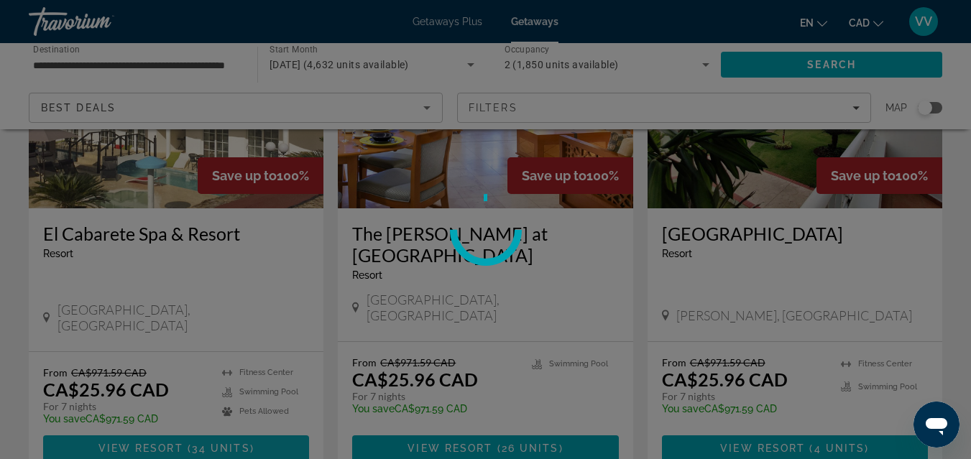
click at [193, 407] on div at bounding box center [485, 229] width 971 height 459
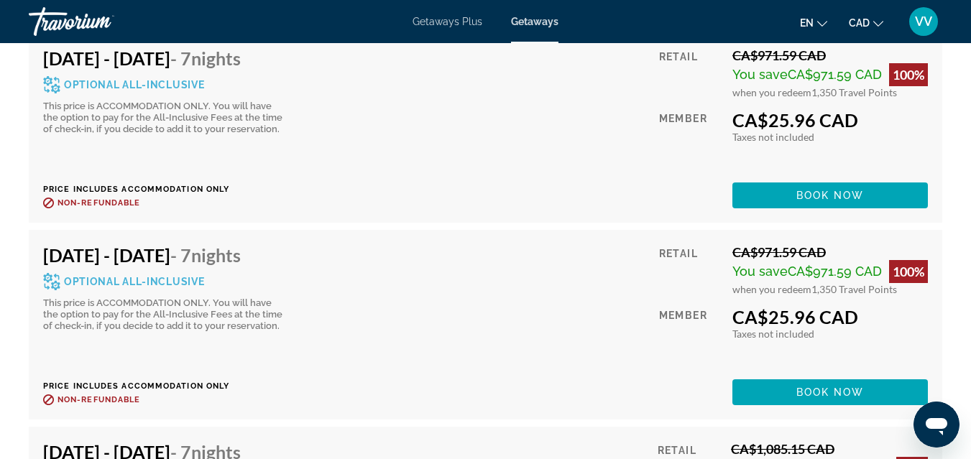
scroll to position [3673, 0]
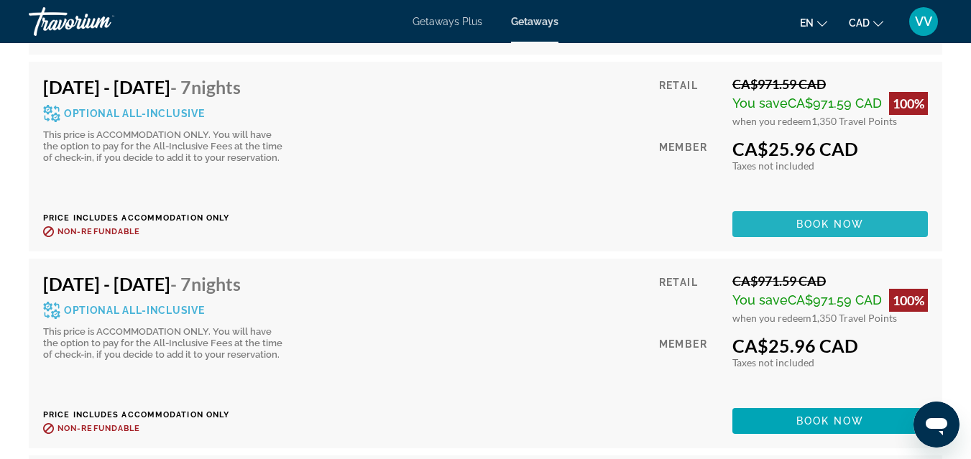
click at [792, 207] on span "Main content" at bounding box center [829, 224] width 195 height 34
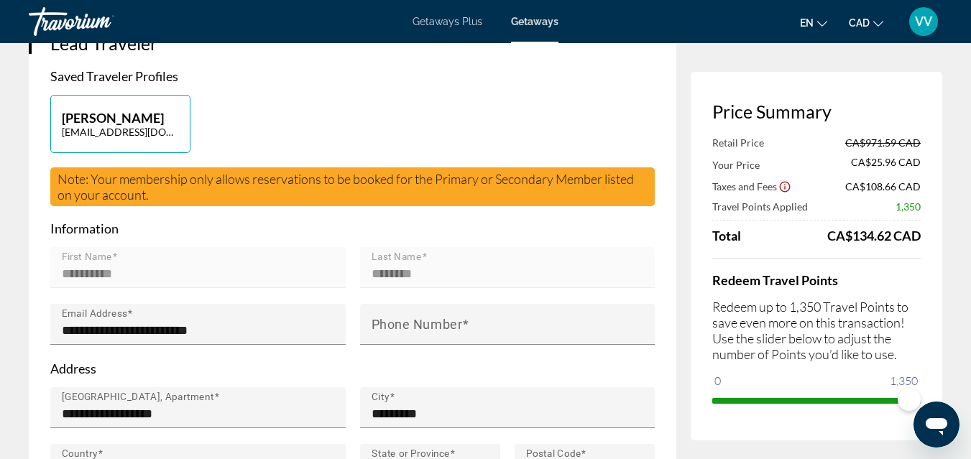
scroll to position [316, 0]
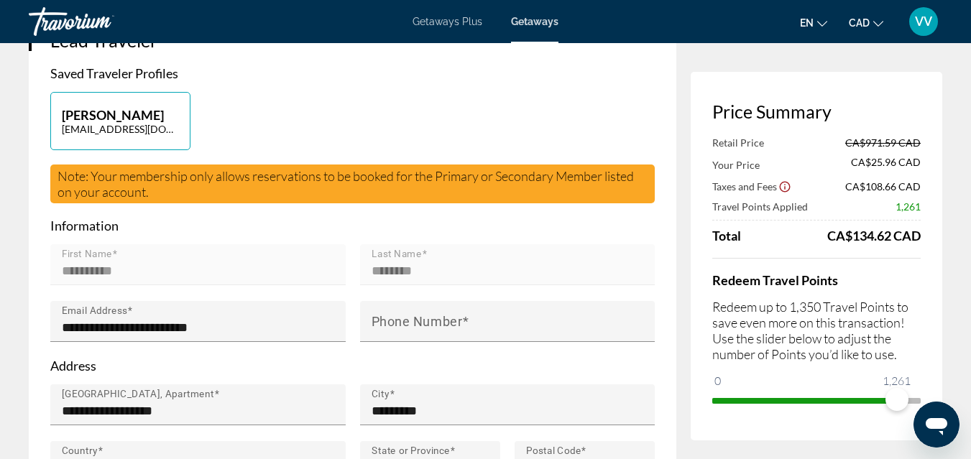
click at [897, 401] on ngx-slider "0 1,350 1,261" at bounding box center [816, 399] width 208 height 3
click at [897, 402] on span "ngx-slider" at bounding box center [896, 399] width 23 height 23
drag, startPoint x: 905, startPoint y: 402, endPoint x: 956, endPoint y: 366, distance: 61.4
click at [919, 403] on span "ngx-slider" at bounding box center [816, 401] width 208 height 6
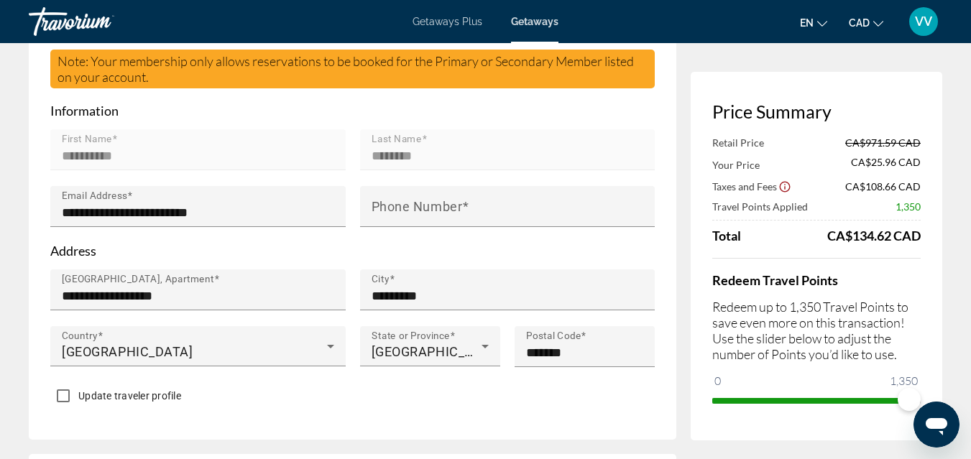
scroll to position [402, 0]
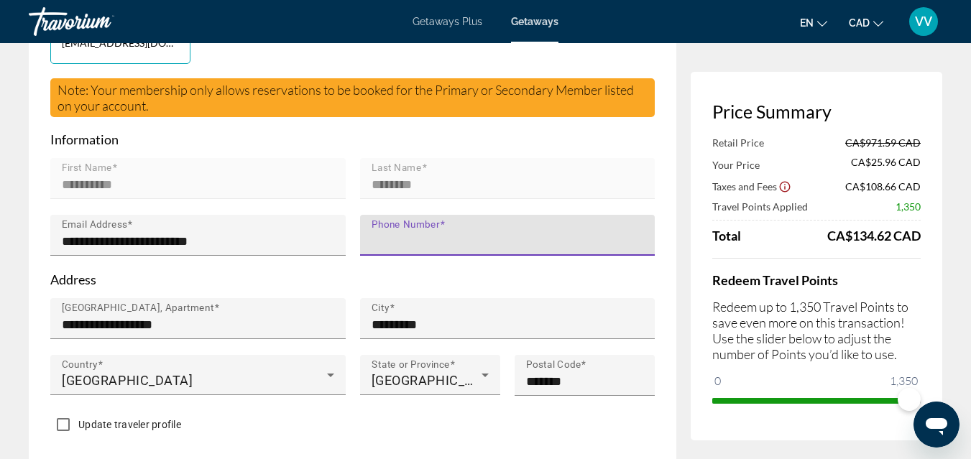
click at [479, 250] on input "Phone Number" at bounding box center [511, 241] width 281 height 17
type input "**********"
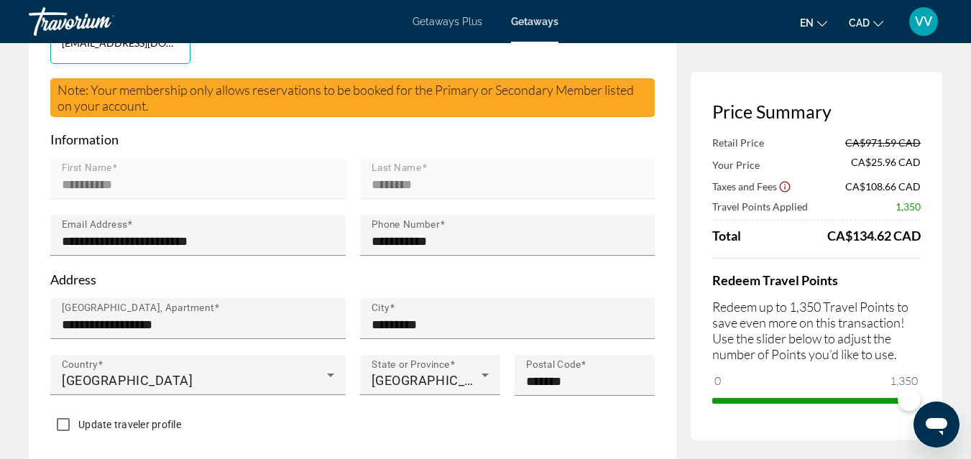
click at [348, 325] on div "**********" at bounding box center [198, 326] width 310 height 57
click at [353, 355] on div "City *********" at bounding box center [508, 326] width 310 height 57
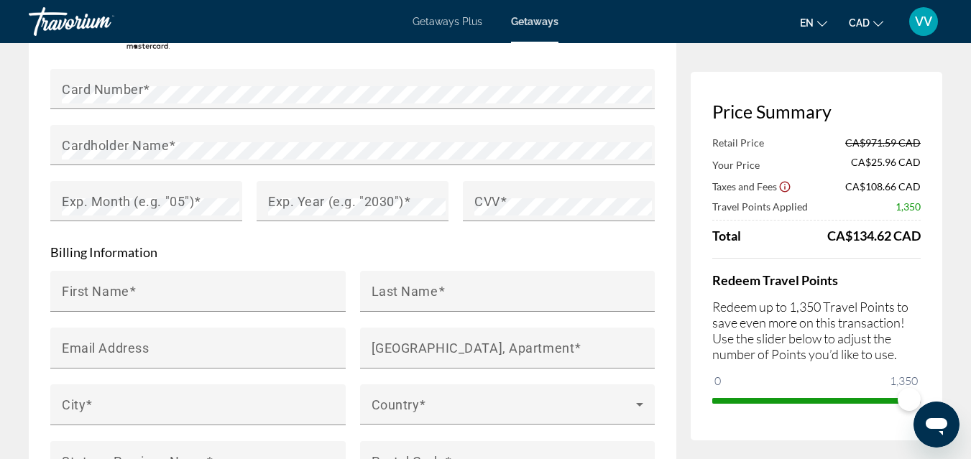
scroll to position [1293, 0]
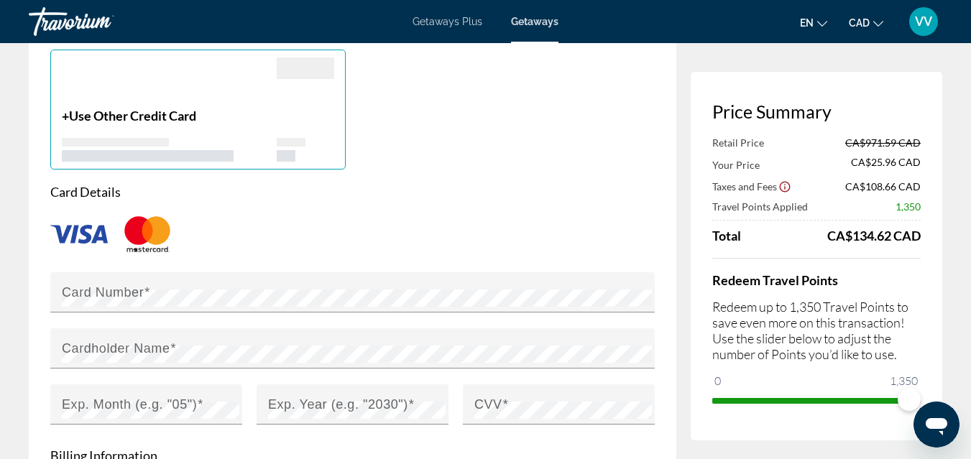
scroll to position [1092, 0]
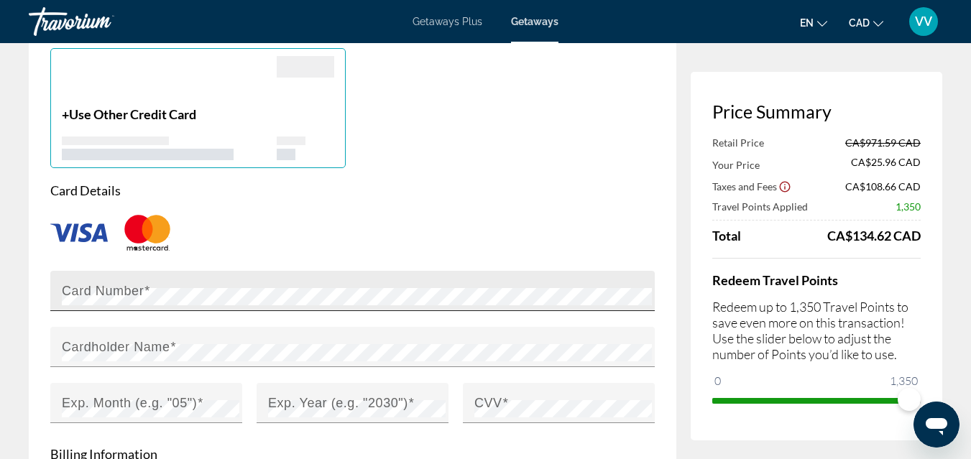
click at [159, 300] on div "Card Number" at bounding box center [357, 291] width 590 height 40
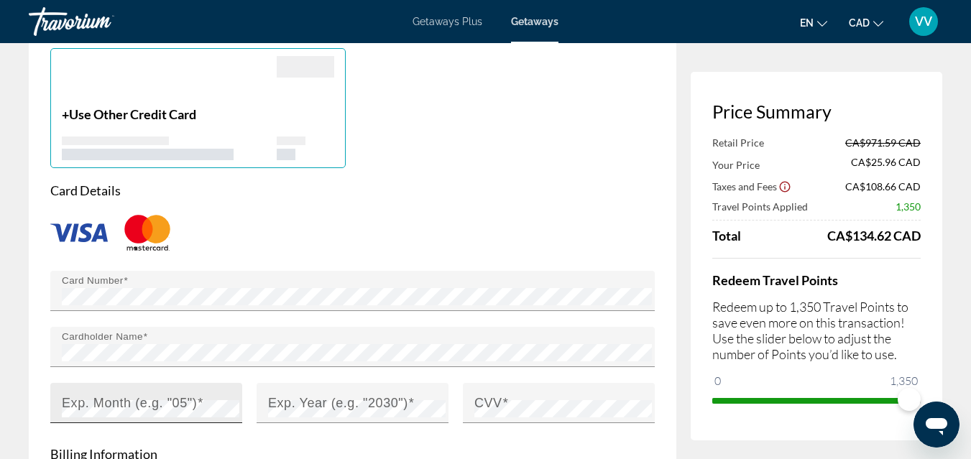
click at [142, 410] on mat-label "Exp. Month (e.g. "05")" at bounding box center [129, 402] width 135 height 14
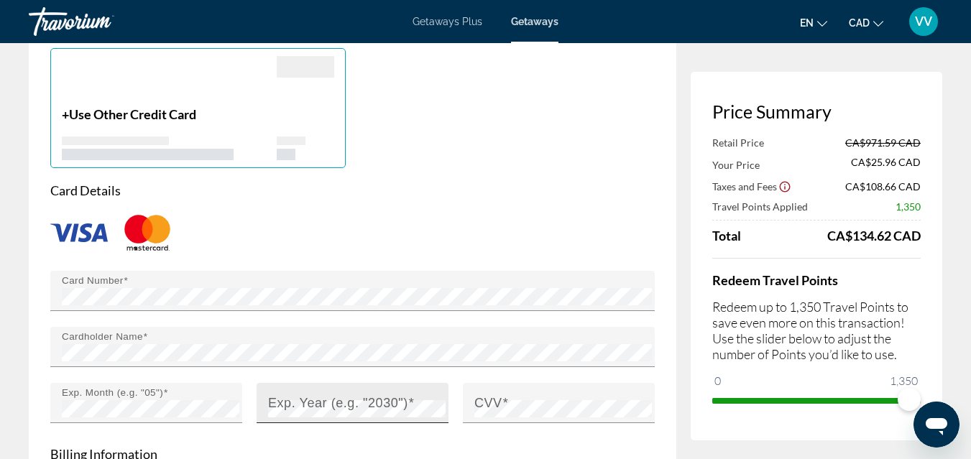
click at [300, 410] on mat-label "Exp. Year (e.g. "2030")" at bounding box center [338, 402] width 140 height 14
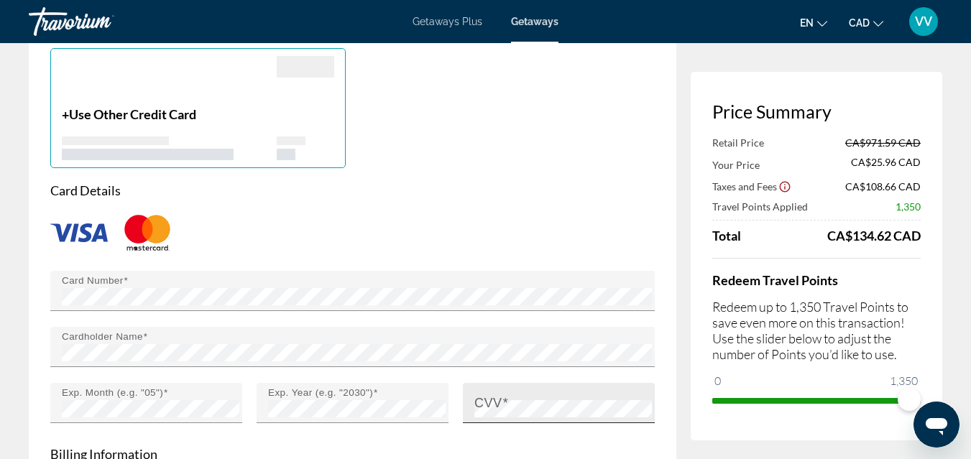
click at [498, 410] on mat-label "CVV" at bounding box center [488, 402] width 28 height 14
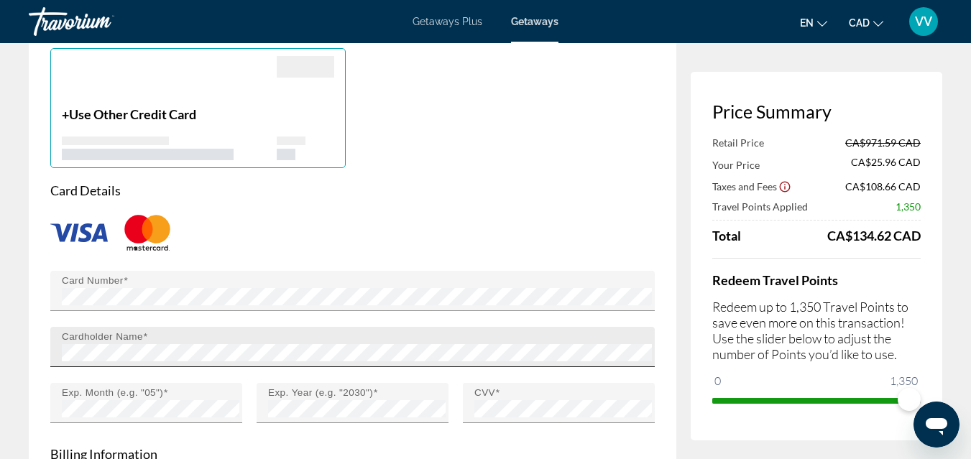
click at [445, 356] on div "Cardholder Name" at bounding box center [357, 347] width 590 height 40
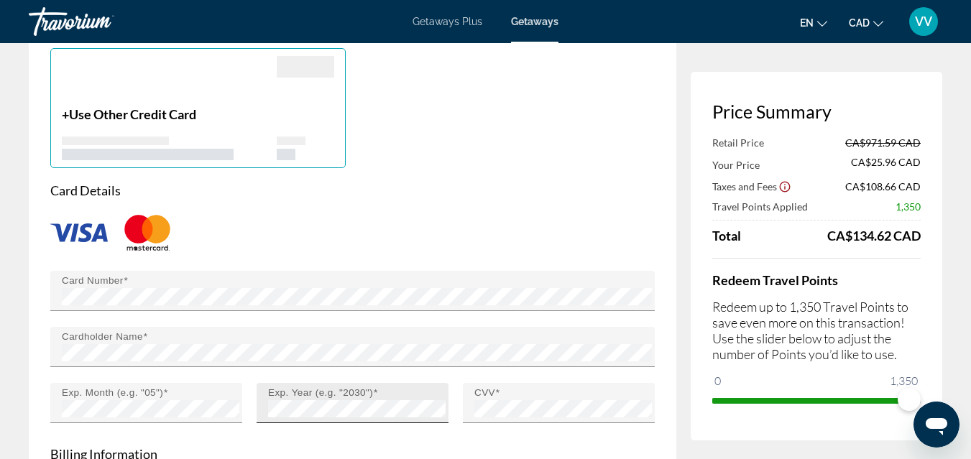
click at [447, 423] on div "Exp. Year (e.g. "2030")" at bounding box center [358, 403] width 180 height 40
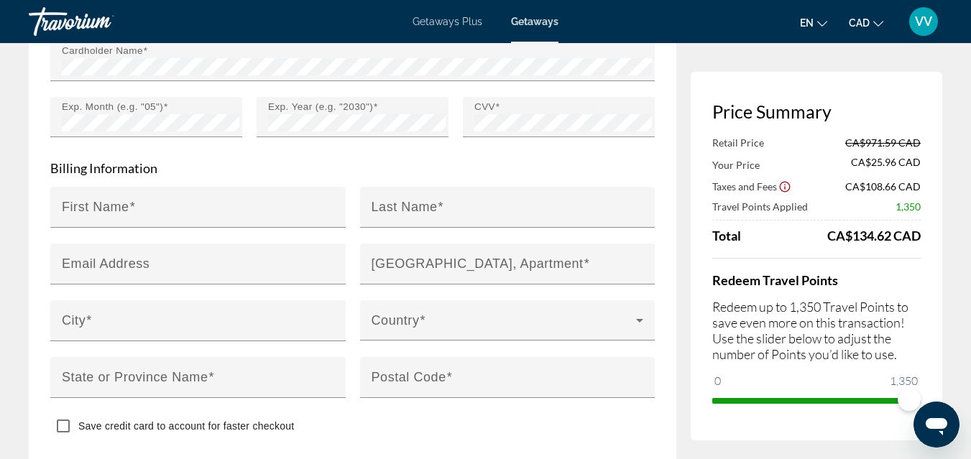
scroll to position [1380, 0]
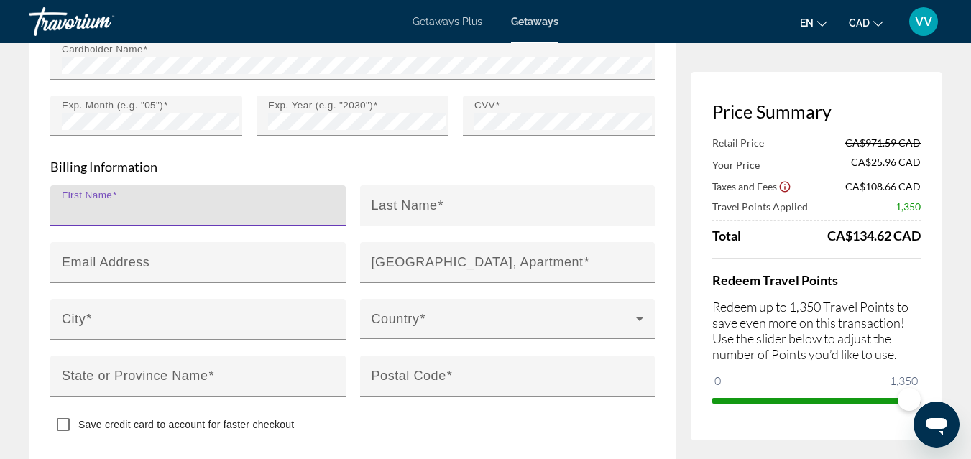
click at [212, 221] on input "First Name" at bounding box center [202, 211] width 281 height 17
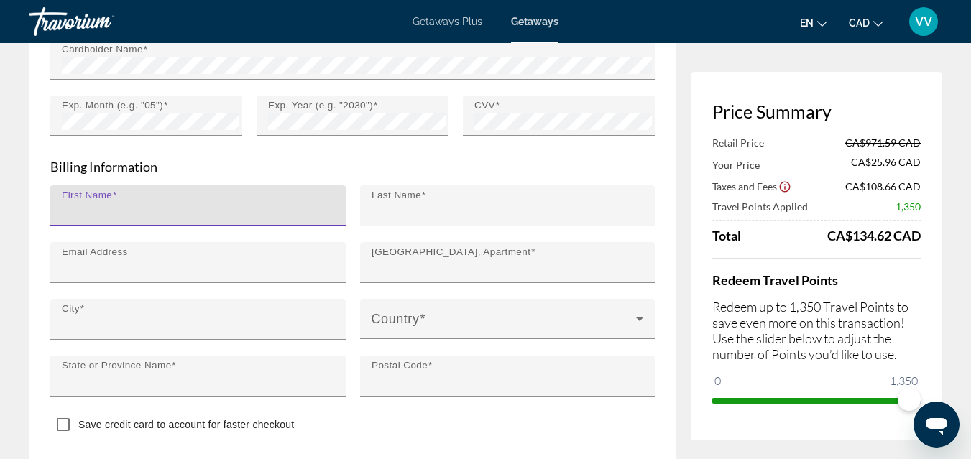
type input "**********"
type input "********"
type input "**********"
type input "*********"
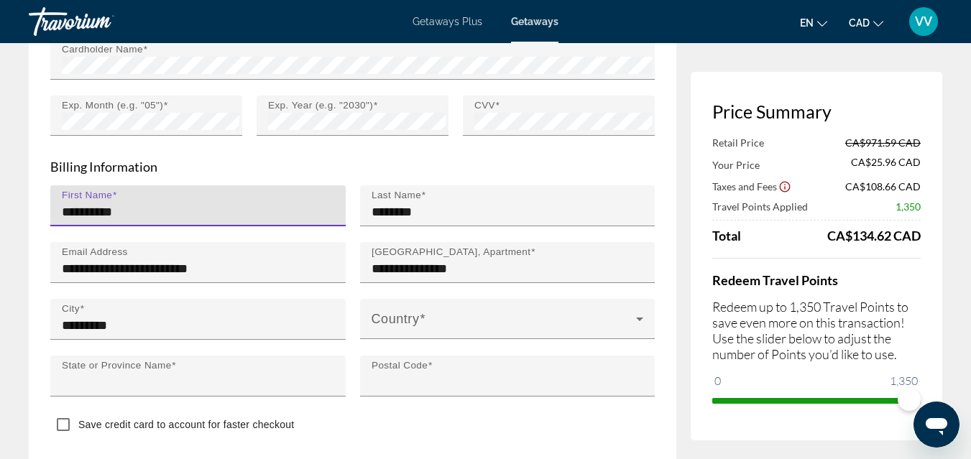
type input "**"
type input "*******"
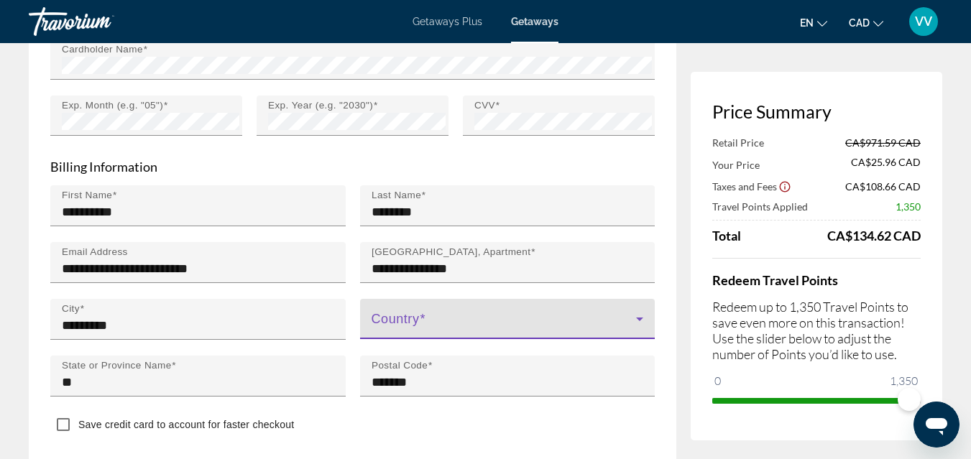
click at [408, 331] on span "Main content" at bounding box center [503, 324] width 265 height 17
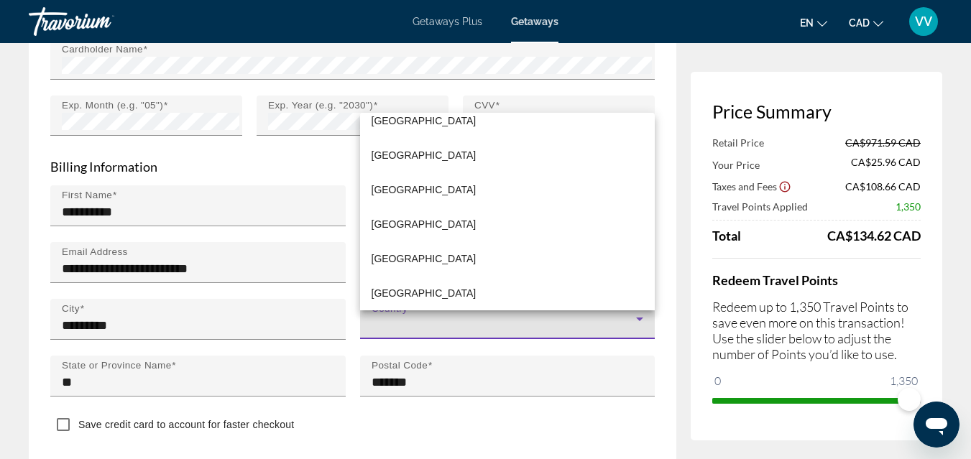
scroll to position [6, 0]
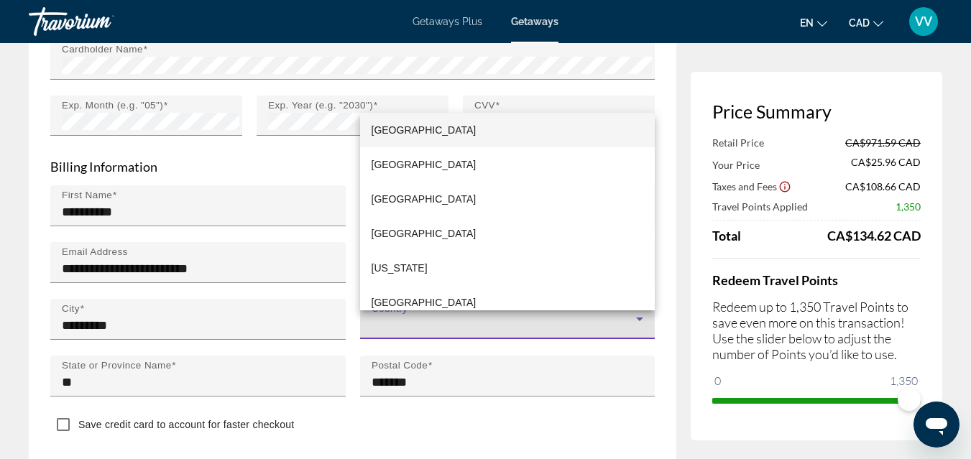
click at [396, 338] on div at bounding box center [485, 229] width 971 height 459
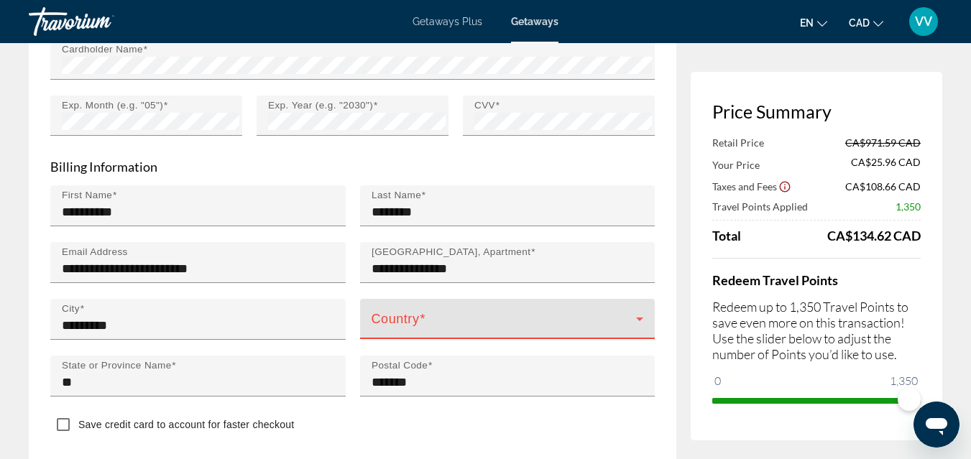
click at [402, 330] on span "Main content" at bounding box center [503, 324] width 265 height 17
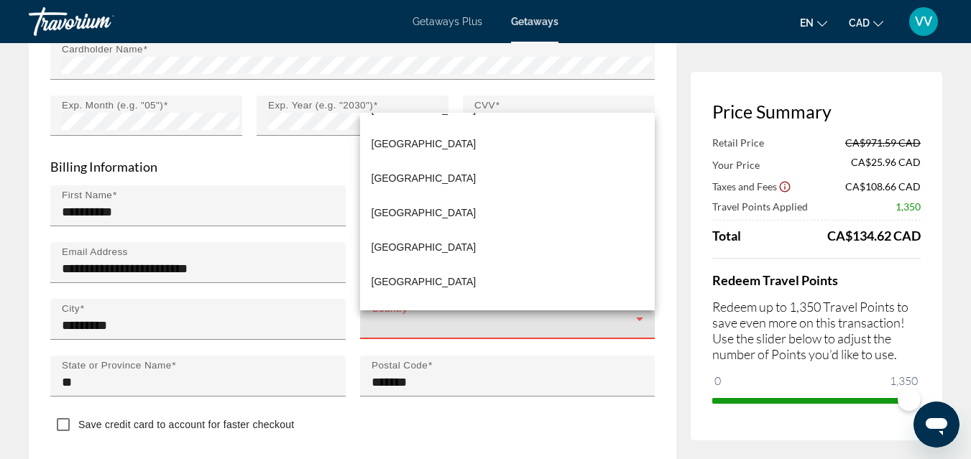
scroll to position [1270, 0]
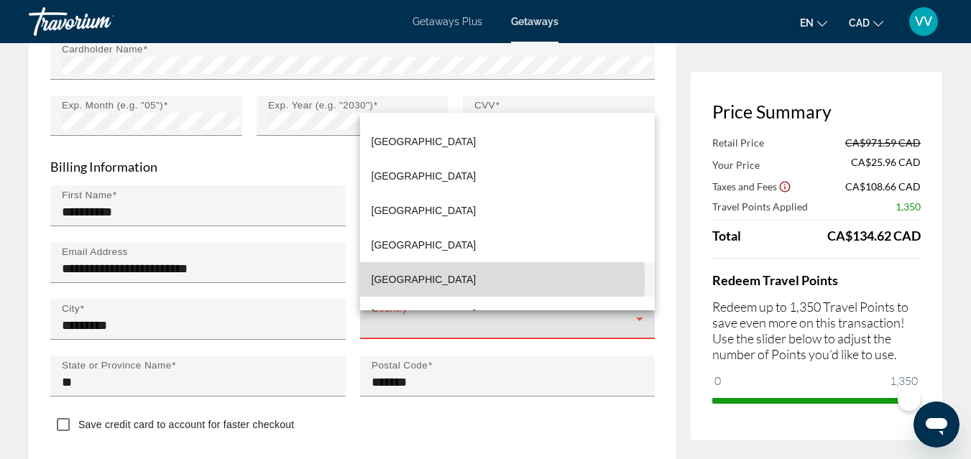
click at [394, 280] on span "[GEOGRAPHIC_DATA]" at bounding box center [423, 279] width 105 height 17
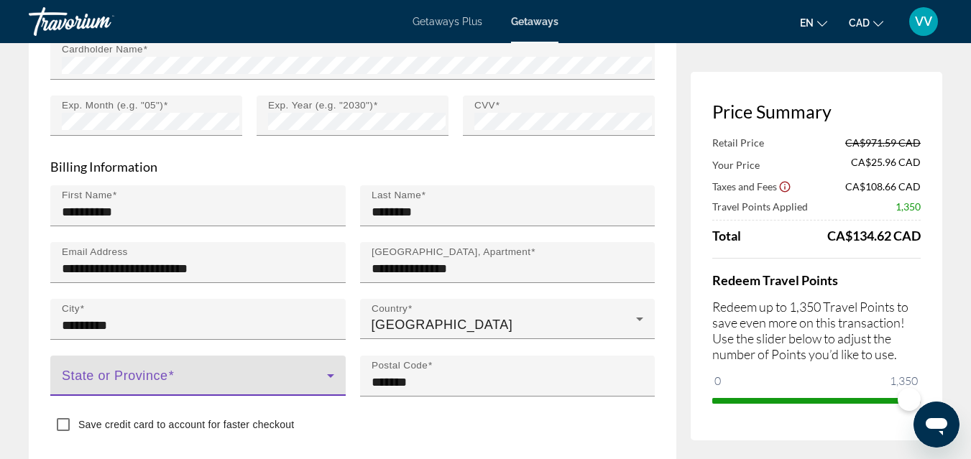
click at [170, 386] on span "Main content" at bounding box center [194, 381] width 265 height 17
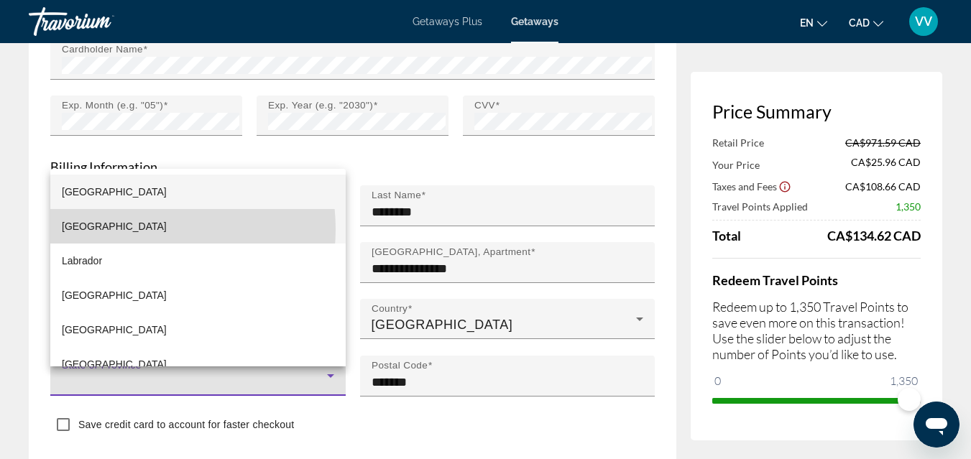
click at [130, 229] on span "[GEOGRAPHIC_DATA]" at bounding box center [114, 226] width 105 height 17
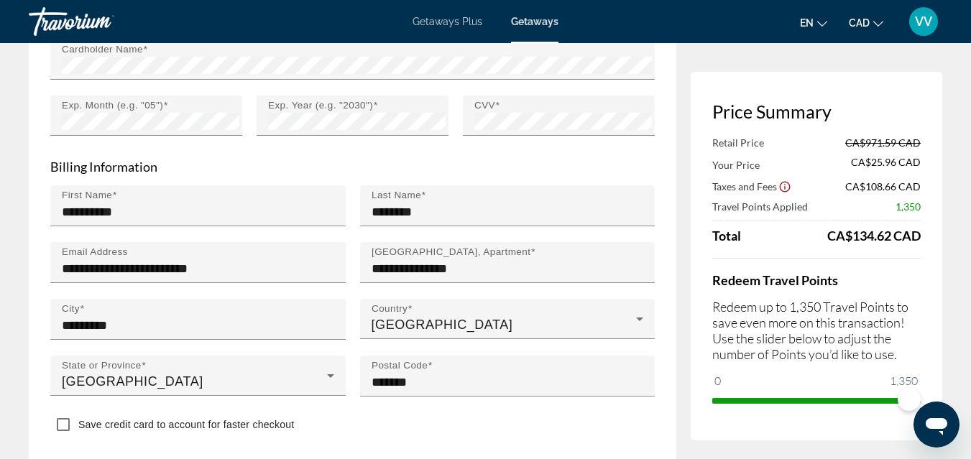
click at [351, 397] on div "State or Province British Columbia" at bounding box center [198, 384] width 310 height 57
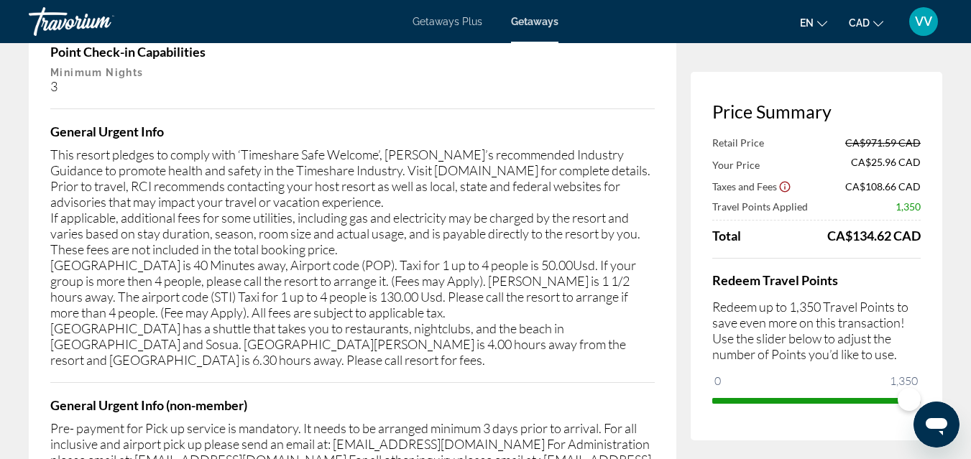
scroll to position [2883, 0]
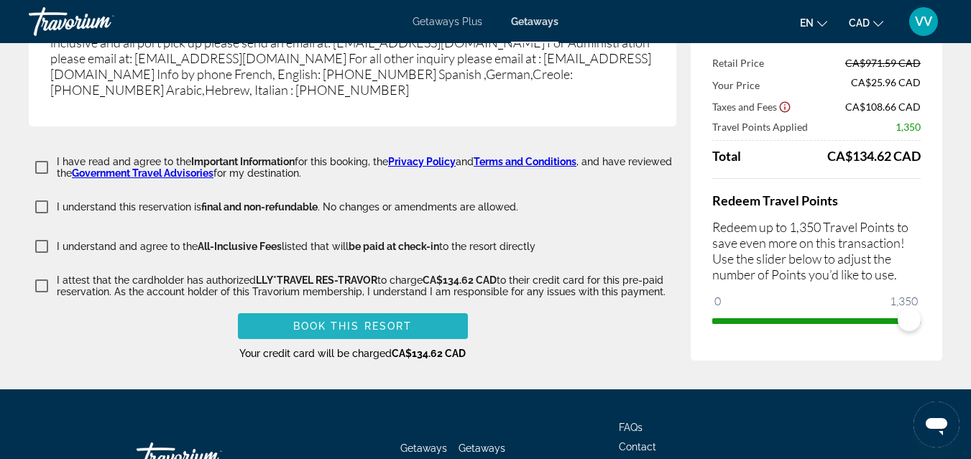
click at [295, 343] on span "Main content" at bounding box center [353, 326] width 230 height 34
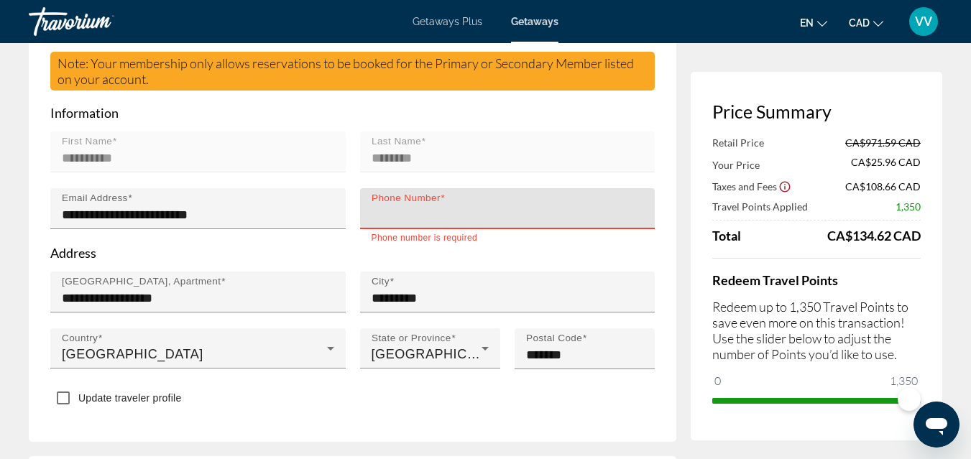
click at [426, 223] on input "Phone Number" at bounding box center [511, 214] width 281 height 17
click at [371, 223] on input "**********" at bounding box center [511, 214] width 281 height 17
type input "**********"
click at [347, 261] on p "Address" at bounding box center [352, 253] width 604 height 16
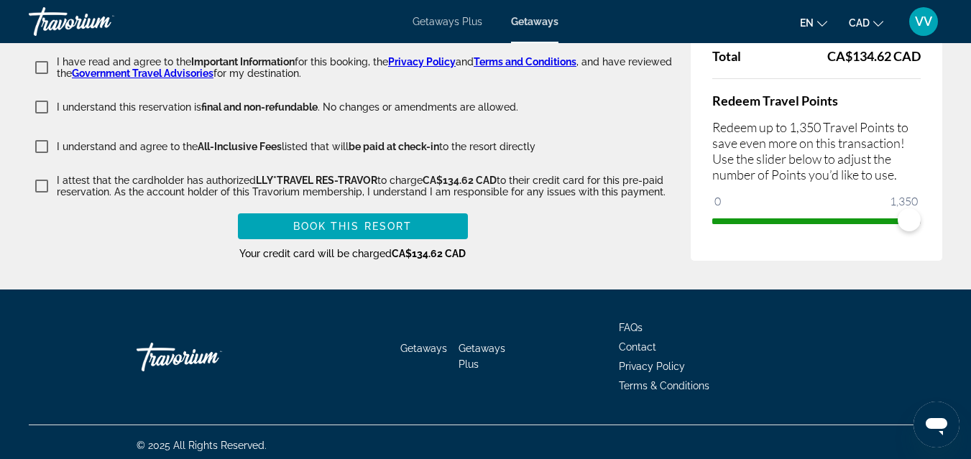
scroll to position [2999, 0]
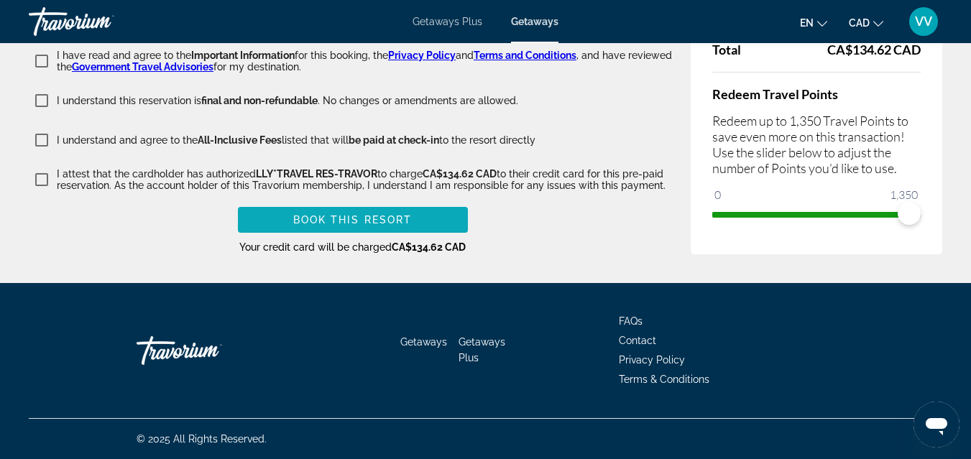
click at [354, 221] on span "Book this Resort" at bounding box center [352, 219] width 119 height 11
